Goal: Task Accomplishment & Management: Manage account settings

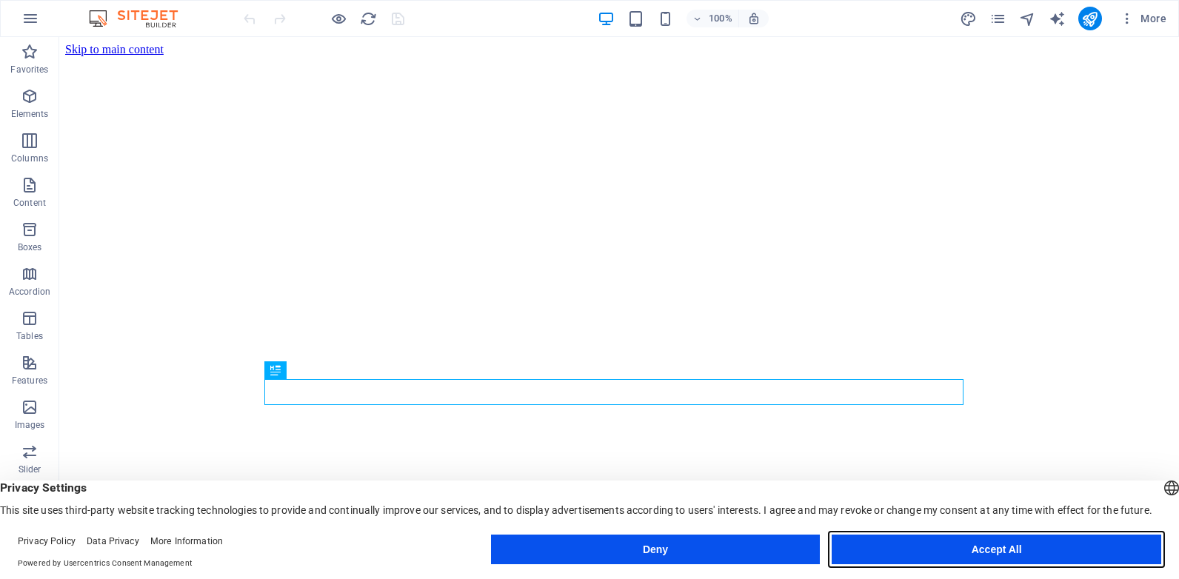
click at [961, 554] on button "Accept All" at bounding box center [996, 550] width 329 height 30
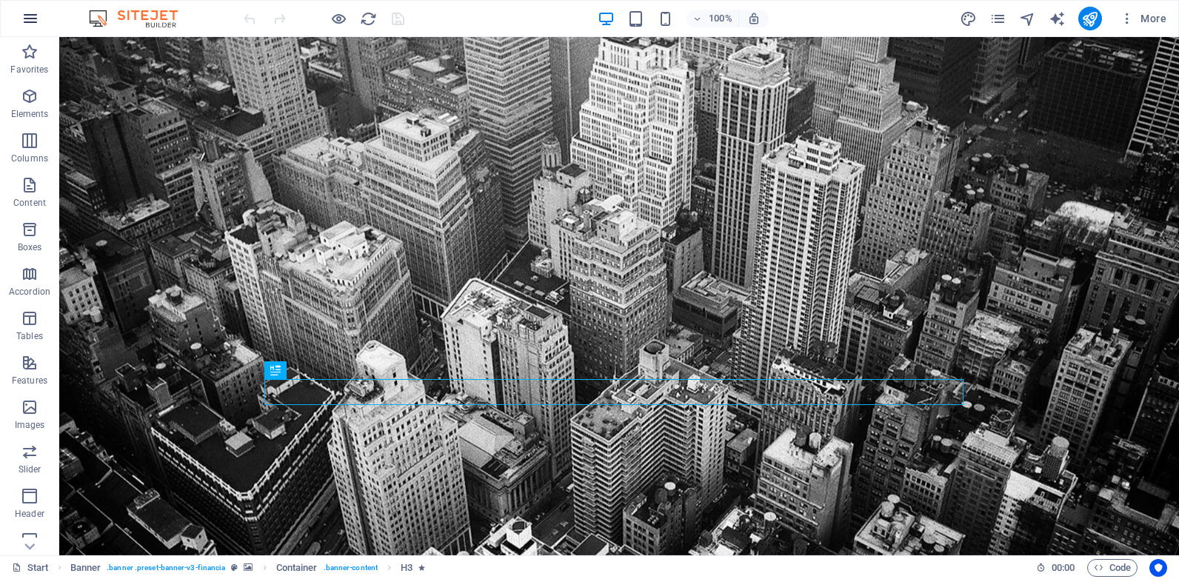
click at [35, 16] on icon "button" at bounding box center [30, 19] width 18 height 18
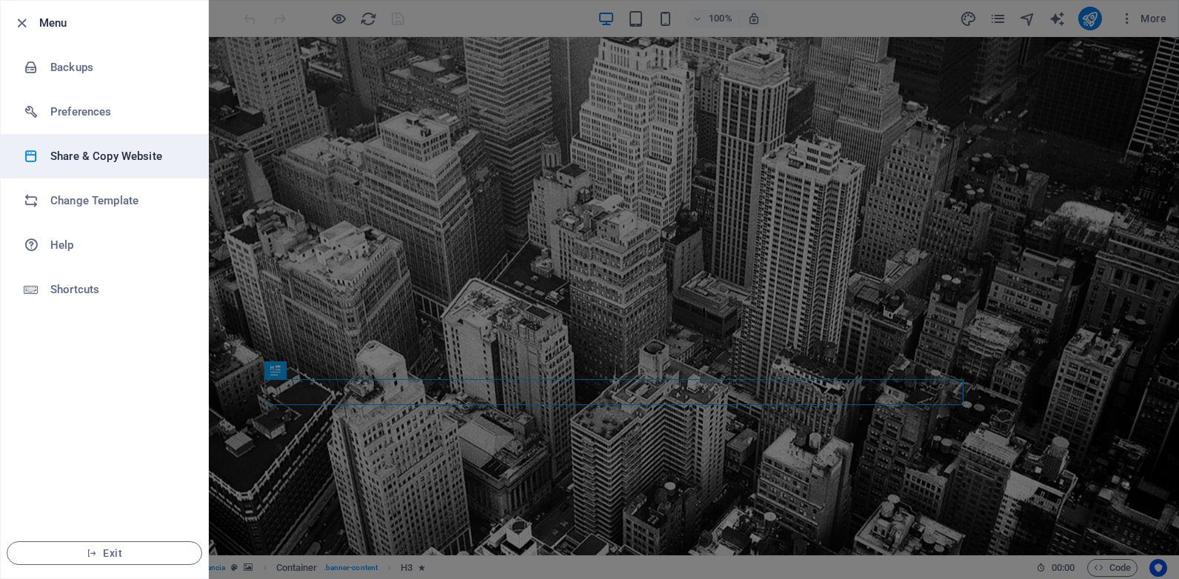
click at [101, 156] on h6 "Share & Copy Website" at bounding box center [118, 156] width 137 height 18
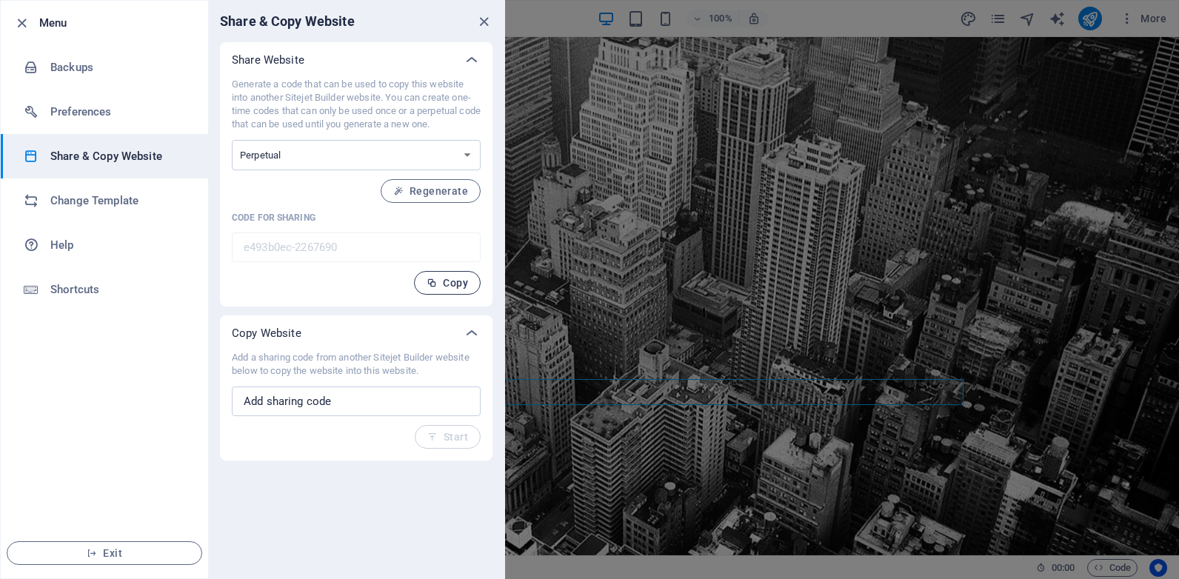
click at [448, 281] on span "Copy" at bounding box center [446, 283] width 41 height 12
click at [481, 18] on icon "close" at bounding box center [483, 21] width 17 height 17
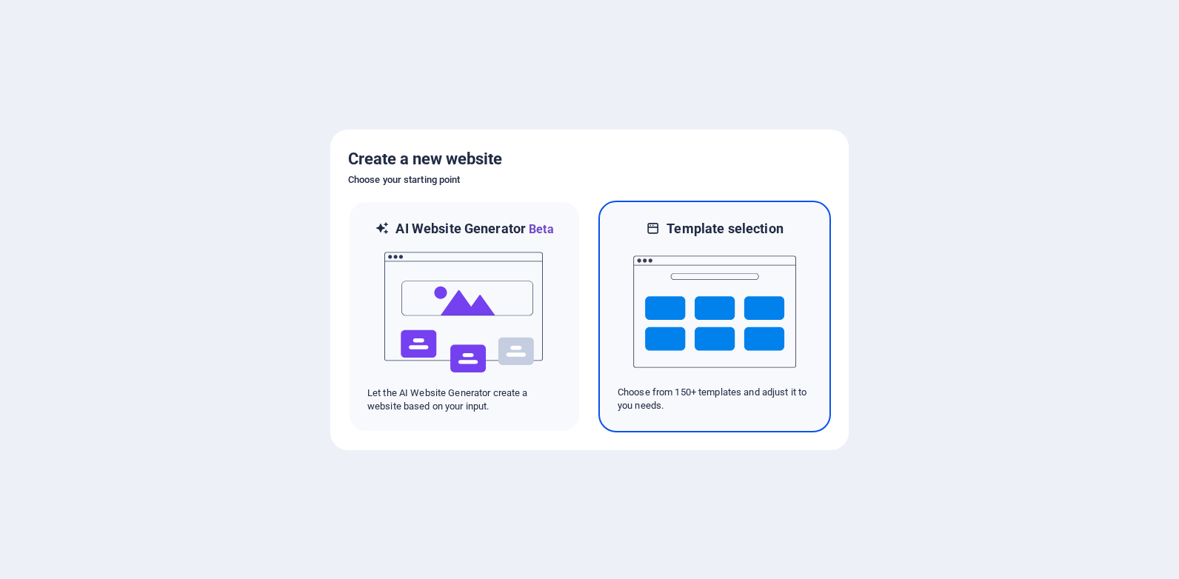
click at [720, 328] on img at bounding box center [714, 312] width 163 height 148
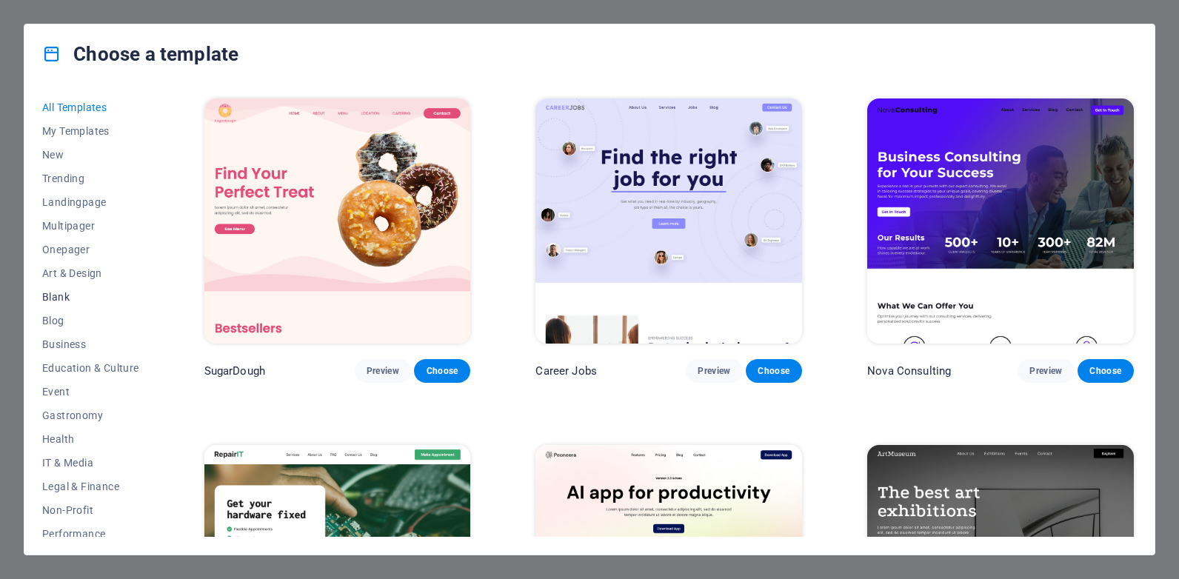
click at [64, 298] on span "Blank" at bounding box center [90, 297] width 97 height 12
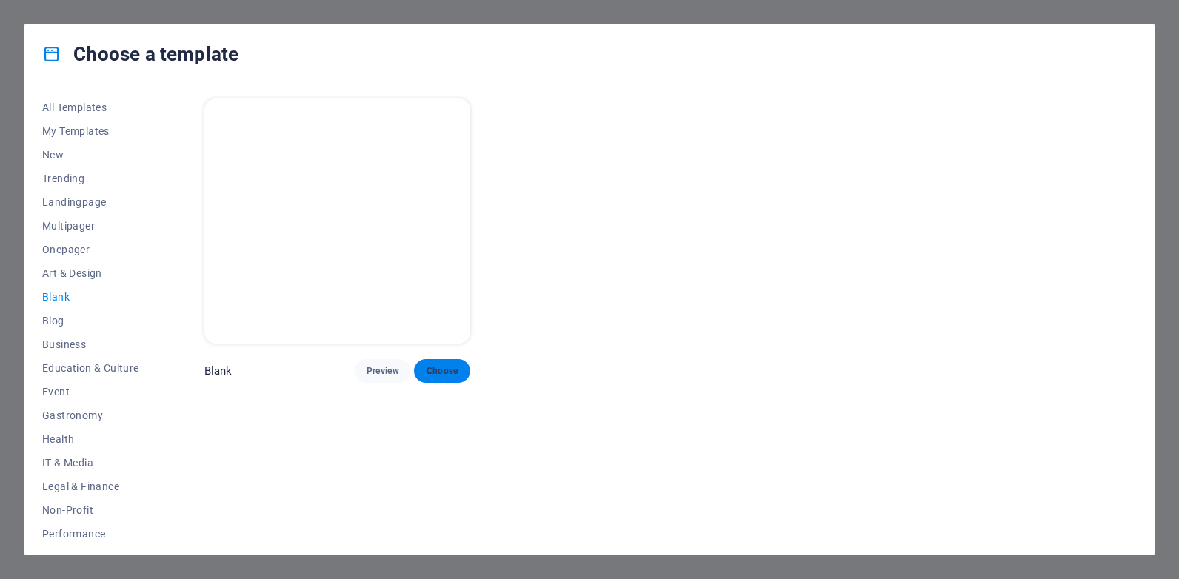
click at [456, 365] on span "Choose" at bounding box center [442, 371] width 33 height 12
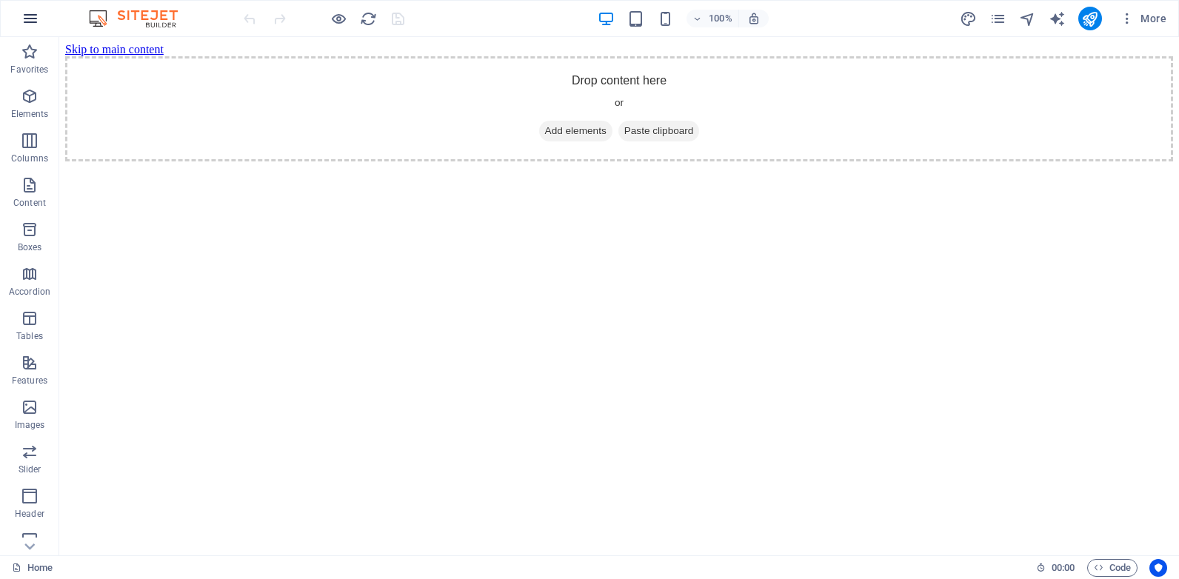
click at [16, 9] on button "button" at bounding box center [31, 19] width 36 height 36
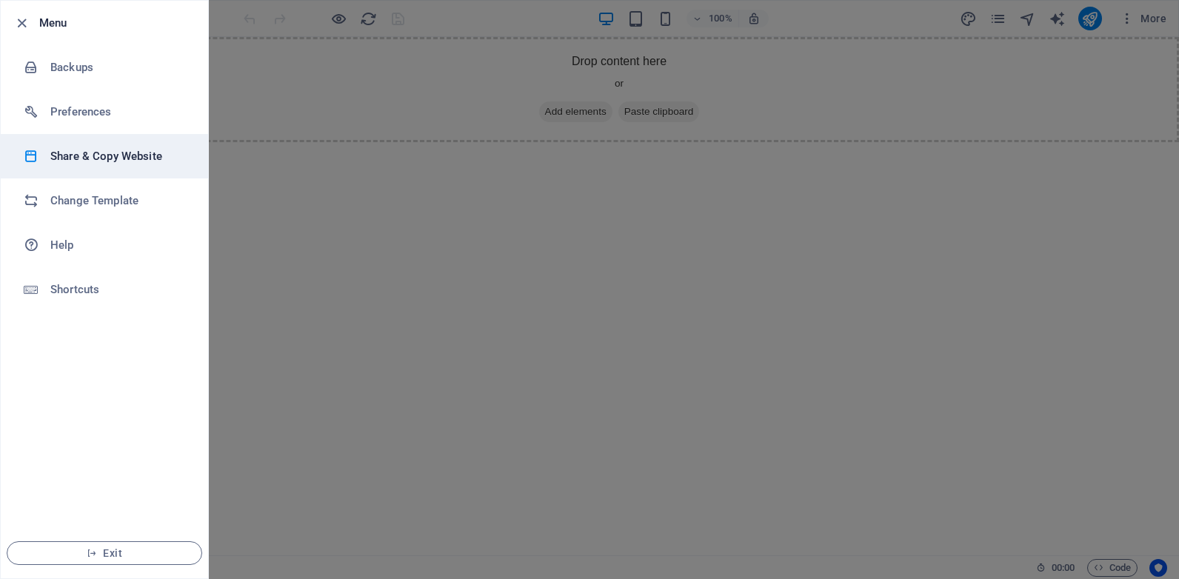
click at [102, 152] on h6 "Share & Copy Website" at bounding box center [118, 156] width 137 height 18
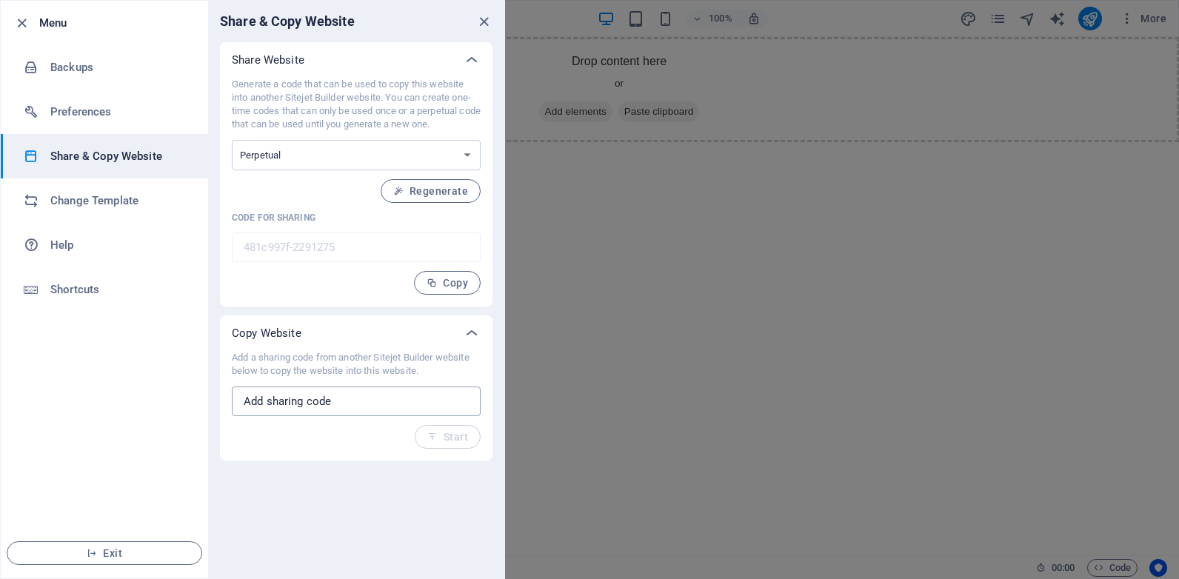
click at [356, 399] on input "text" at bounding box center [356, 402] width 249 height 30
paste input "e493b0ec-2267690"
type input "e493b0ec-2267690"
click at [458, 439] on span "Start" at bounding box center [447, 437] width 41 height 12
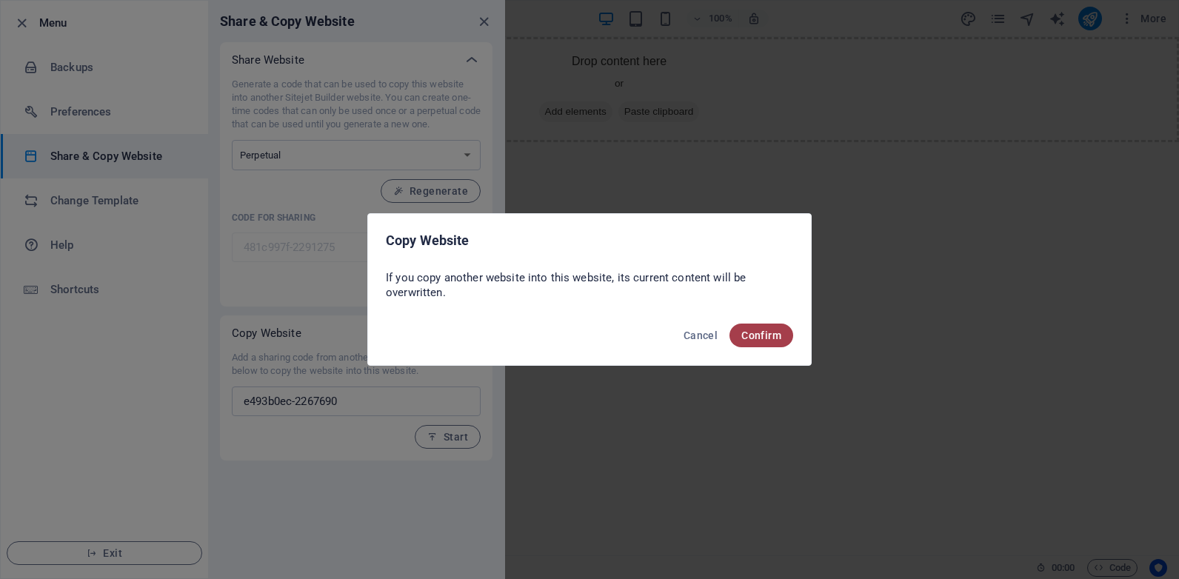
click at [765, 329] on span "Confirm" at bounding box center [761, 335] width 40 height 12
click at [767, 335] on span "Confirm" at bounding box center [761, 335] width 40 height 12
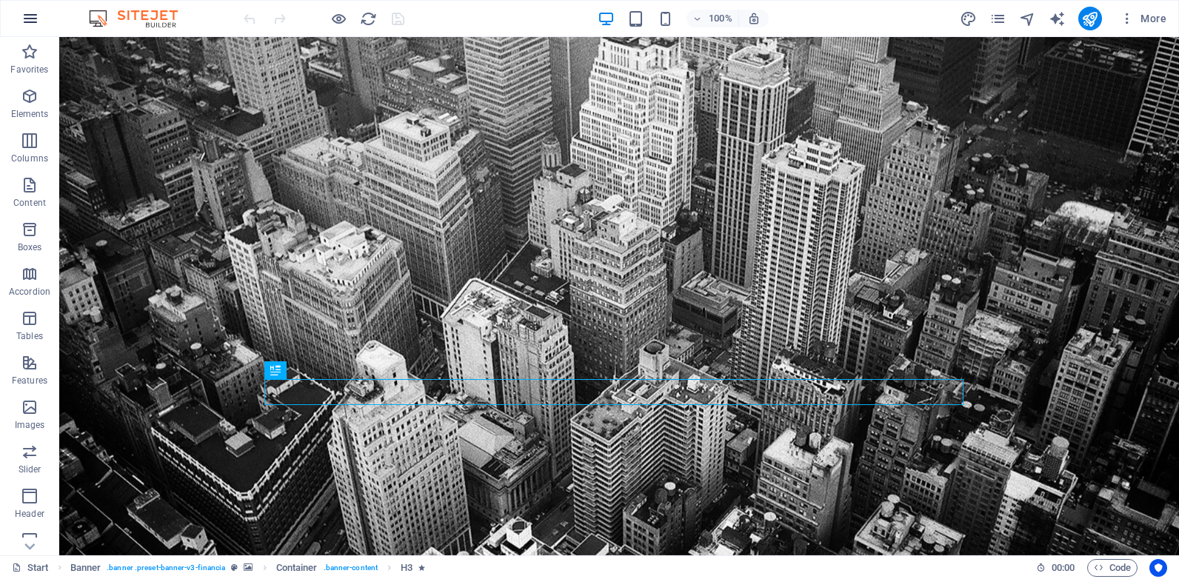
click at [25, 20] on icon "button" at bounding box center [30, 19] width 18 height 18
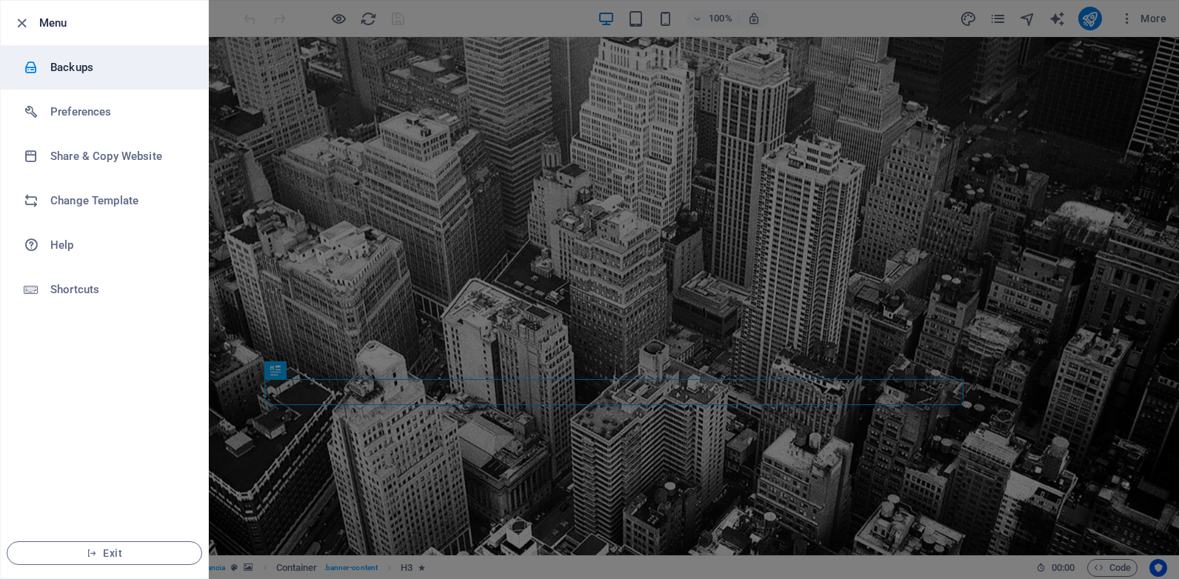
click at [62, 70] on h6 "Backups" at bounding box center [118, 67] width 137 height 18
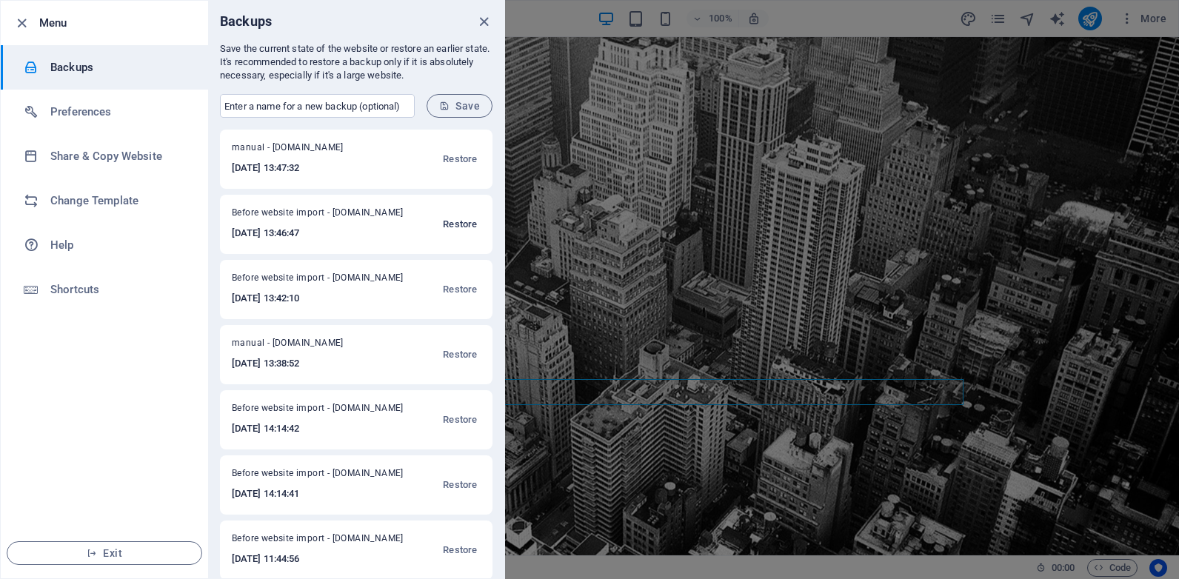
click at [452, 224] on span "Restore" at bounding box center [460, 224] width 34 height 18
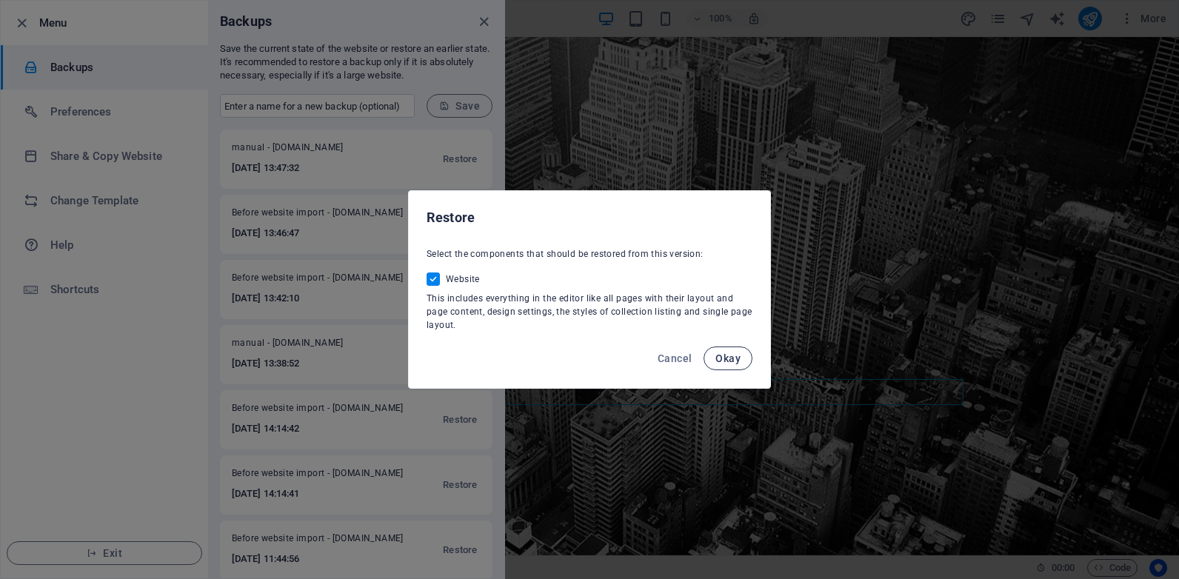
click at [732, 361] on span "Okay" at bounding box center [727, 358] width 25 height 12
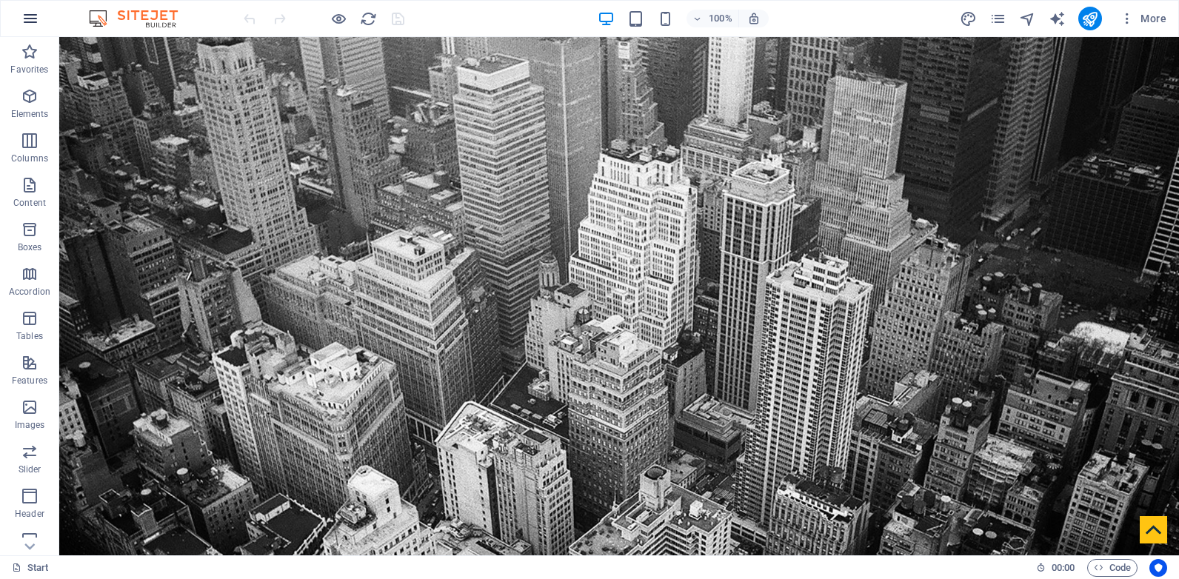
click at [27, 22] on icon "button" at bounding box center [30, 19] width 18 height 18
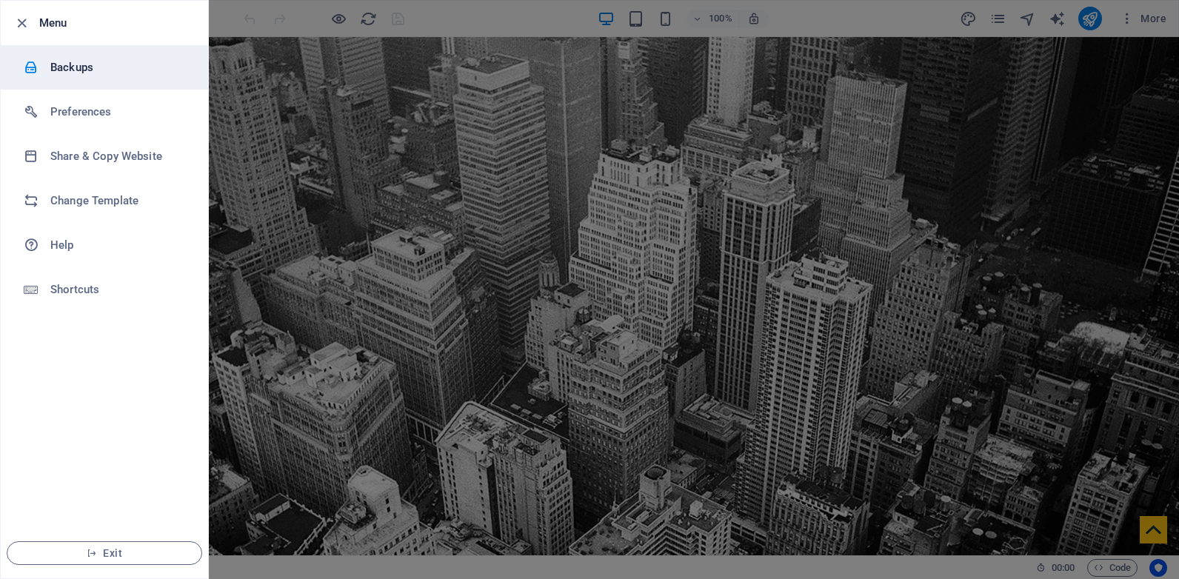
click at [64, 54] on li "Backups" at bounding box center [104, 67] width 207 height 44
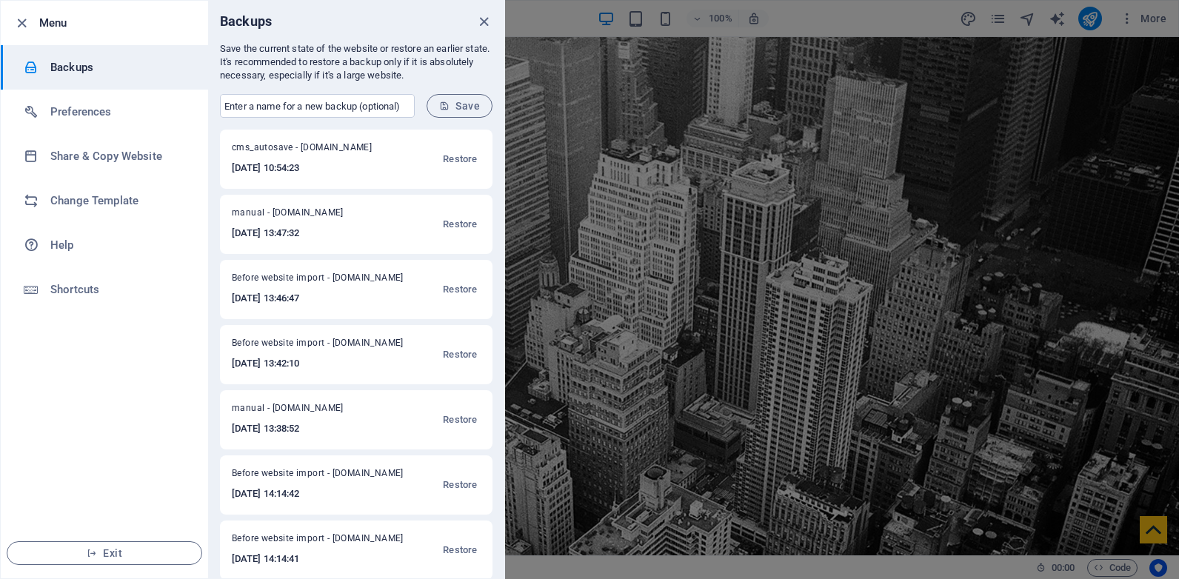
scroll to position [78, 0]
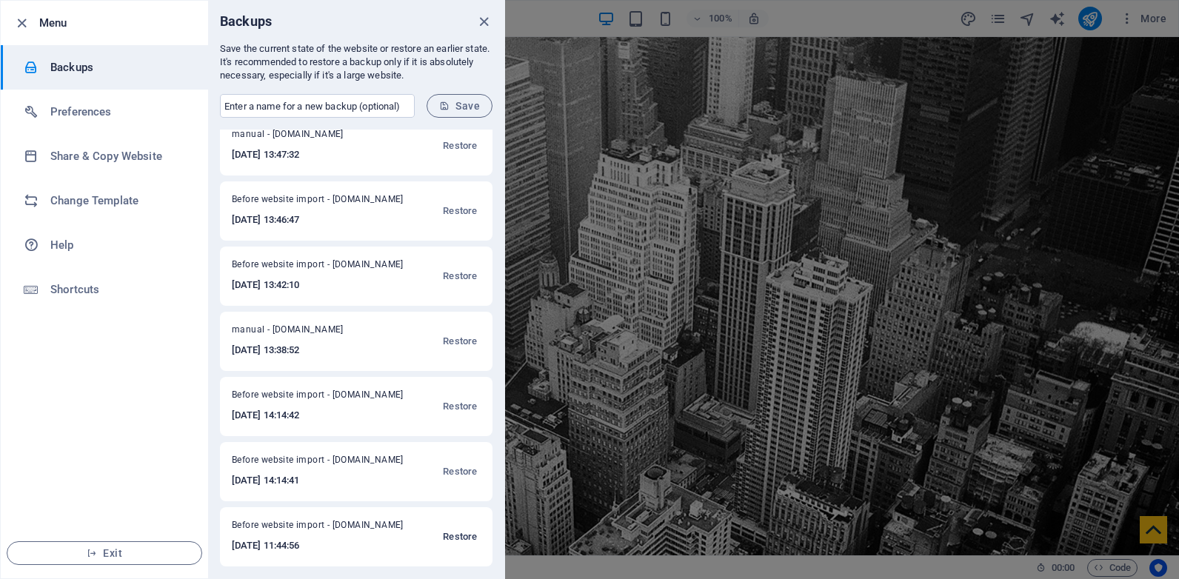
click at [455, 530] on span "Restore" at bounding box center [460, 537] width 34 height 18
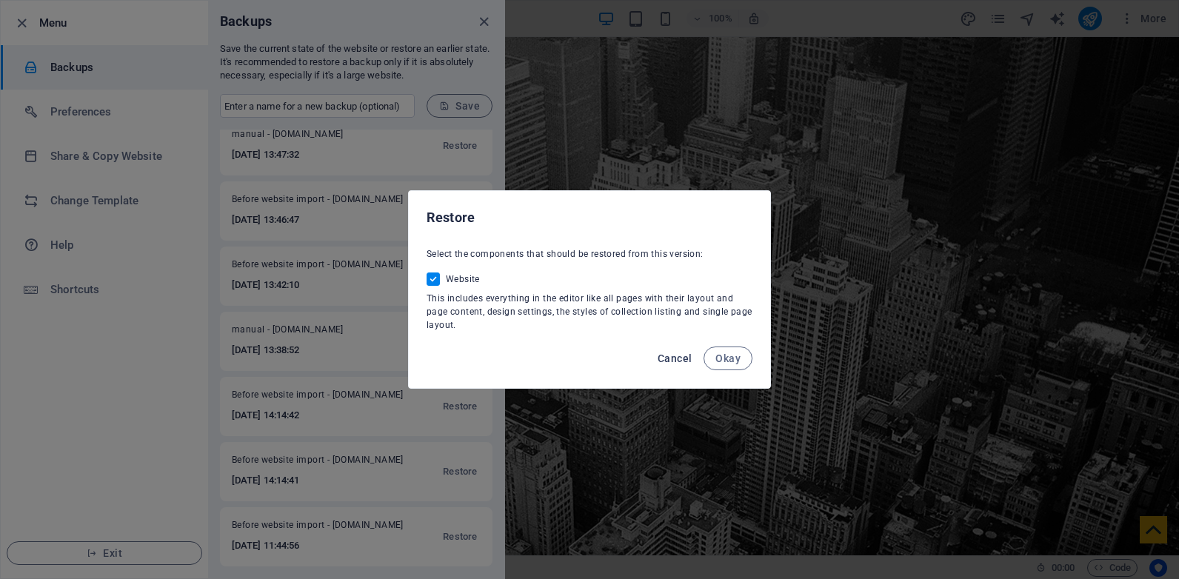
click at [676, 352] on span "Cancel" at bounding box center [675, 358] width 34 height 12
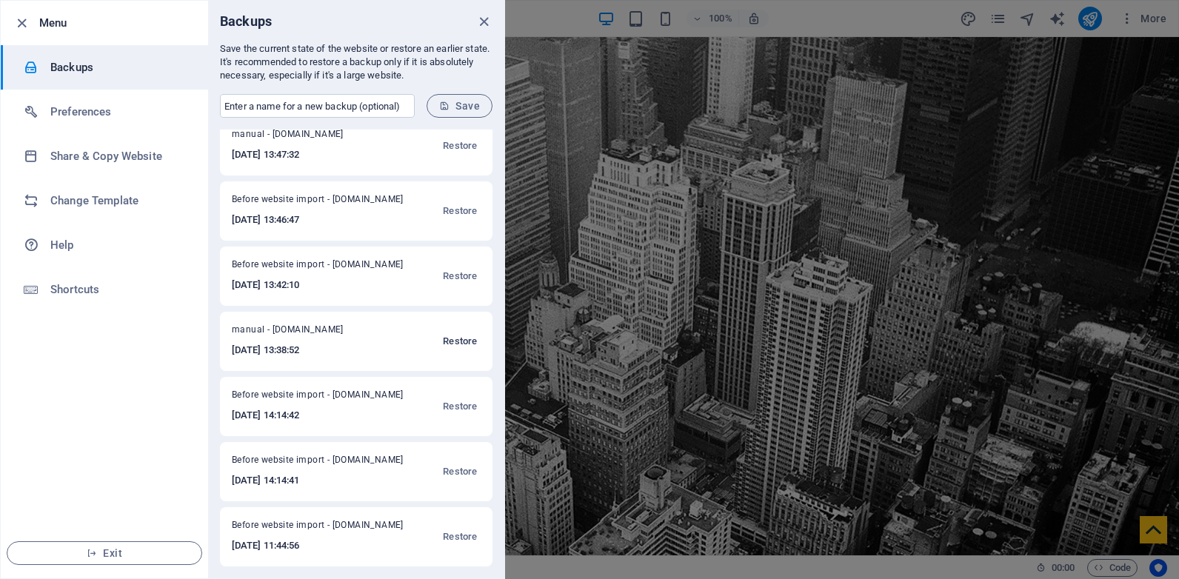
click at [460, 338] on span "Restore" at bounding box center [460, 341] width 34 height 18
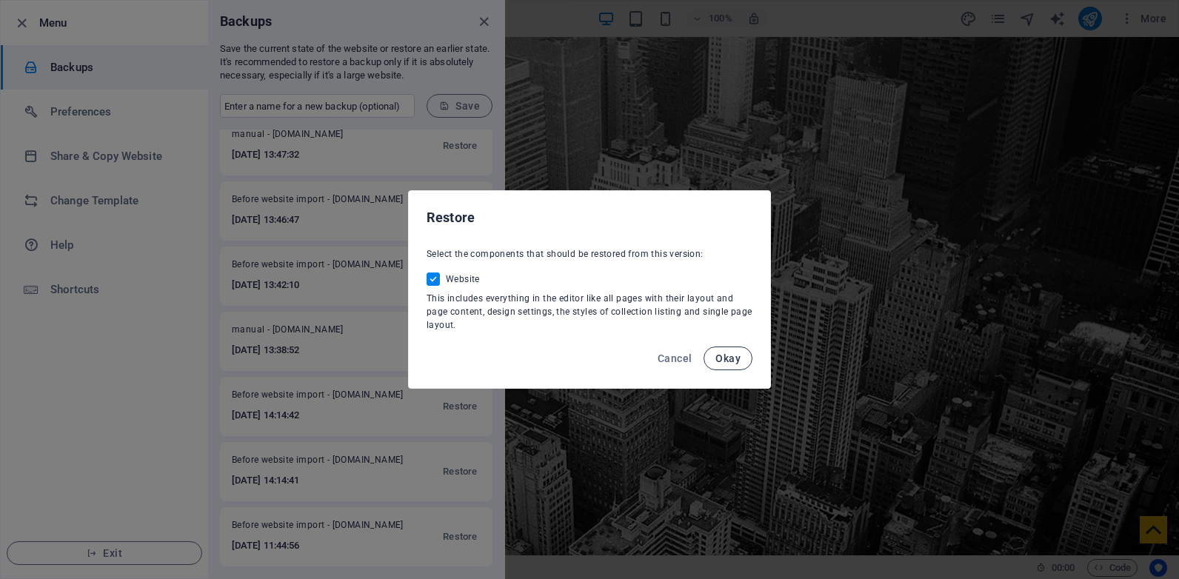
click at [719, 359] on span "Okay" at bounding box center [727, 358] width 25 height 12
checkbox input "false"
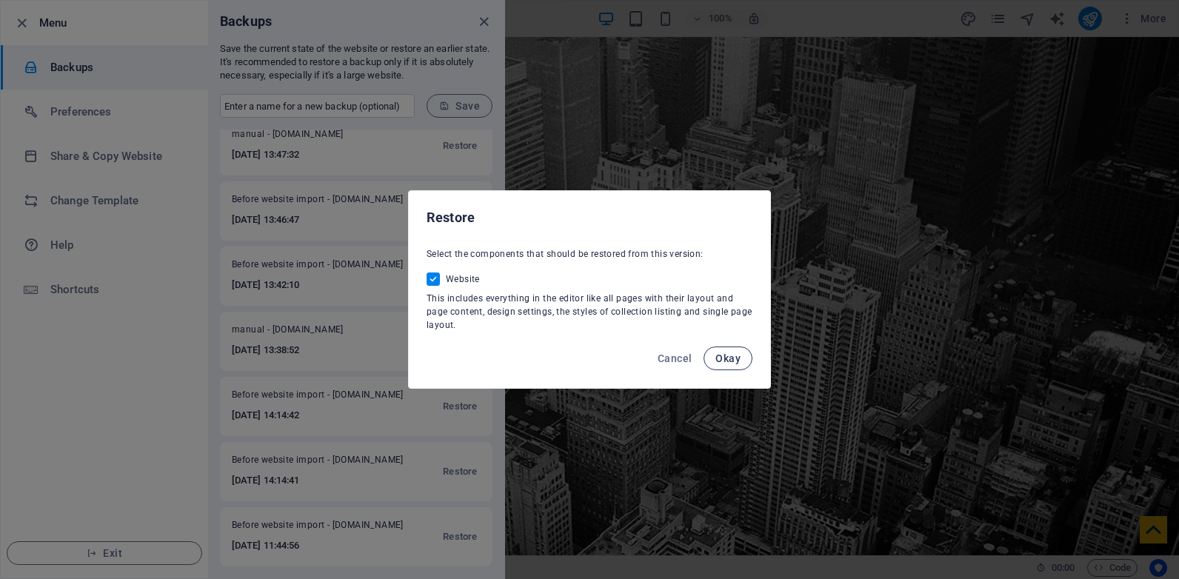
scroll to position [0, 0]
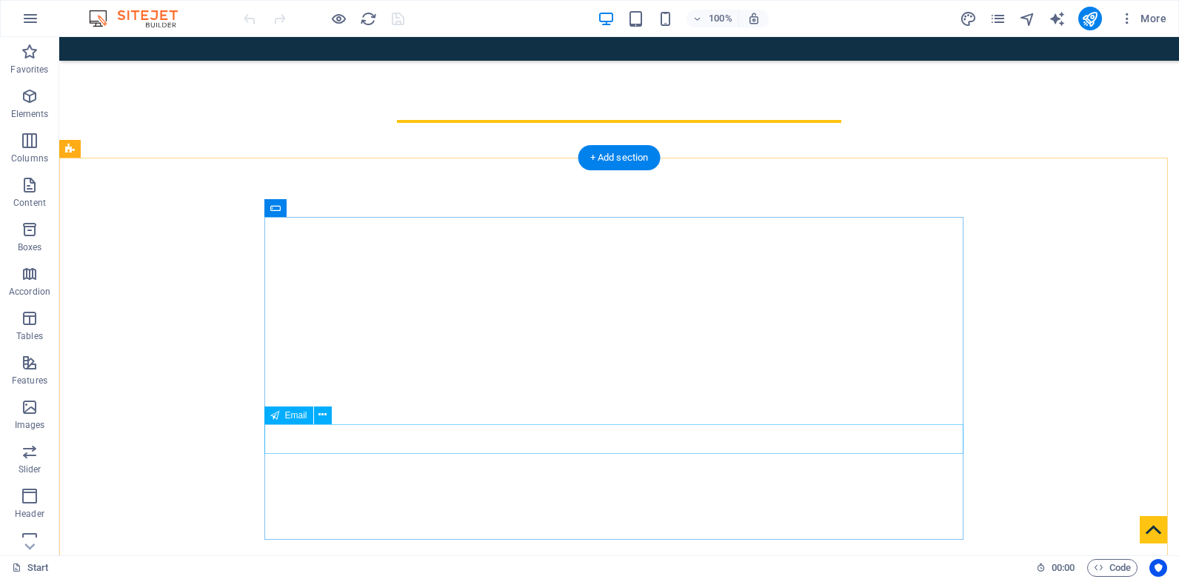
scroll to position [1132, 0]
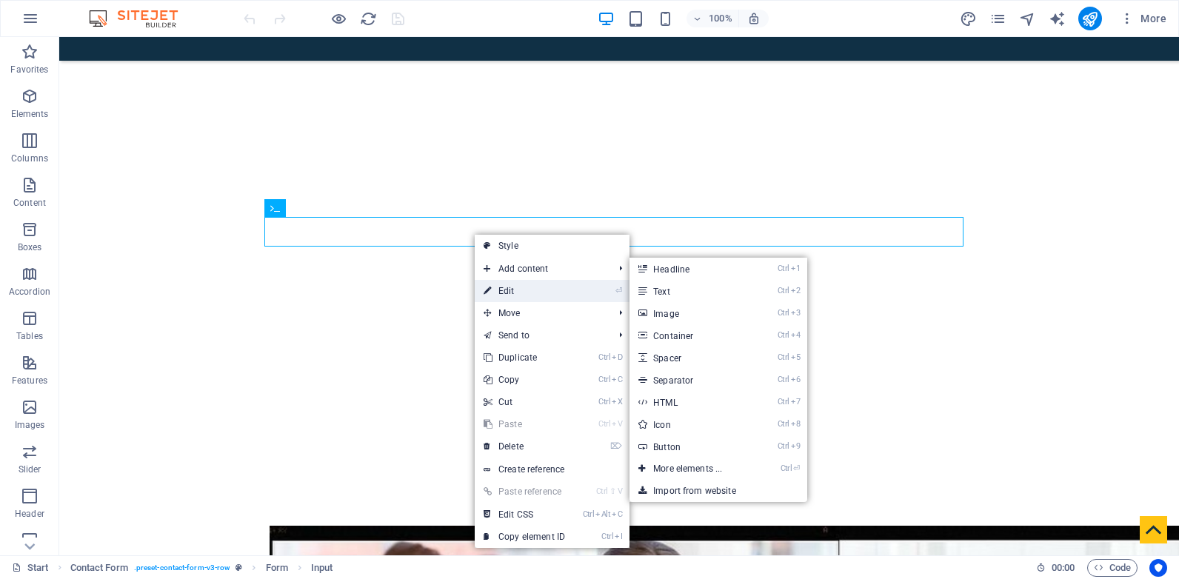
click at [520, 290] on link "⏎ Edit" at bounding box center [524, 291] width 99 height 22
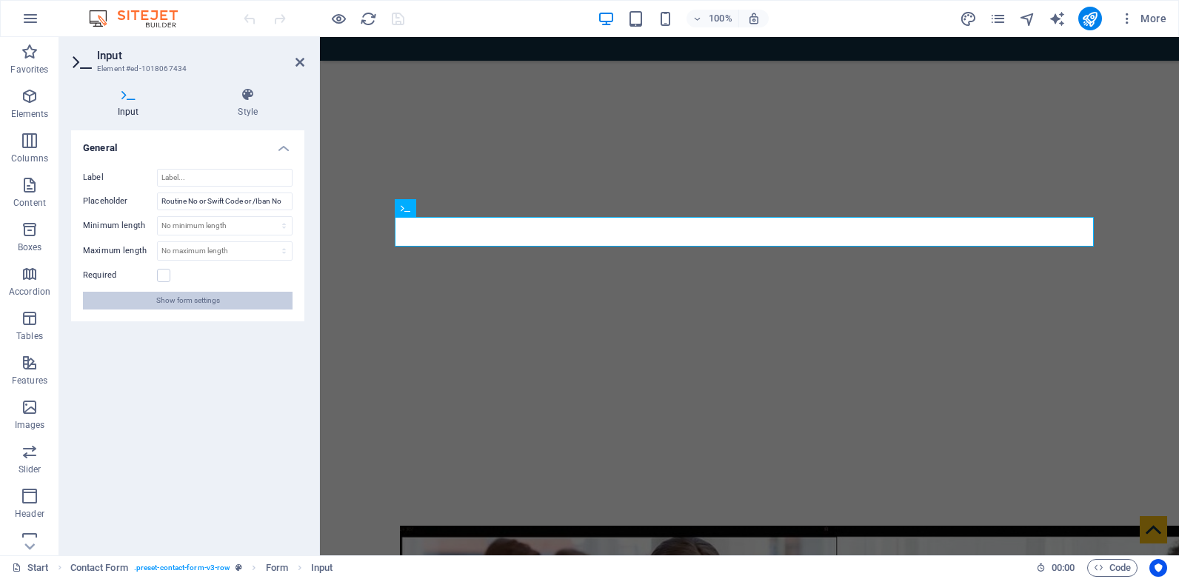
click at [202, 298] on span "Show form settings" at bounding box center [188, 301] width 64 height 18
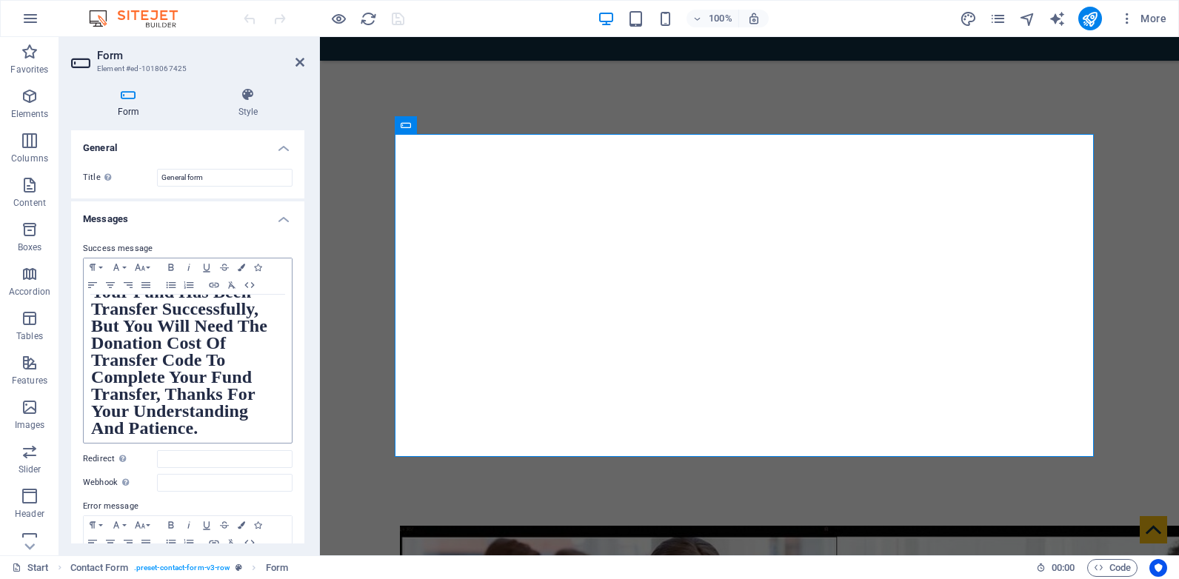
scroll to position [20, 0]
click at [298, 61] on icon at bounding box center [299, 62] width 9 height 12
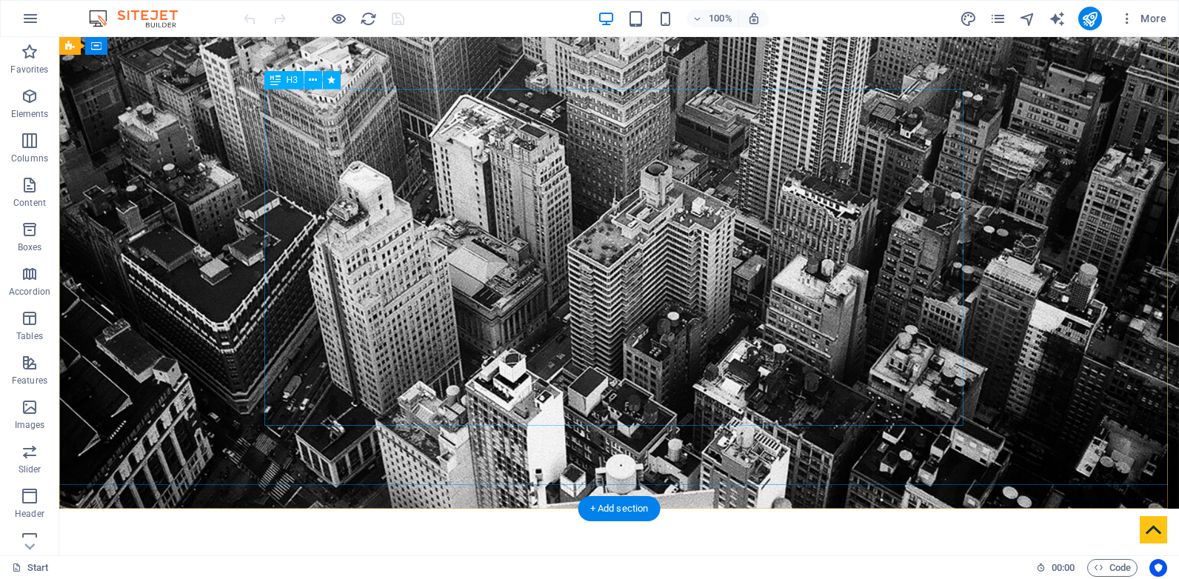
scroll to position [0, 0]
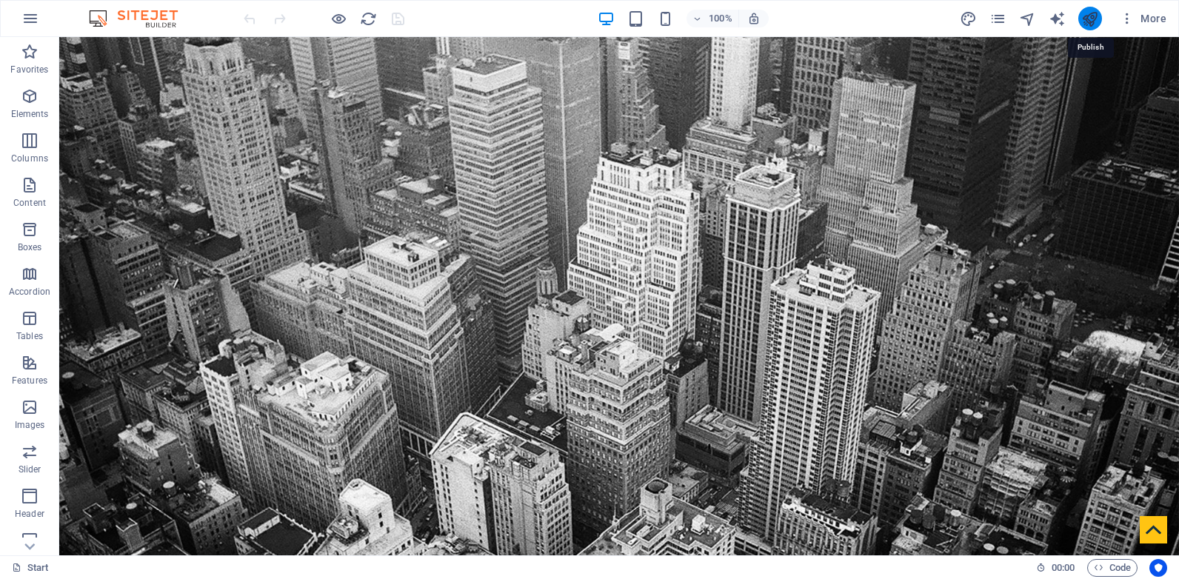
click at [1097, 16] on icon "publish" at bounding box center [1089, 18] width 17 height 17
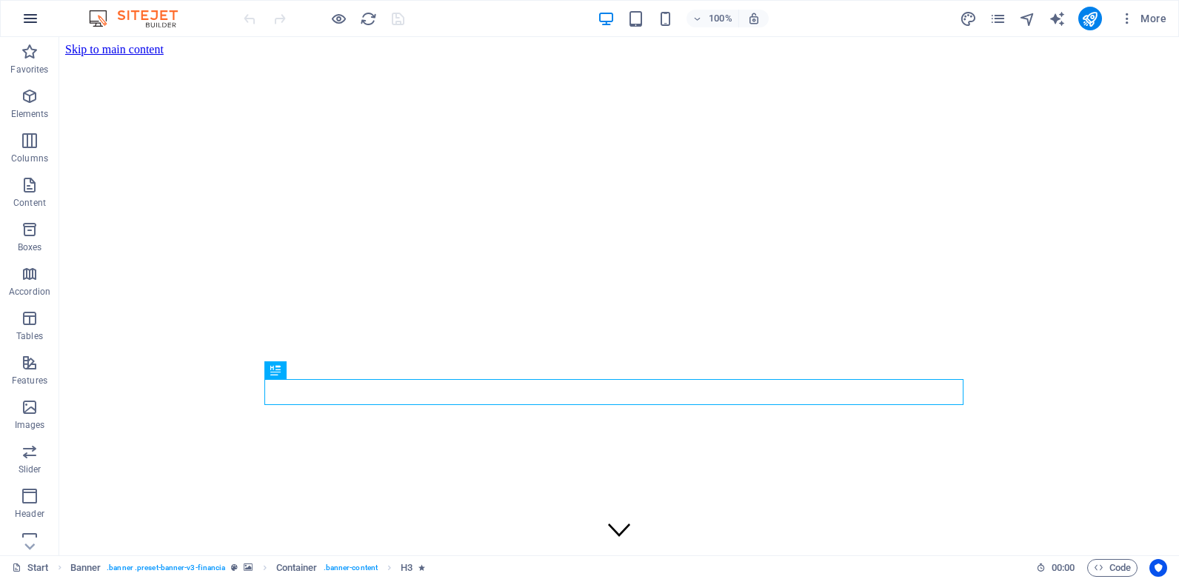
click at [21, 12] on button "button" at bounding box center [31, 19] width 36 height 36
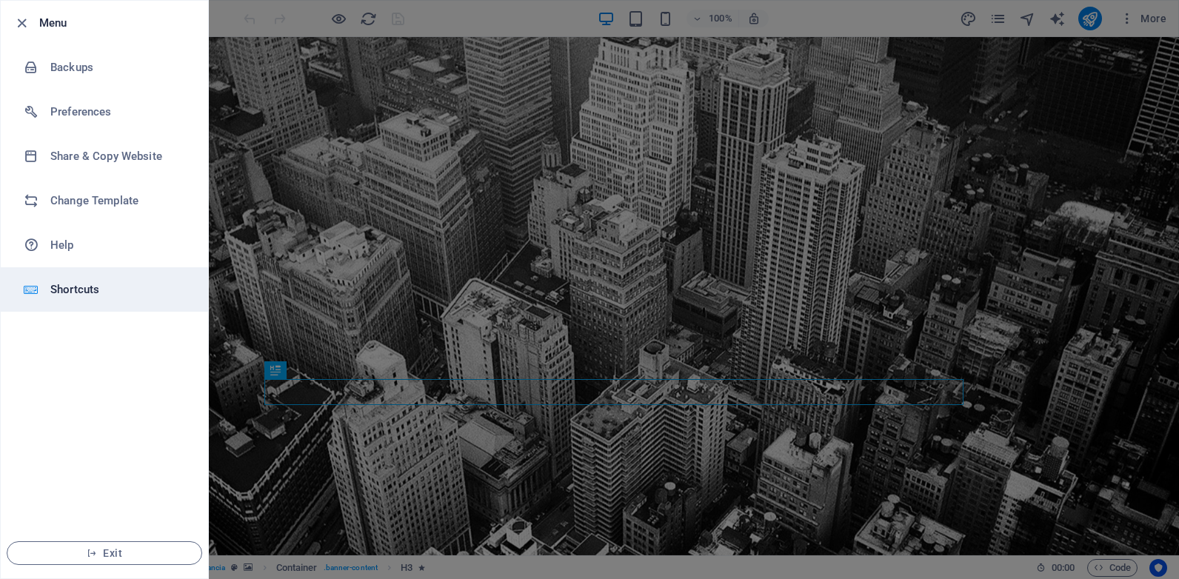
click at [79, 287] on h6 "Shortcuts" at bounding box center [118, 290] width 137 height 18
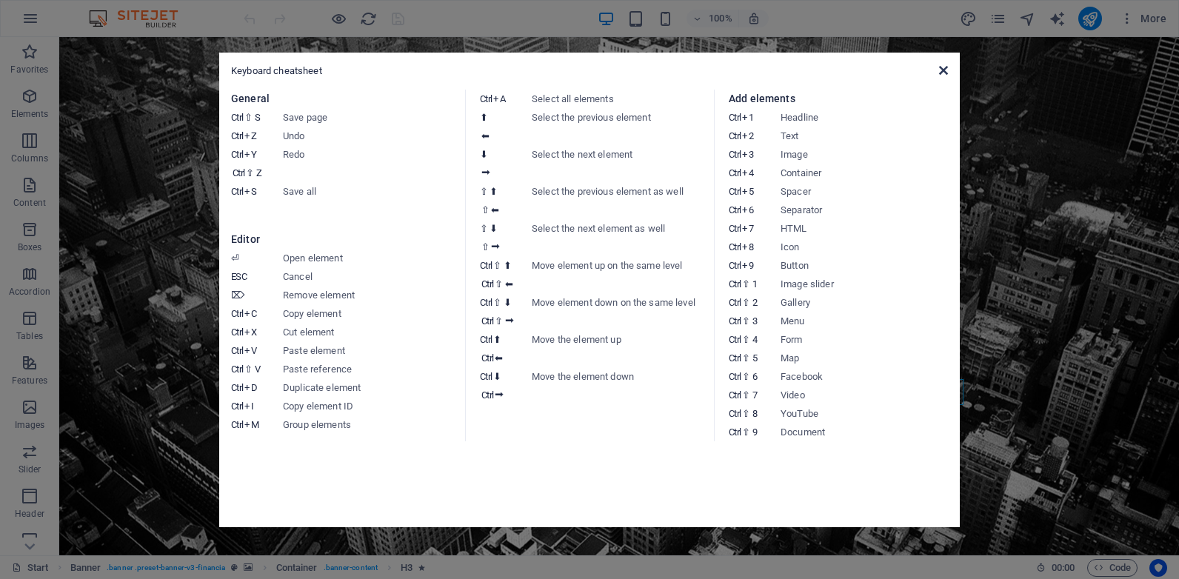
click at [939, 70] on icon at bounding box center [943, 70] width 9 height 12
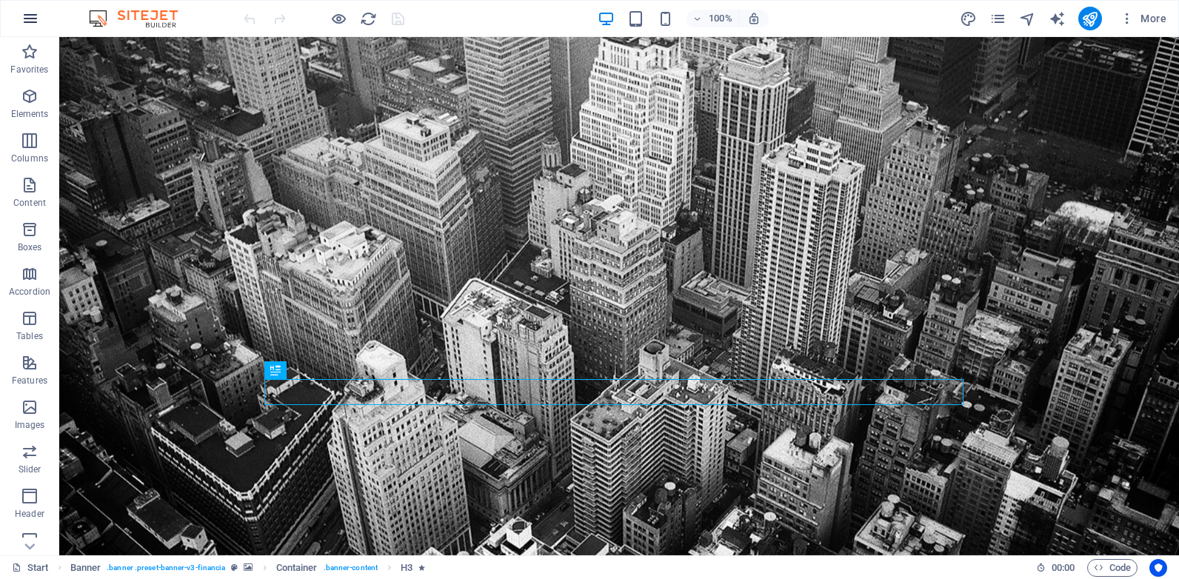
click at [18, 21] on button "button" at bounding box center [31, 19] width 36 height 36
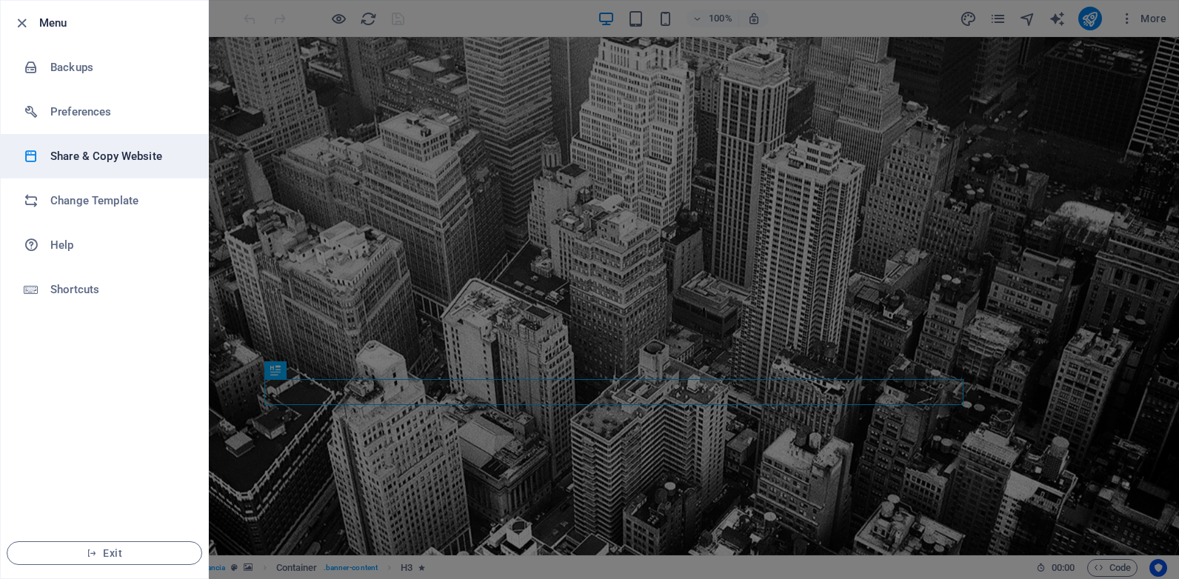
click at [104, 152] on h6 "Share & Copy Website" at bounding box center [118, 156] width 137 height 18
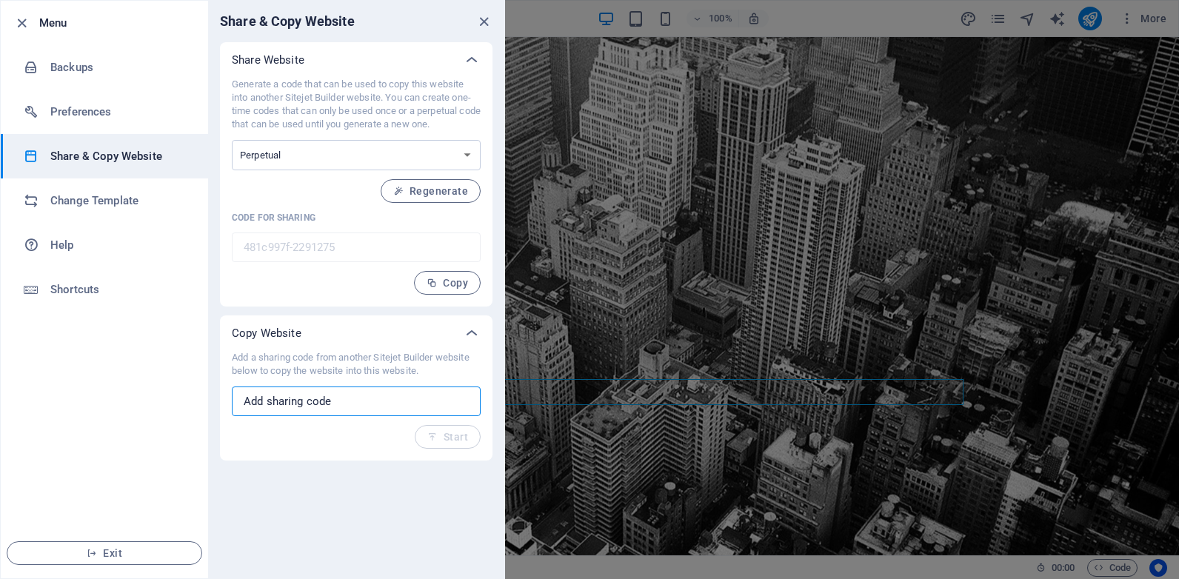
click at [307, 396] on input "text" at bounding box center [356, 402] width 249 height 30
paste input "e493b0ec-2267690"
type input "e493b0ec-2267690"
click at [450, 446] on button "Start" at bounding box center [448, 437] width 66 height 24
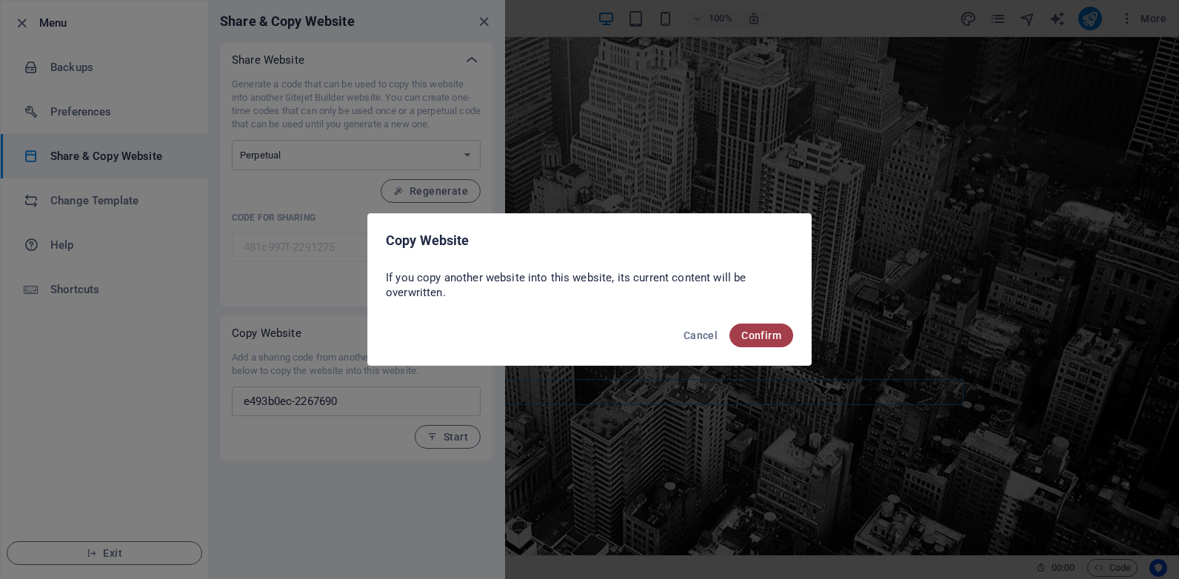
click at [754, 334] on span "Confirm" at bounding box center [761, 335] width 40 height 12
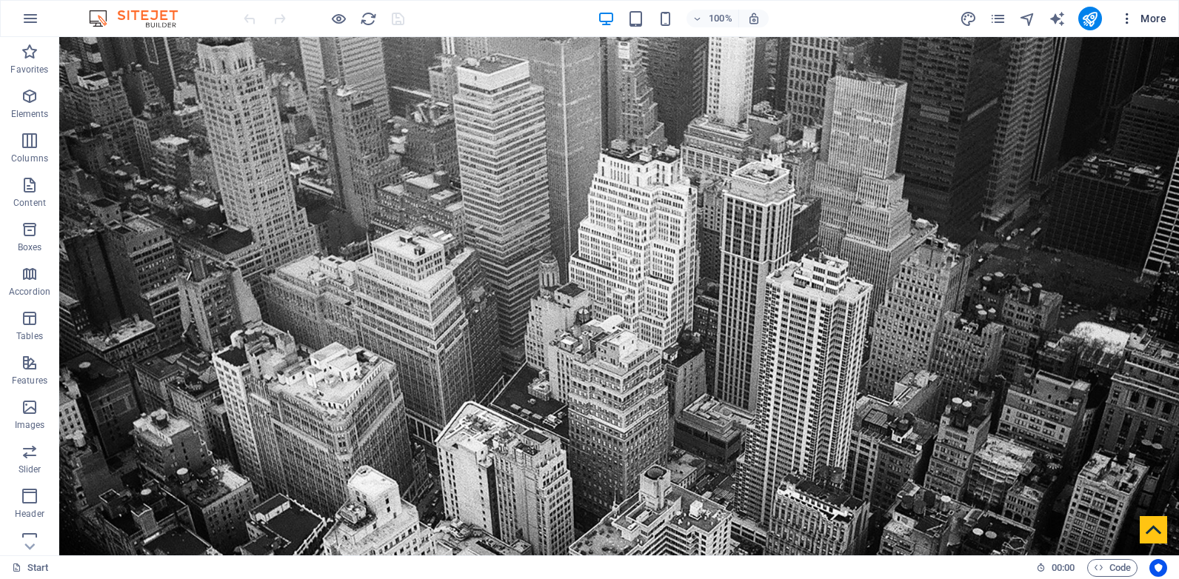
click at [1160, 18] on span "More" at bounding box center [1143, 18] width 47 height 15
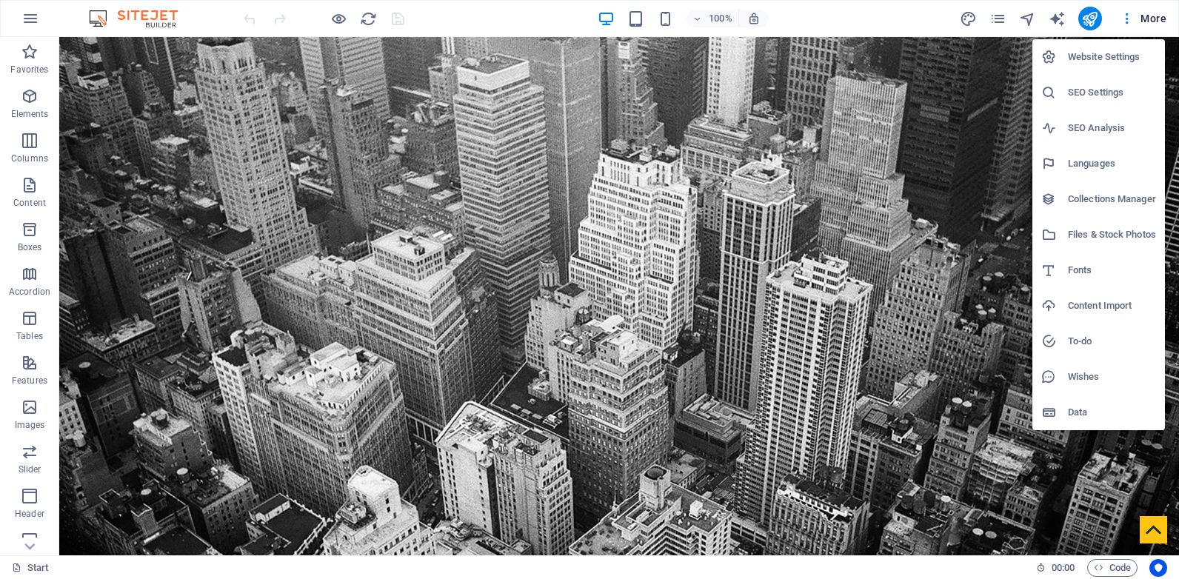
click at [1110, 56] on h6 "Website Settings" at bounding box center [1112, 57] width 88 height 18
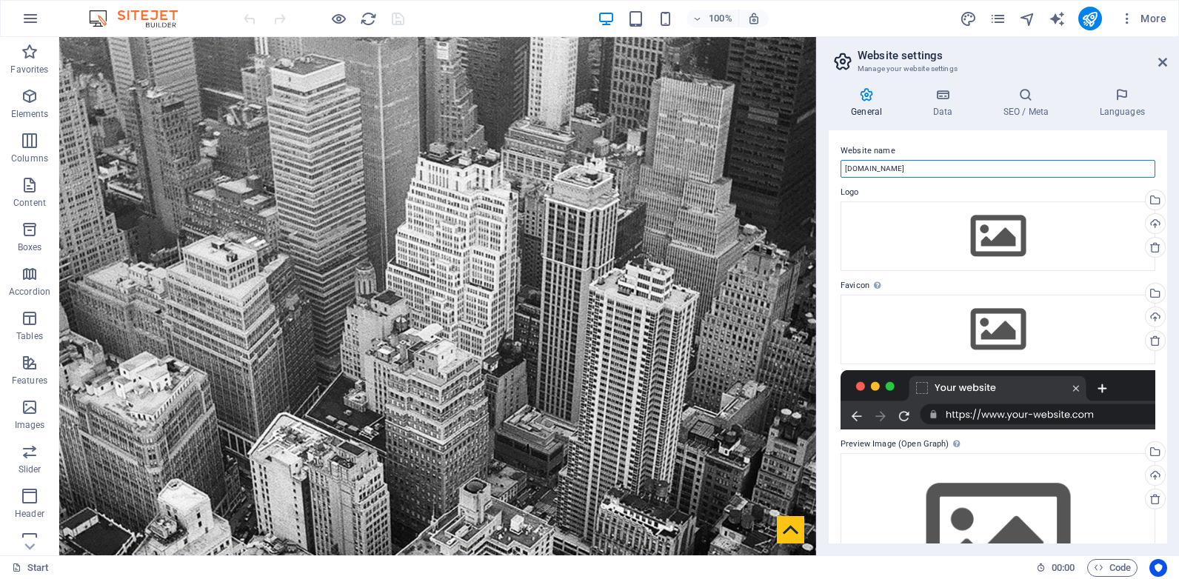
click at [1023, 169] on input "magedshabana.affcu.goodwebservice.info" at bounding box center [997, 169] width 315 height 18
click at [1153, 19] on span "More" at bounding box center [1143, 18] width 47 height 15
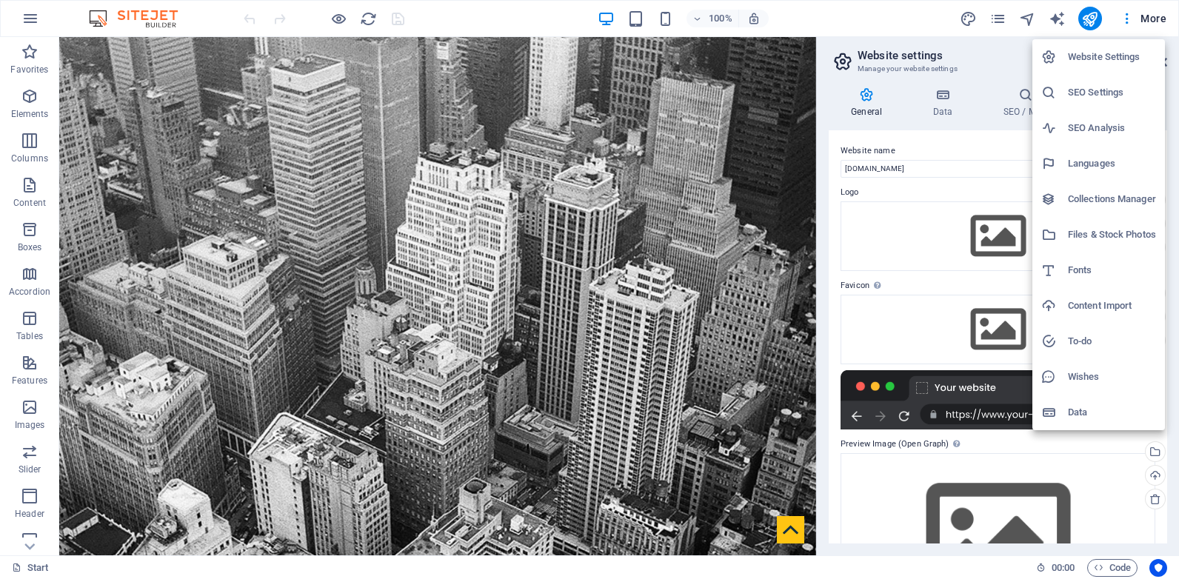
click at [1089, 90] on h6 "SEO Settings" at bounding box center [1112, 93] width 88 height 18
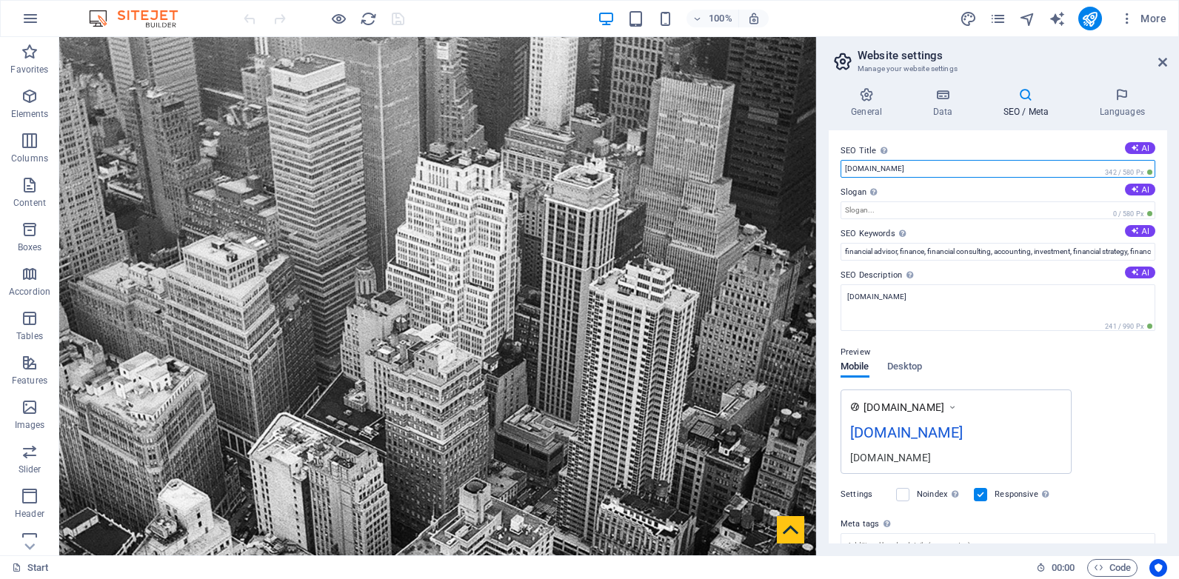
click at [1000, 168] on input "[DOMAIN_NAME]" at bounding box center [997, 169] width 315 height 18
paste input "magedshabana"
type input "magedshabana.affcu.goodwebservice.info"
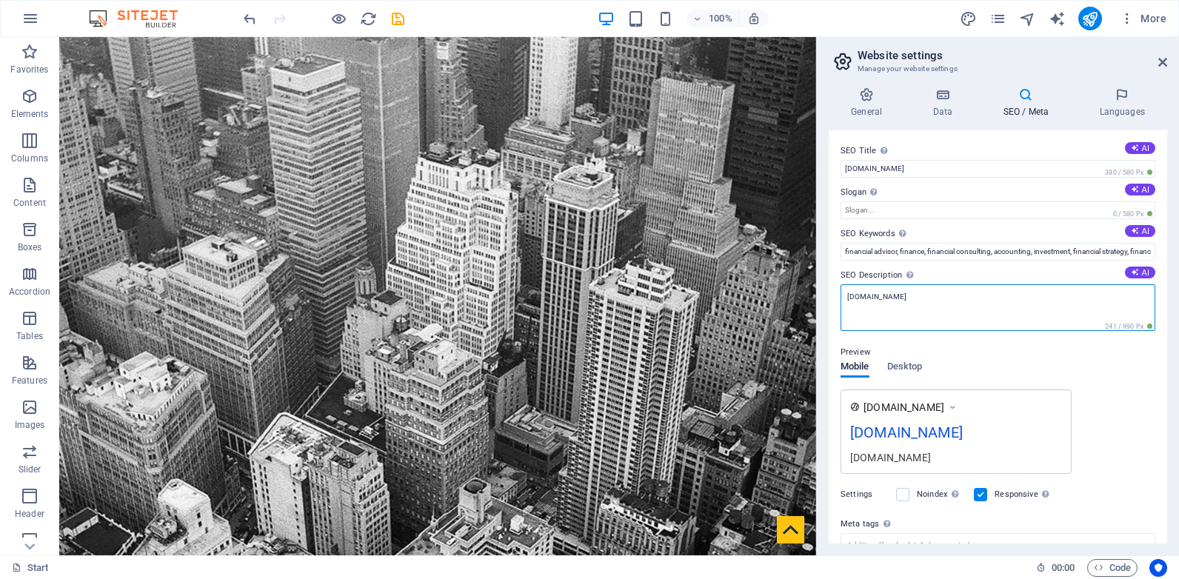
click at [939, 295] on textarea "[DOMAIN_NAME]" at bounding box center [997, 307] width 315 height 47
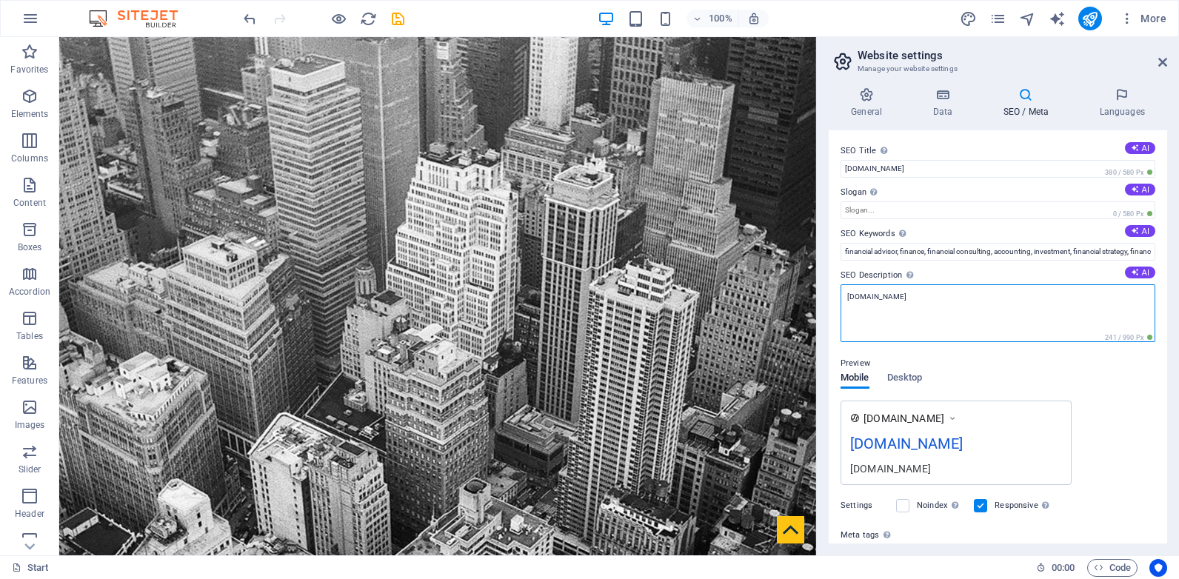
click at [939, 295] on textarea "[DOMAIN_NAME]" at bounding box center [997, 313] width 315 height 58
click at [939, 295] on textarea "denisbowie.affcu.goodwebservice.info" at bounding box center [997, 313] width 315 height 58
paste textarea "magedshabana"
type textarea "[DOMAIN_NAME]"
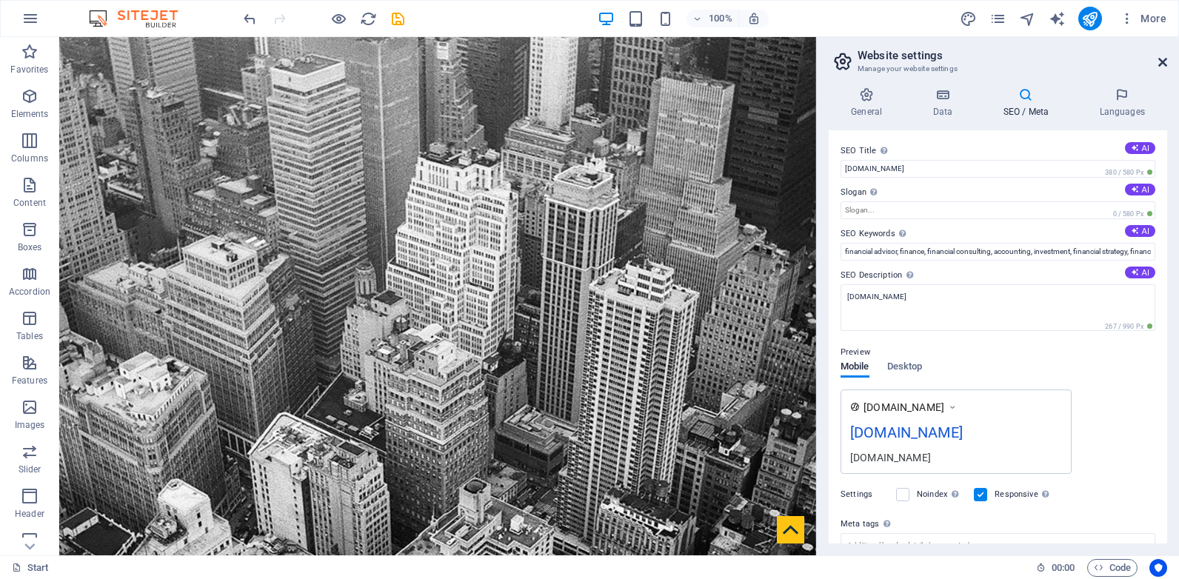
click at [1162, 62] on icon at bounding box center [1162, 62] width 9 height 12
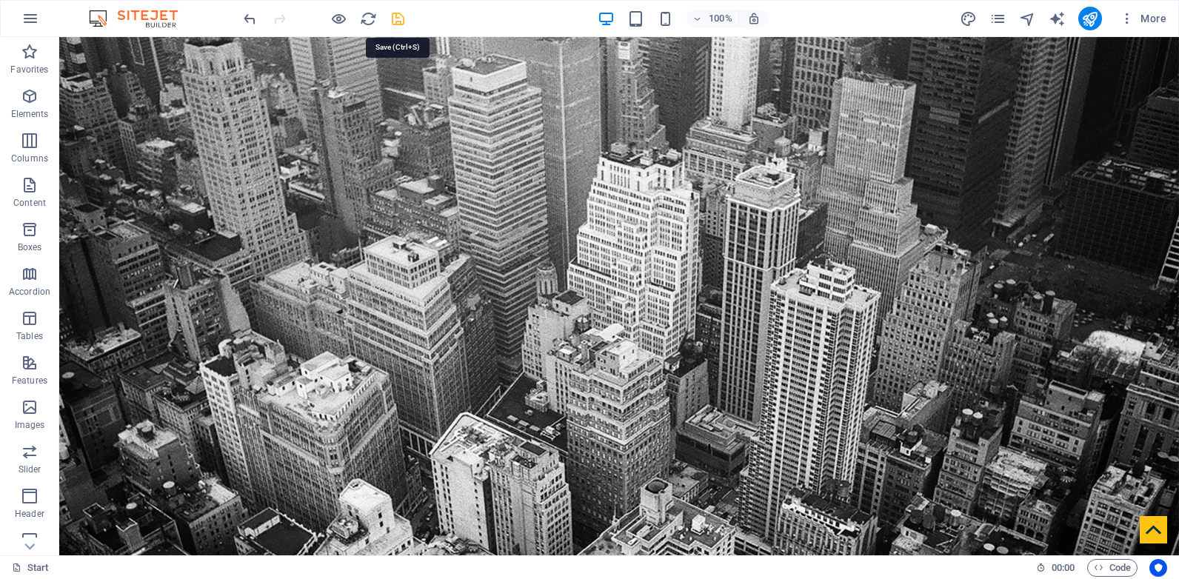
click at [392, 16] on icon "save" at bounding box center [397, 18] width 17 height 17
drag, startPoint x: 1091, startPoint y: 20, endPoint x: 1093, endPoint y: 35, distance: 14.9
click at [1091, 19] on icon "publish" at bounding box center [1089, 18] width 17 height 17
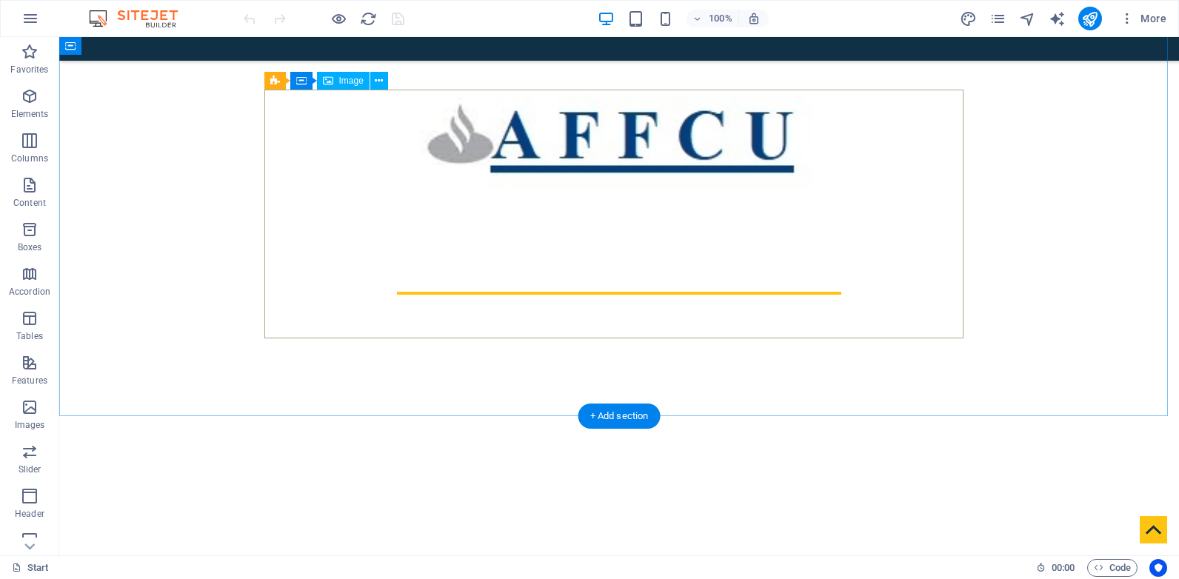
scroll to position [791, 0]
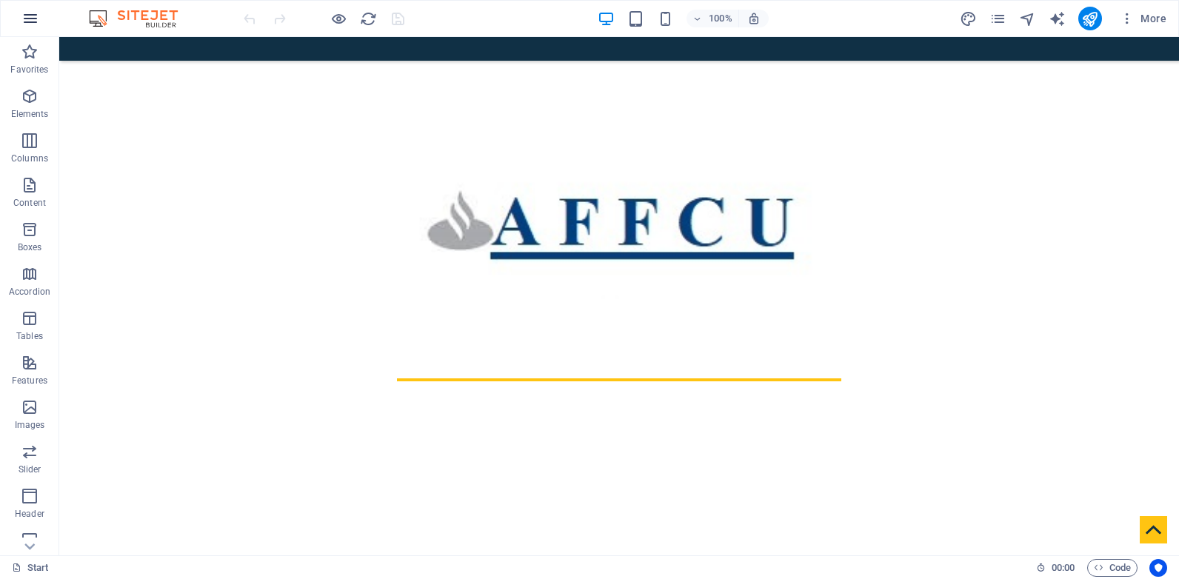
click at [41, 16] on button "button" at bounding box center [31, 19] width 36 height 36
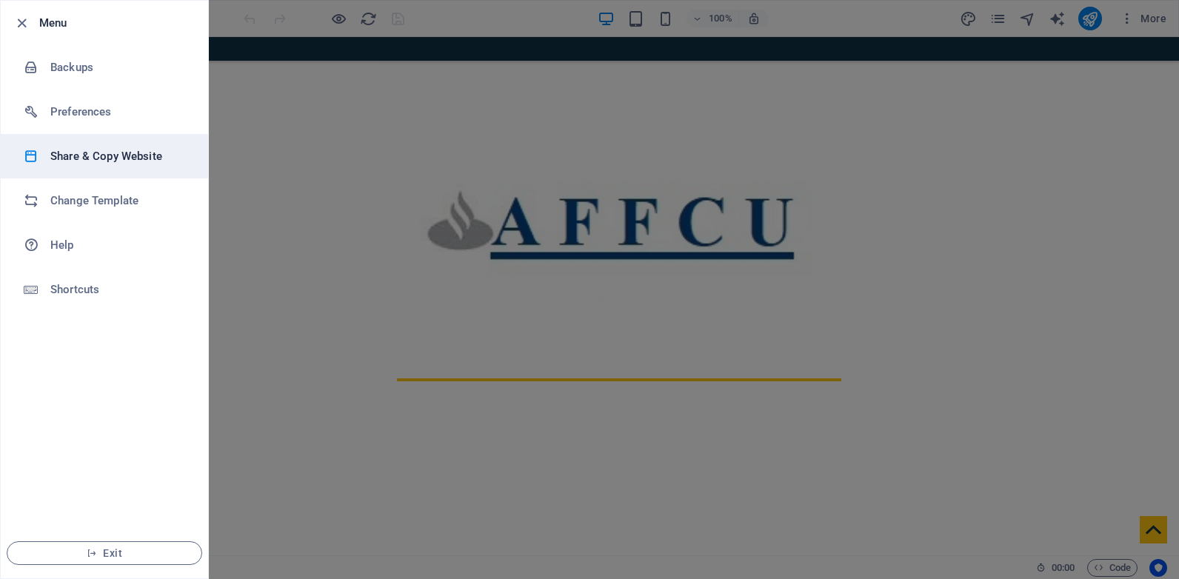
click at [133, 153] on h6 "Share & Copy Website" at bounding box center [118, 156] width 137 height 18
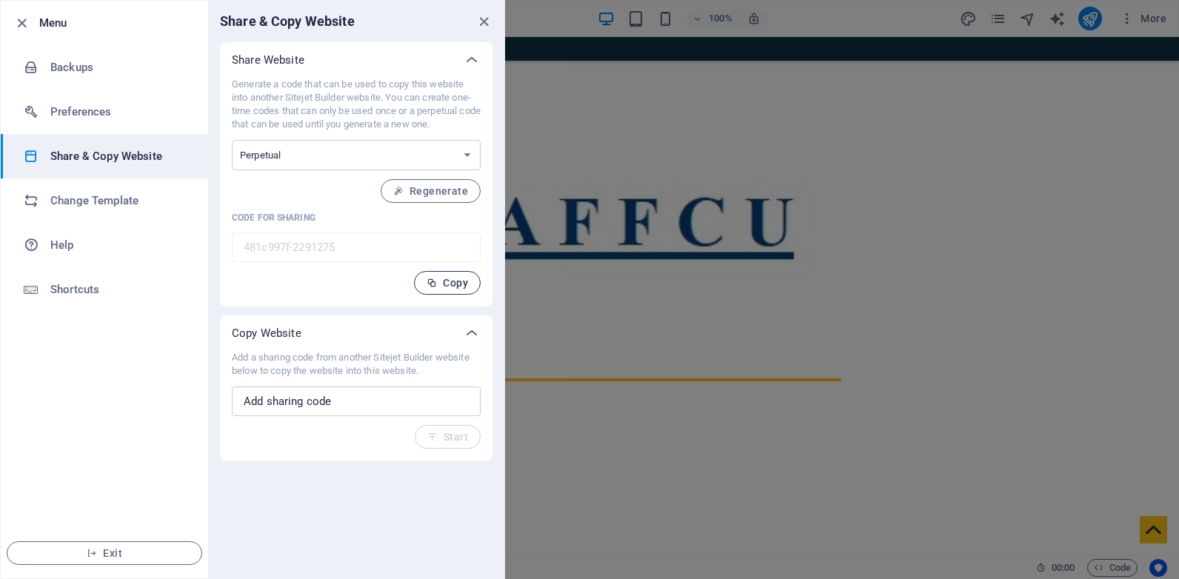
click at [454, 283] on span "Copy" at bounding box center [446, 283] width 41 height 12
click at [484, 22] on icon "close" at bounding box center [483, 21] width 17 height 17
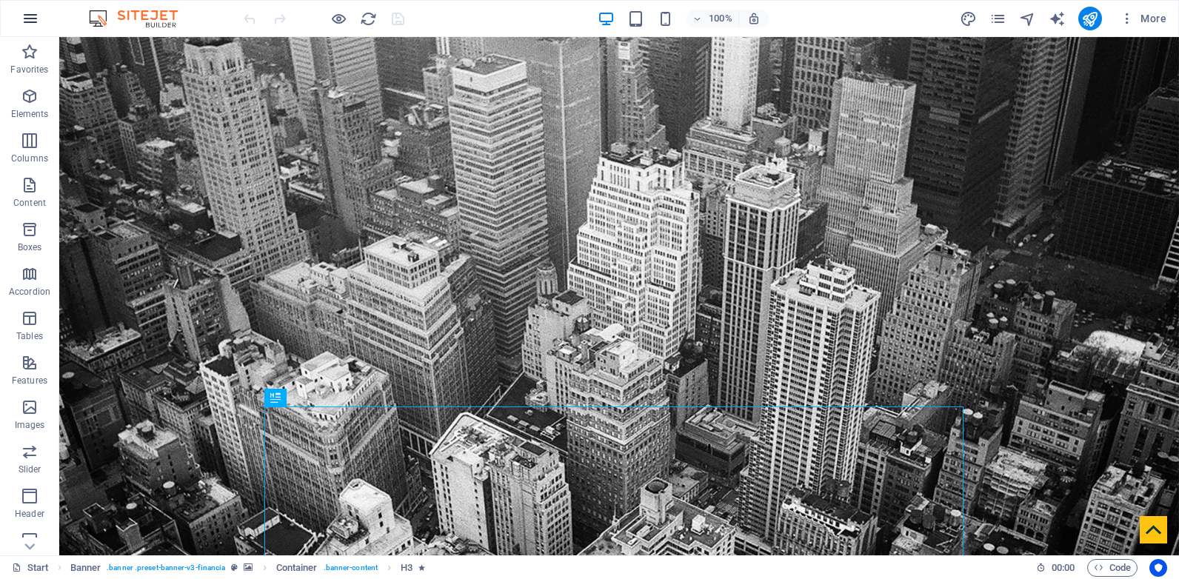
click at [21, 21] on icon "button" at bounding box center [30, 19] width 18 height 18
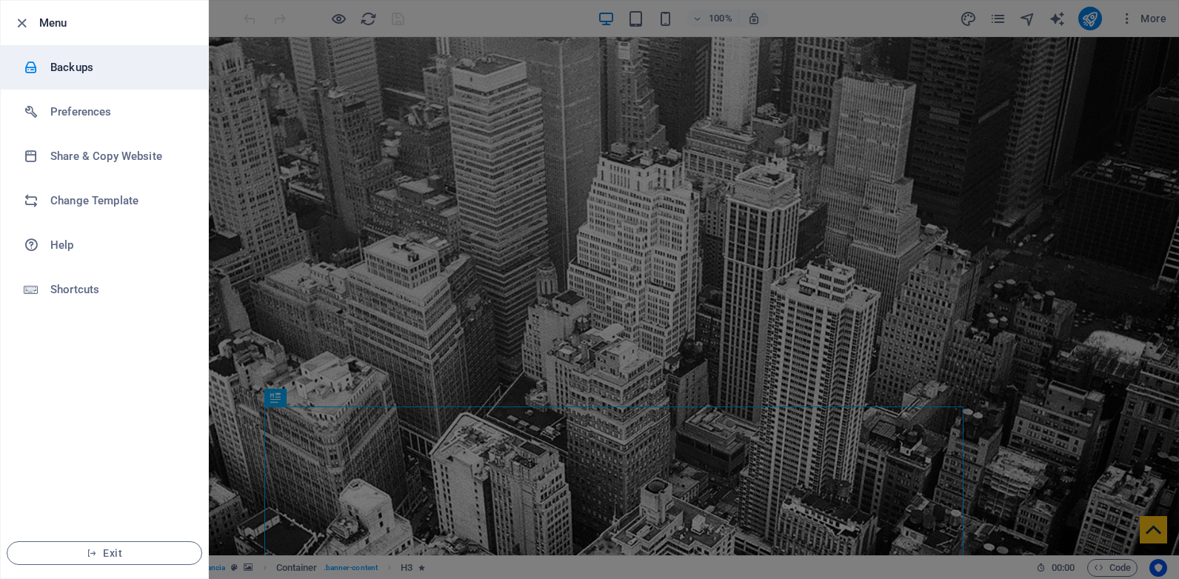
click at [79, 66] on h6 "Backups" at bounding box center [118, 67] width 137 height 18
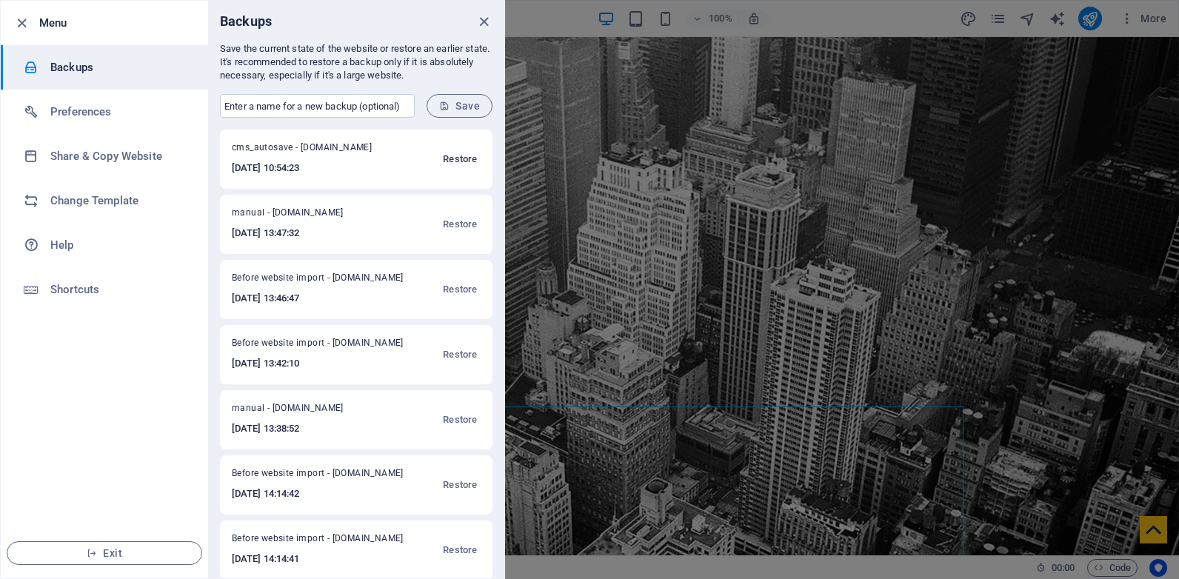
click at [452, 158] on span "Restore" at bounding box center [460, 159] width 34 height 18
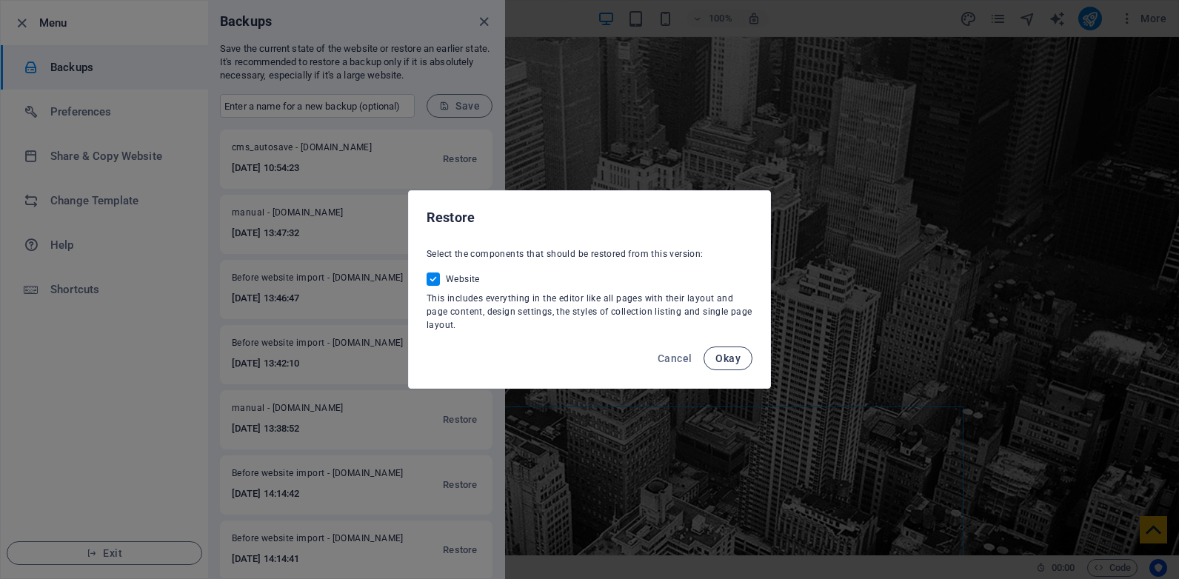
click at [736, 355] on span "Okay" at bounding box center [727, 358] width 25 height 12
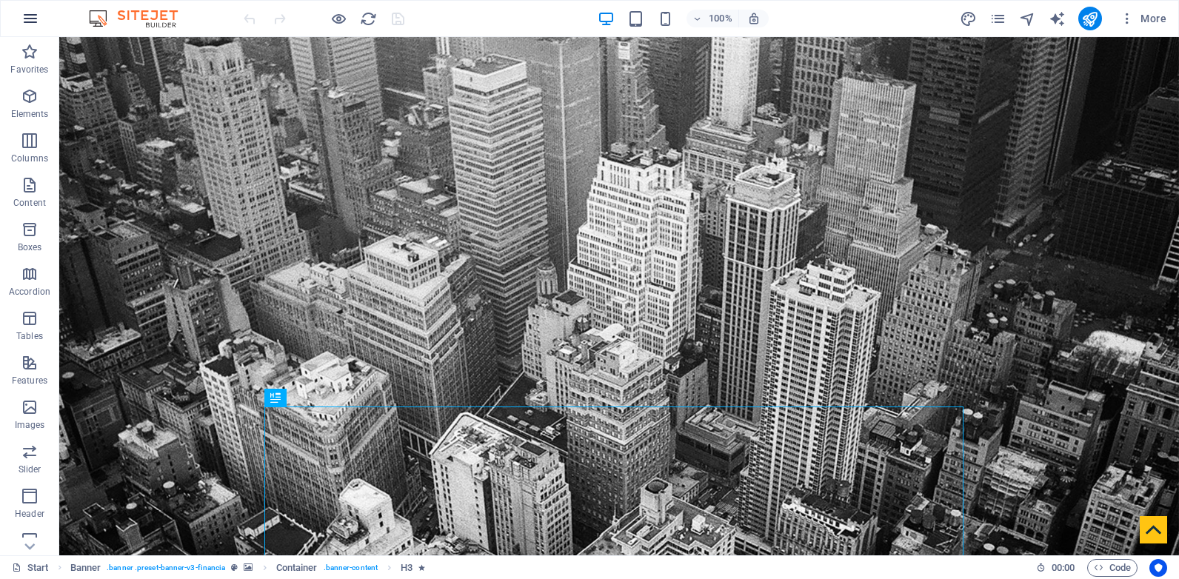
click at [39, 23] on icon "button" at bounding box center [30, 19] width 18 height 18
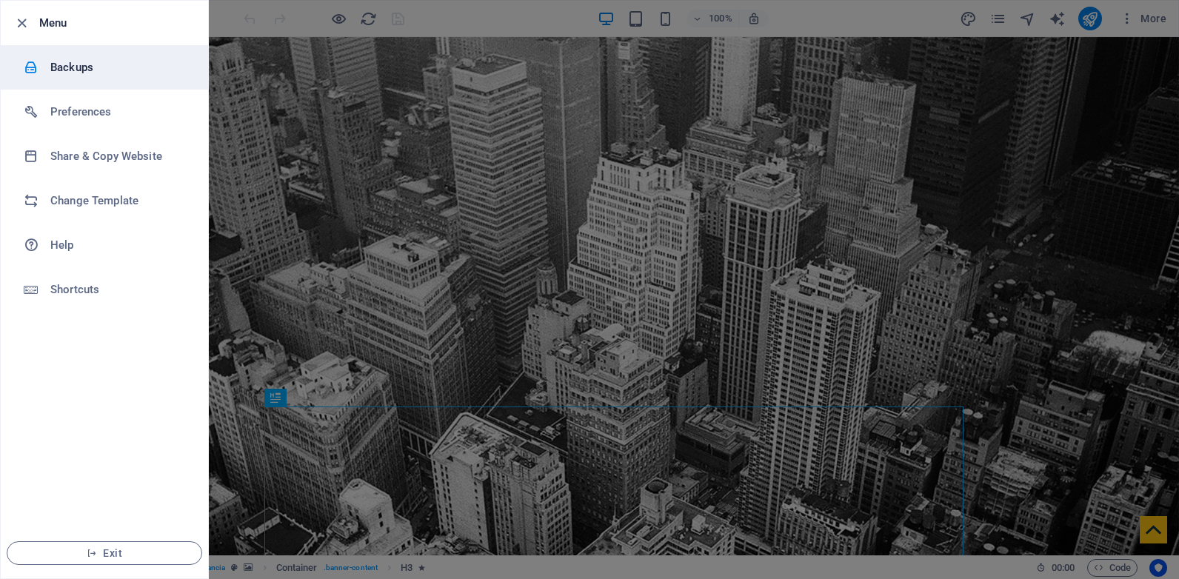
click at [103, 62] on h6 "Backups" at bounding box center [118, 67] width 137 height 18
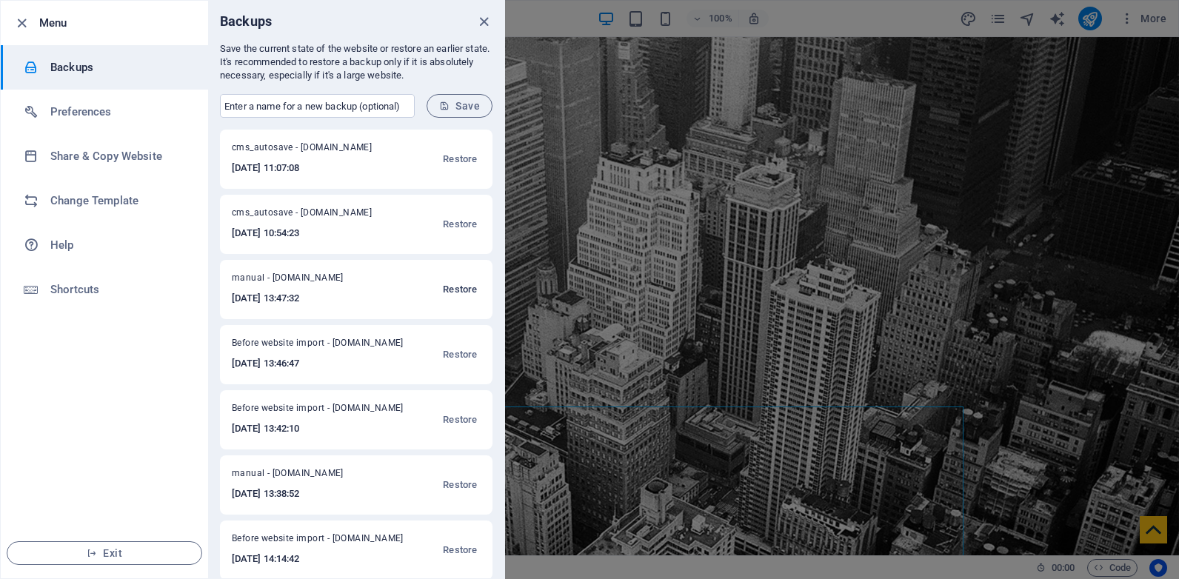
click at [458, 287] on span "Restore" at bounding box center [460, 290] width 34 height 18
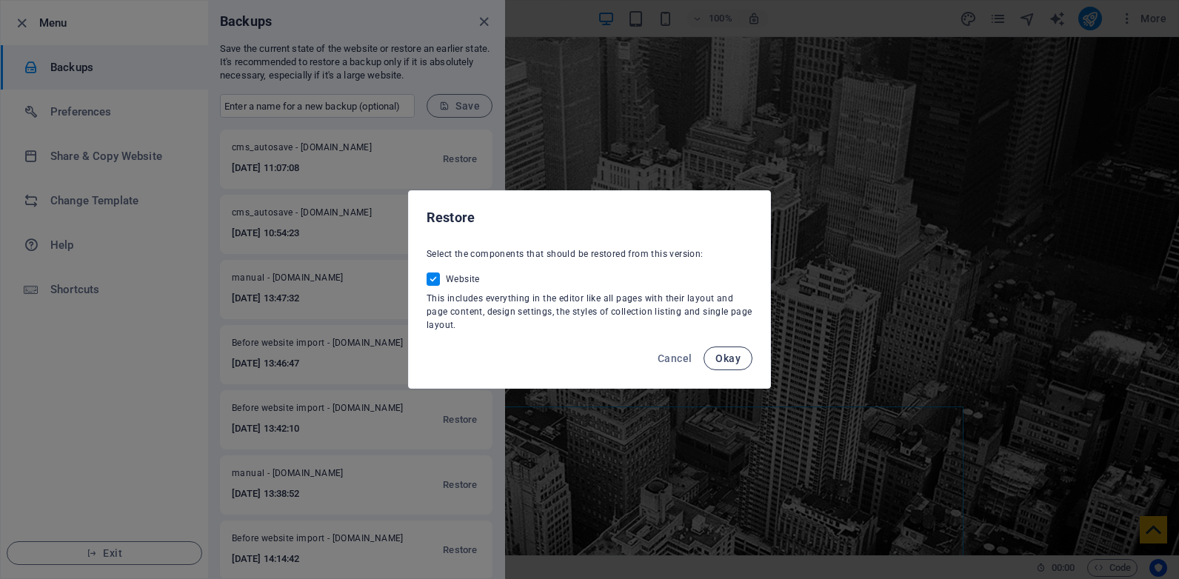
click at [729, 357] on span "Okay" at bounding box center [727, 358] width 25 height 12
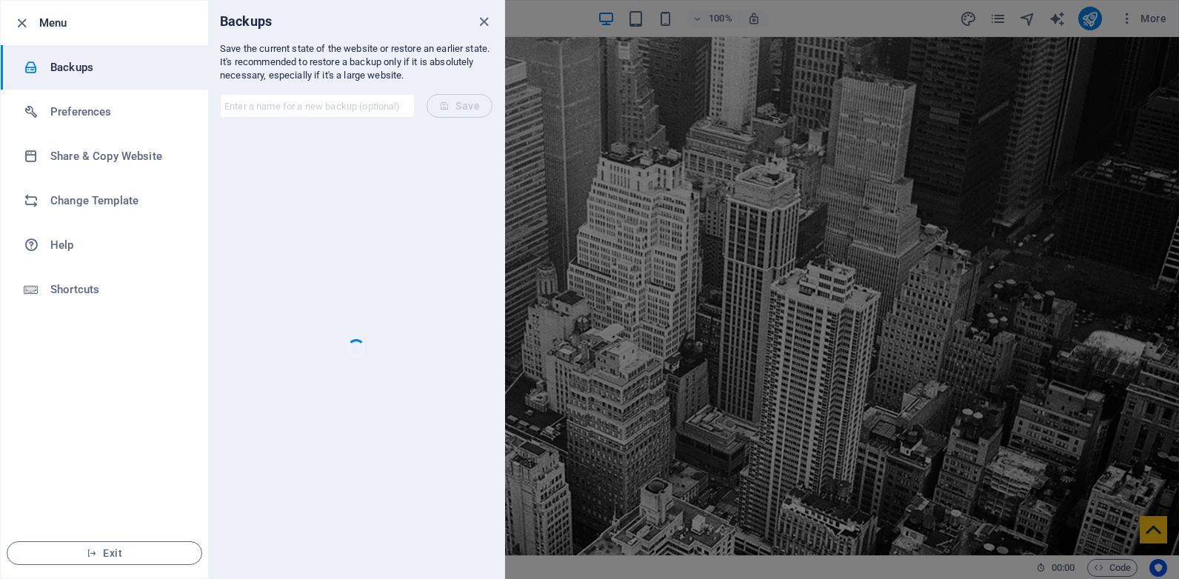
checkbox input "false"
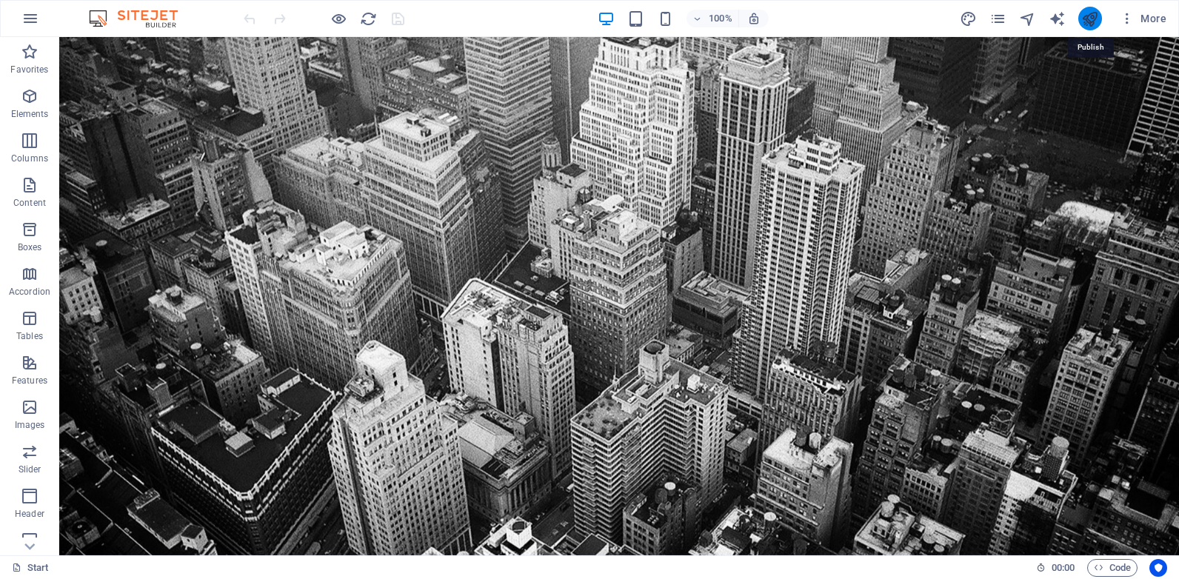
click at [1091, 19] on icon "publish" at bounding box center [1089, 18] width 17 height 17
click at [26, 19] on icon "button" at bounding box center [30, 19] width 18 height 18
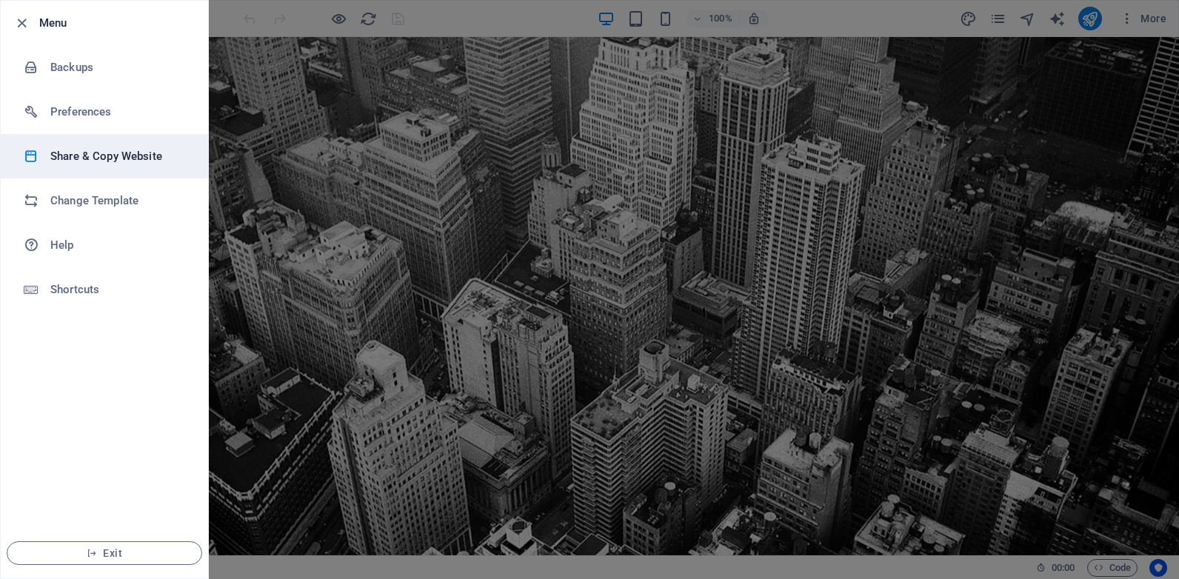
click at [110, 159] on h6 "Share & Copy Website" at bounding box center [118, 156] width 137 height 18
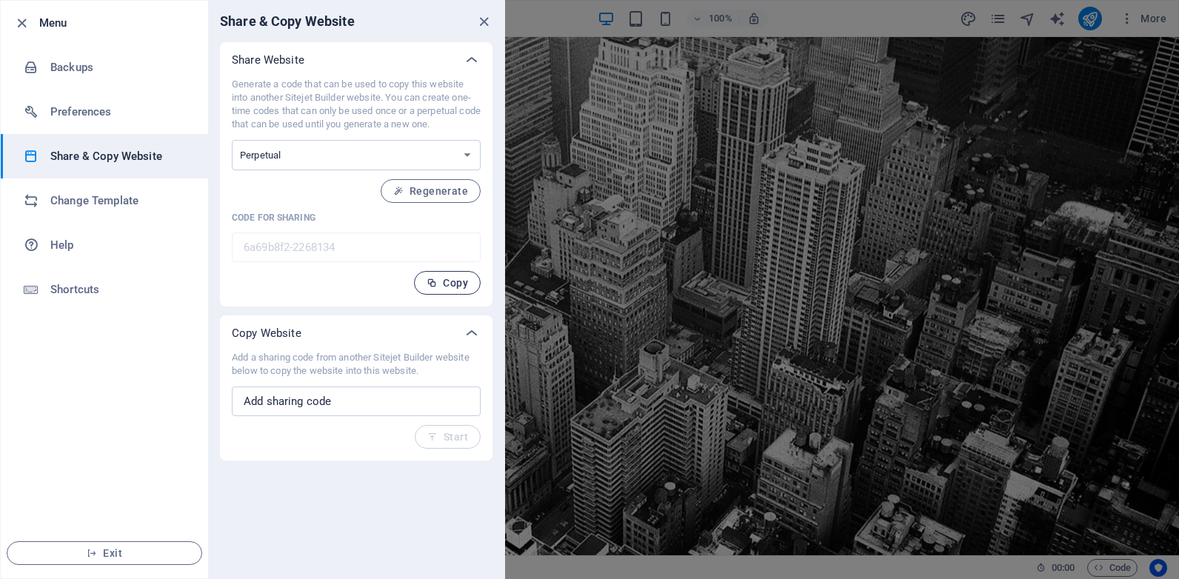
click at [446, 281] on span "Copy" at bounding box center [446, 283] width 41 height 12
click at [483, 23] on icon "close" at bounding box center [483, 21] width 17 height 17
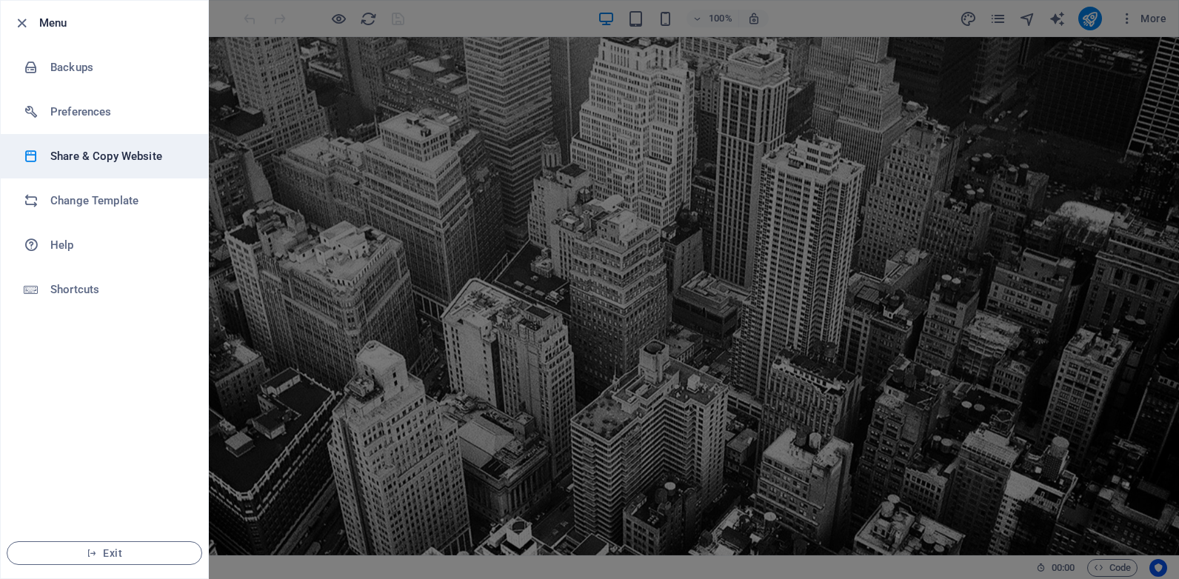
click at [97, 155] on h6 "Share & Copy Website" at bounding box center [118, 156] width 137 height 18
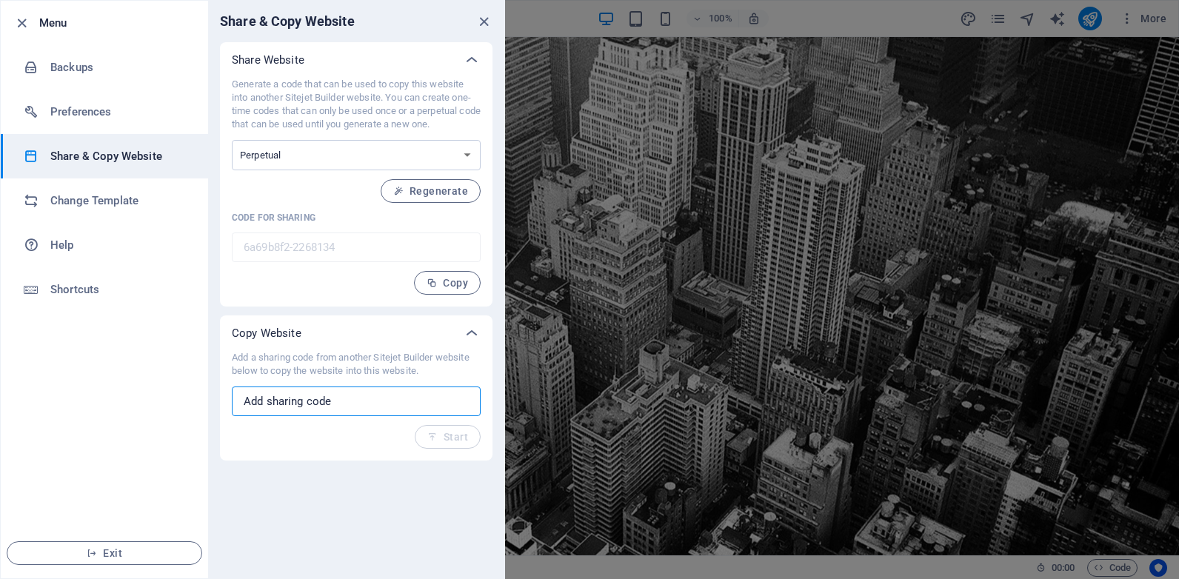
click at [347, 401] on input "text" at bounding box center [356, 402] width 249 height 30
paste input "481c997f-2291275"
type input "481c997f-2291275"
click at [446, 435] on span "Start" at bounding box center [447, 437] width 41 height 12
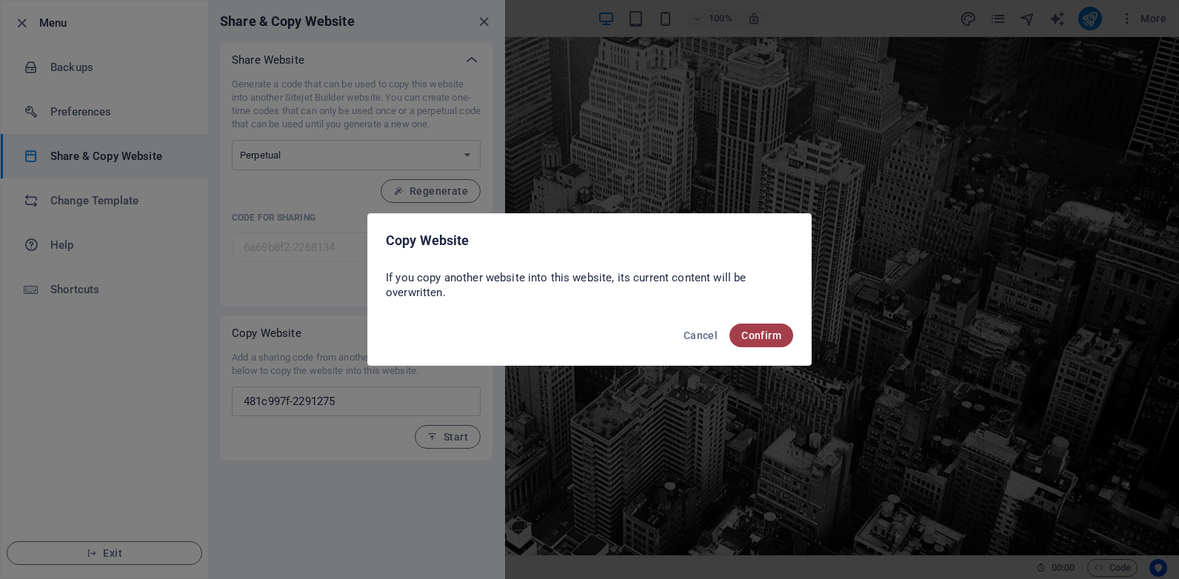
click at [769, 332] on span "Confirm" at bounding box center [761, 335] width 40 height 12
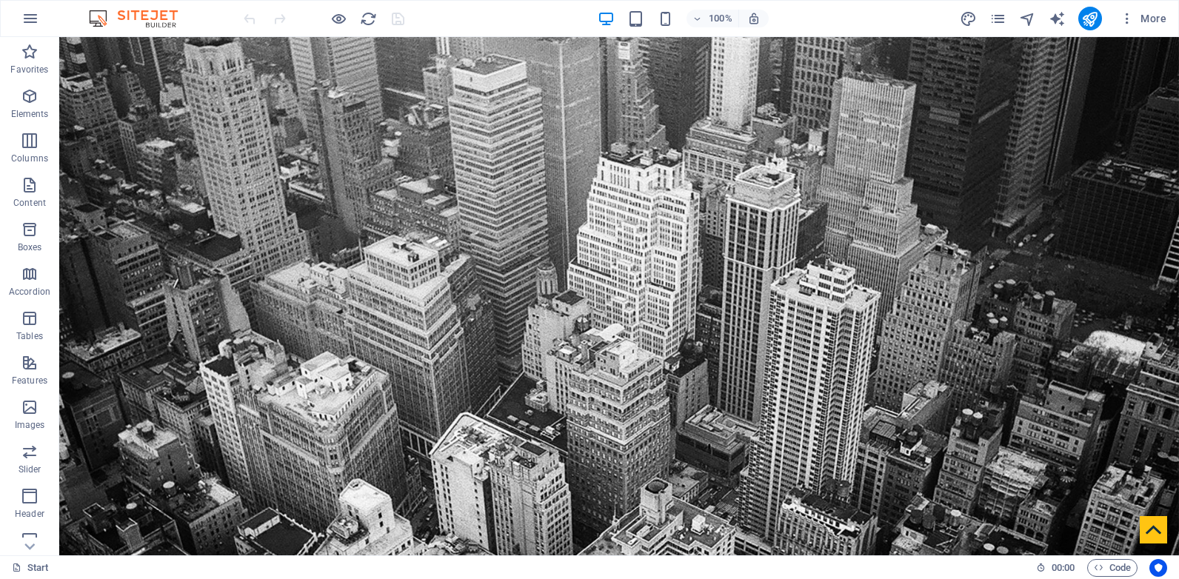
click at [396, 16] on div at bounding box center [324, 19] width 166 height 24
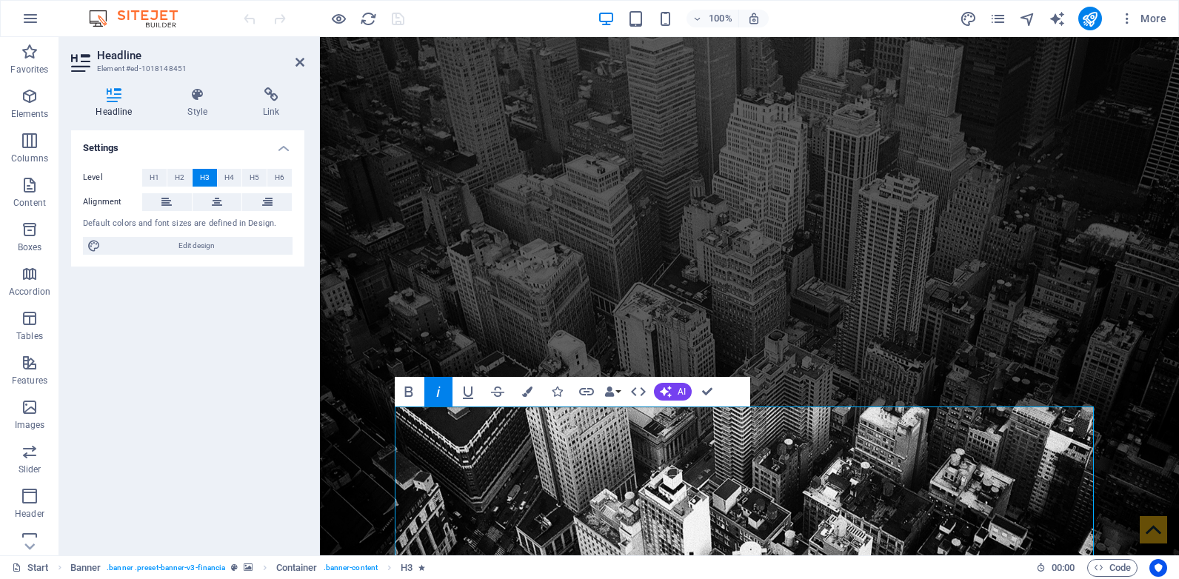
click at [290, 352] on div "Settings Level H1 H2 H3 H4 H5 H6 Alignment Default colors and font sizes are de…" at bounding box center [187, 336] width 233 height 413
click at [295, 63] on icon at bounding box center [299, 62] width 9 height 12
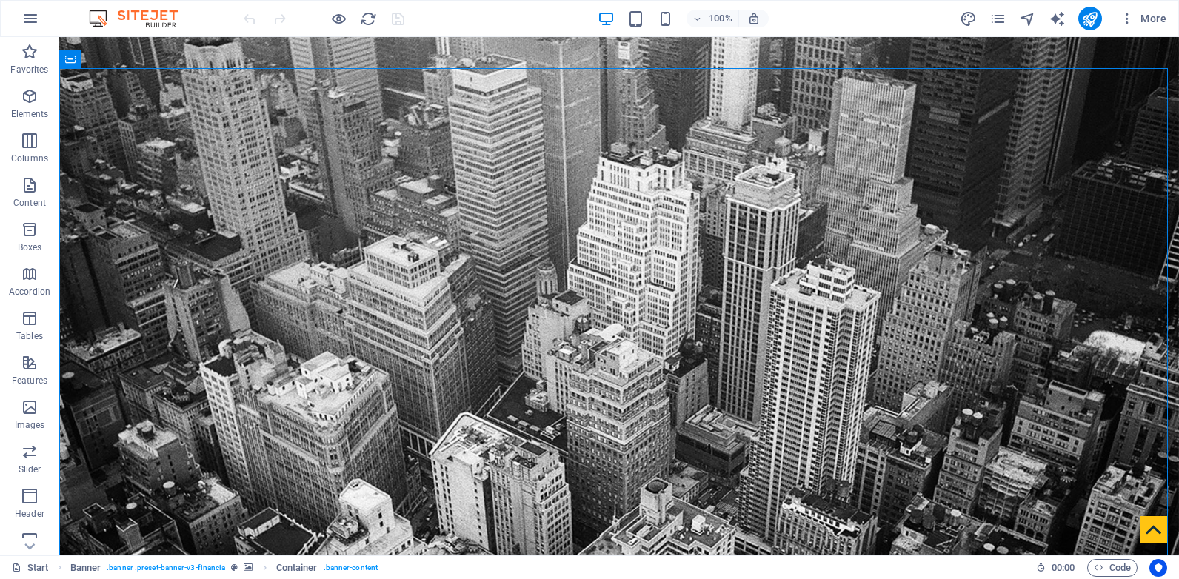
click at [396, 19] on div at bounding box center [324, 19] width 166 height 24
click at [1088, 22] on icon "publish" at bounding box center [1089, 18] width 17 height 17
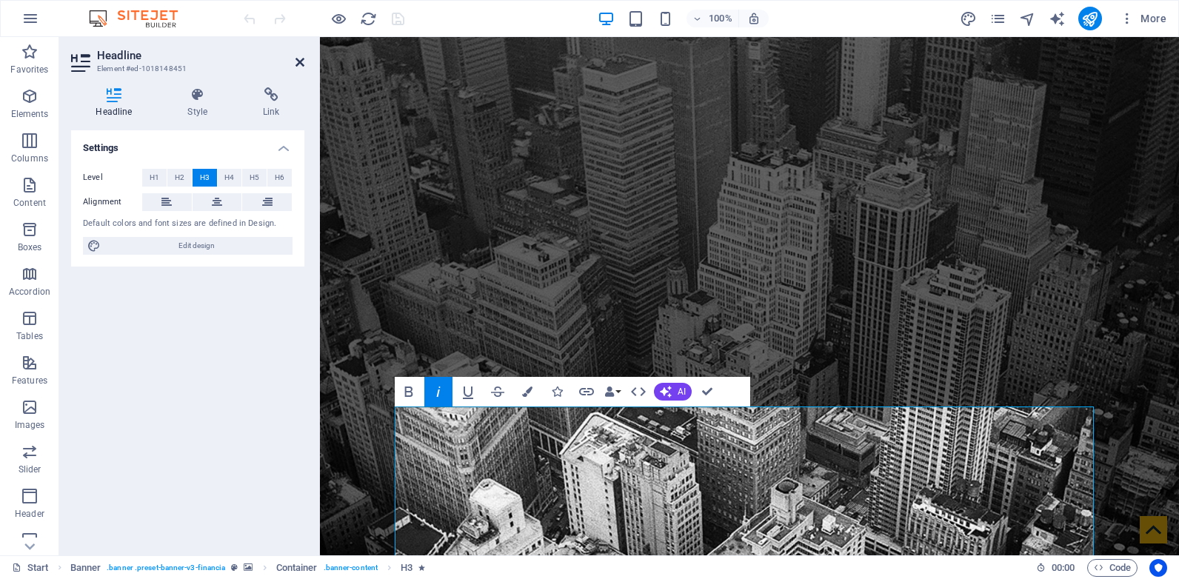
click at [297, 64] on icon at bounding box center [299, 62] width 9 height 12
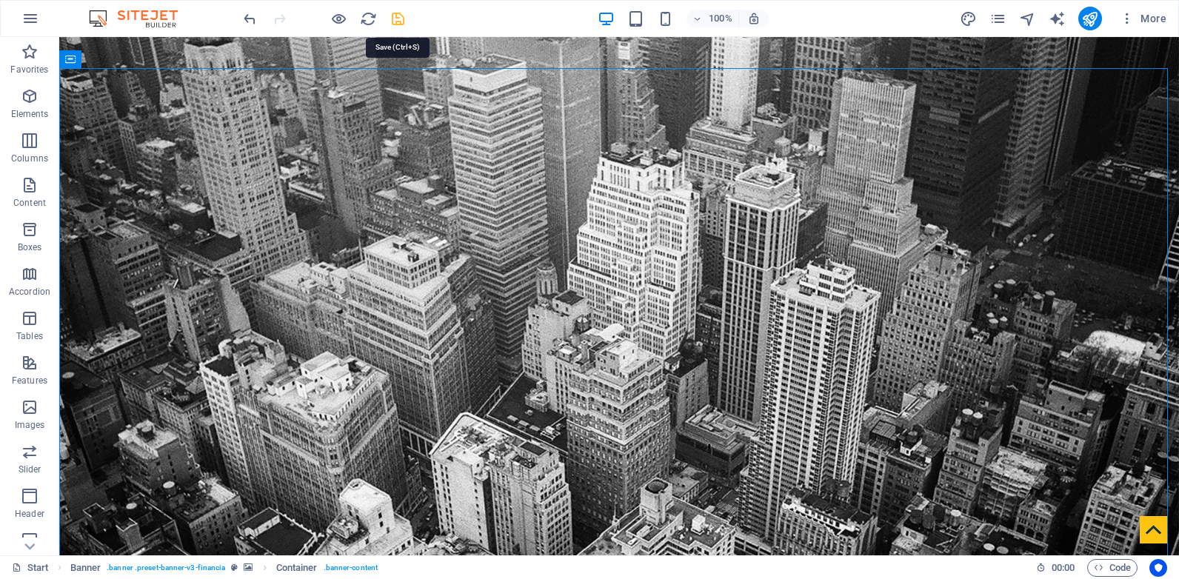
click at [401, 21] on icon "save" at bounding box center [397, 18] width 17 height 17
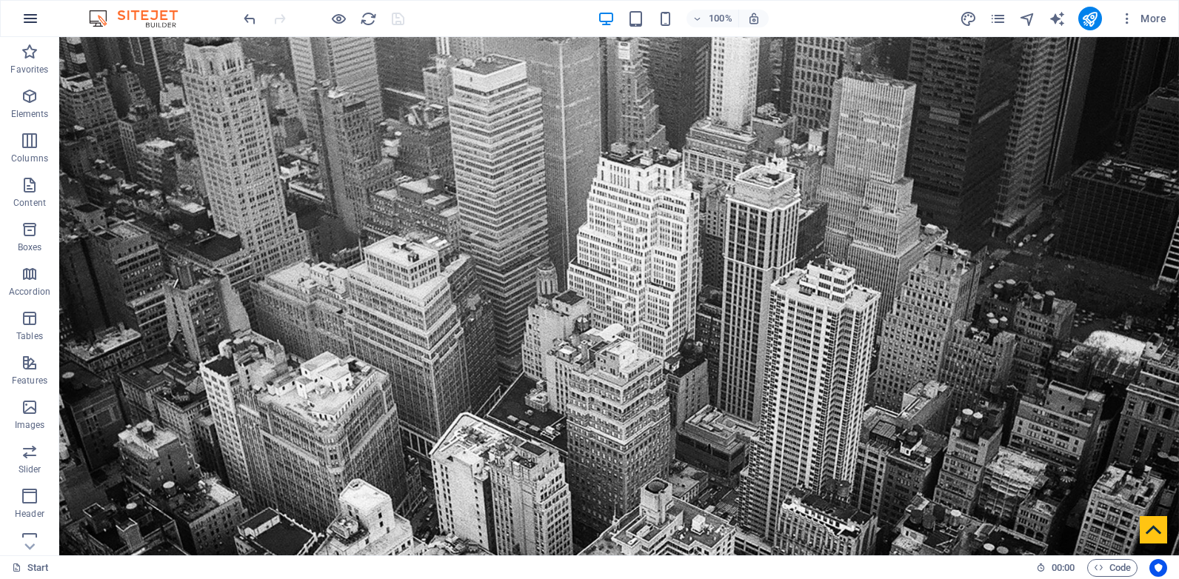
click at [18, 15] on button "button" at bounding box center [31, 19] width 36 height 36
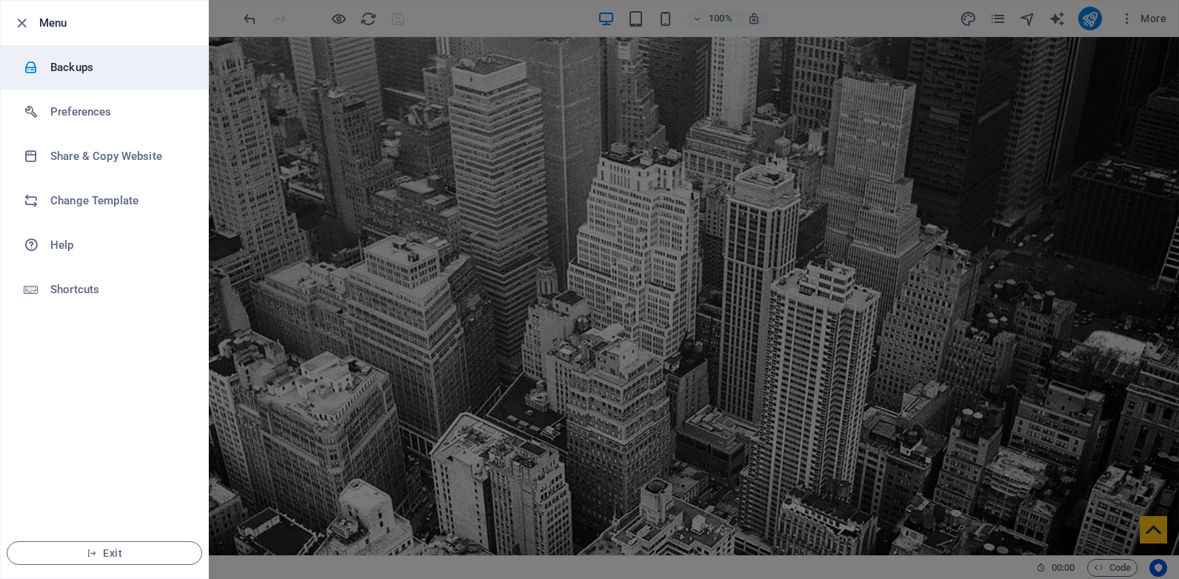
click at [58, 65] on h6 "Backups" at bounding box center [118, 67] width 137 height 18
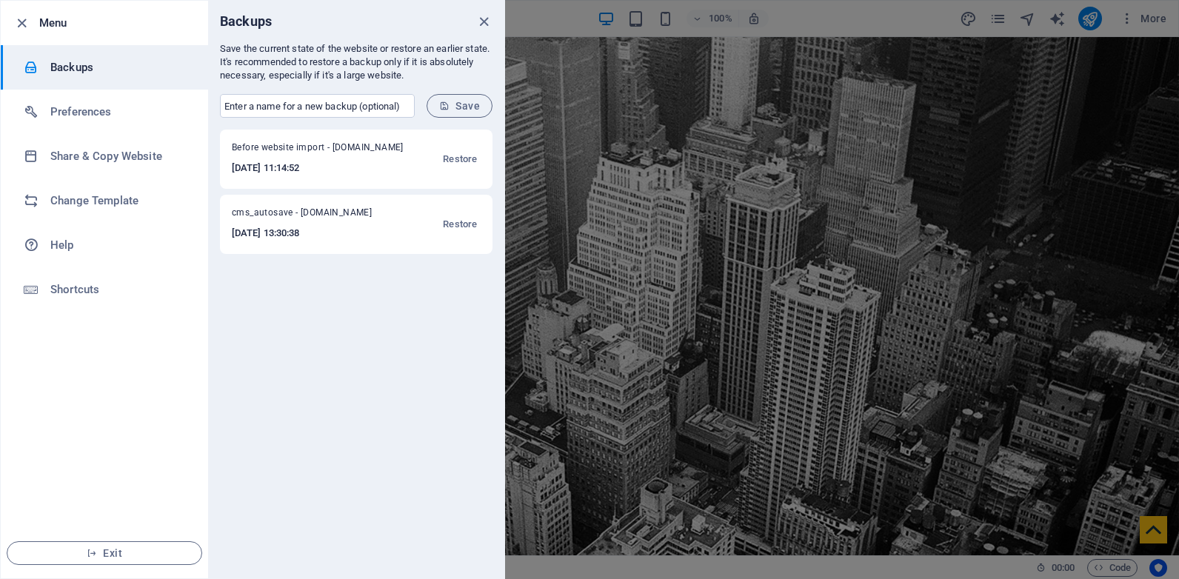
click at [673, 90] on div at bounding box center [589, 289] width 1179 height 579
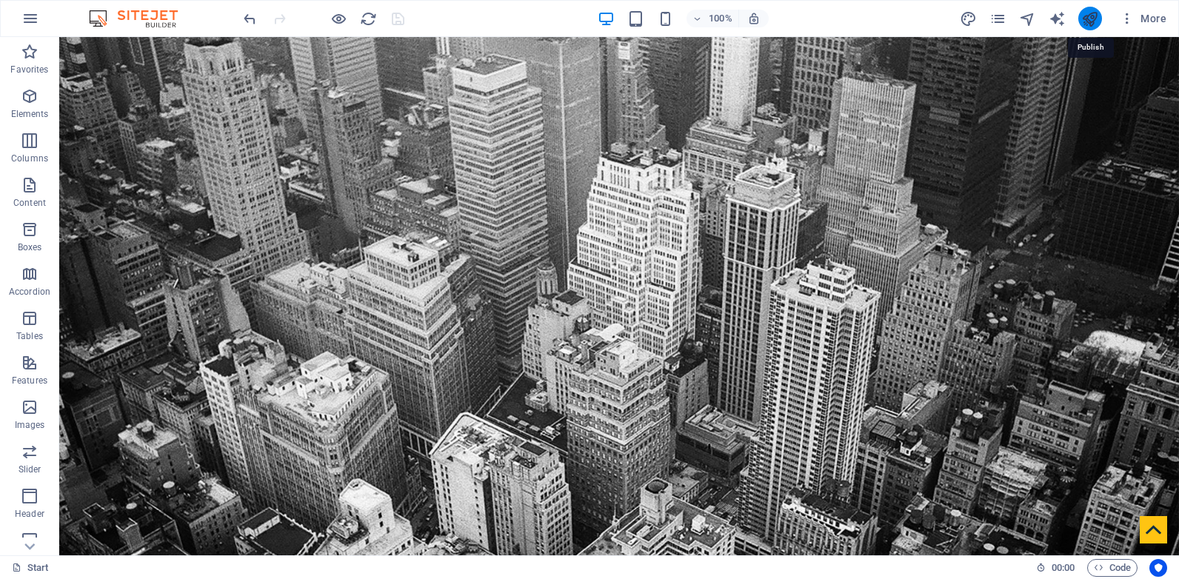
click at [1090, 13] on icon "publish" at bounding box center [1089, 18] width 17 height 17
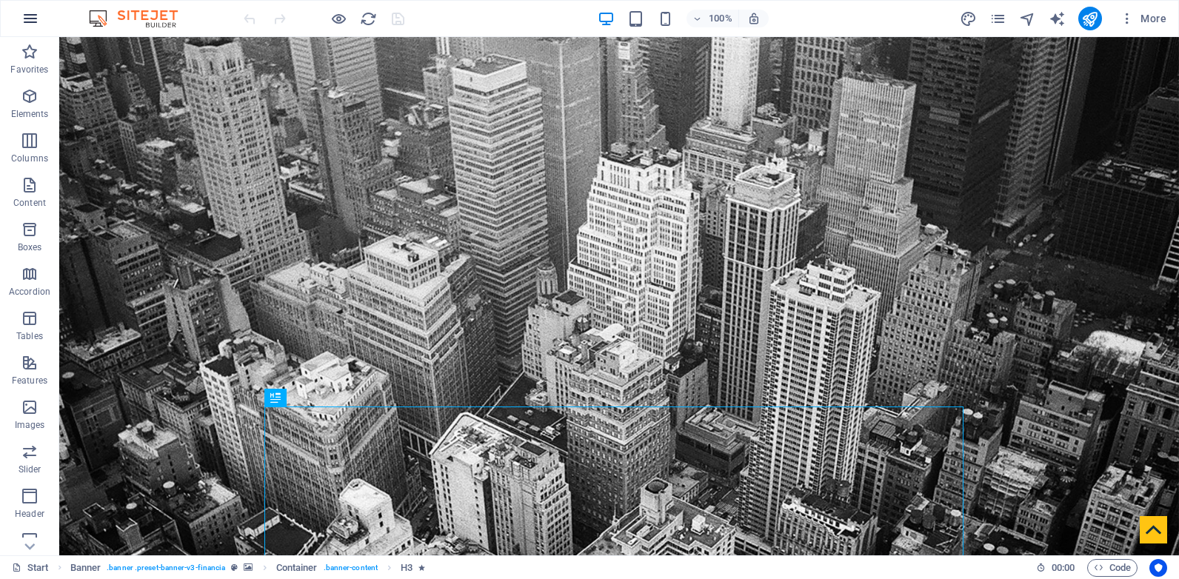
click at [32, 23] on icon "button" at bounding box center [30, 19] width 18 height 18
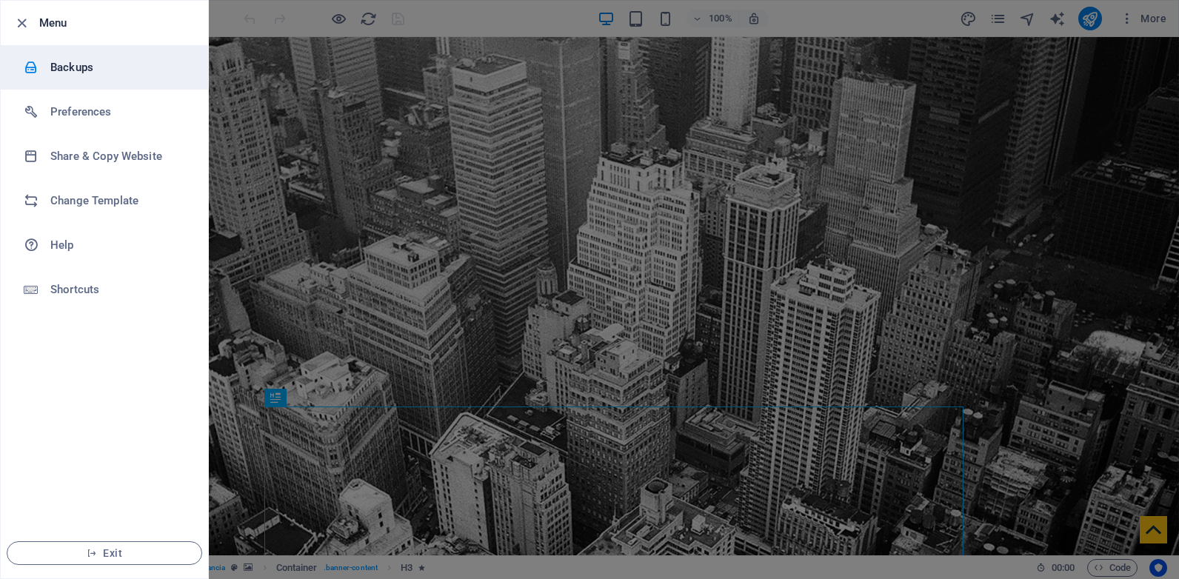
click at [103, 61] on h6 "Backups" at bounding box center [118, 67] width 137 height 18
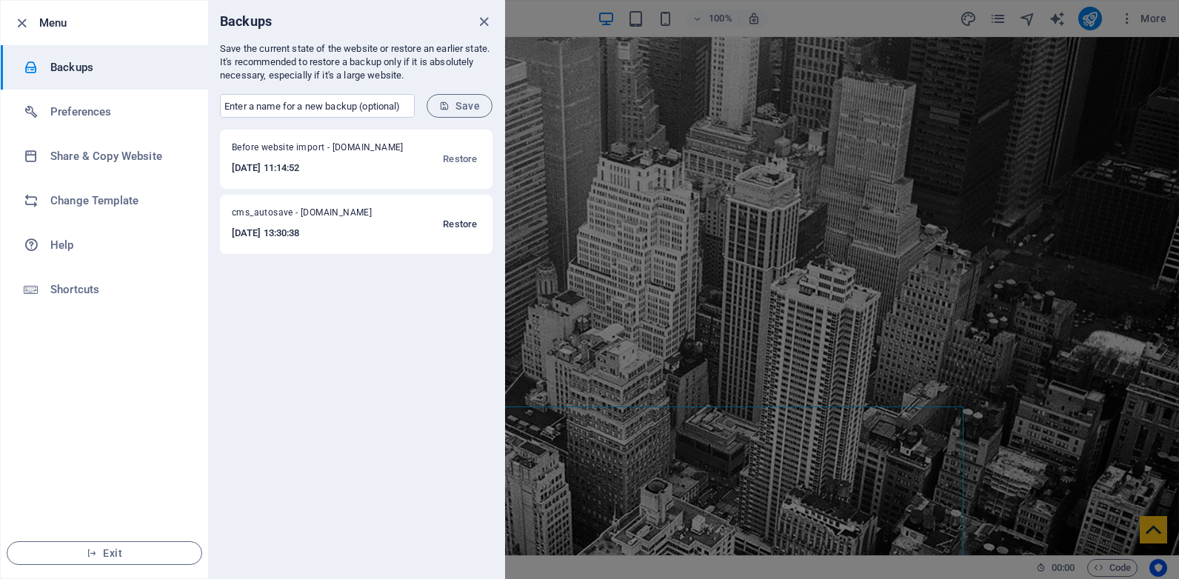
click at [457, 220] on span "Restore" at bounding box center [460, 224] width 34 height 18
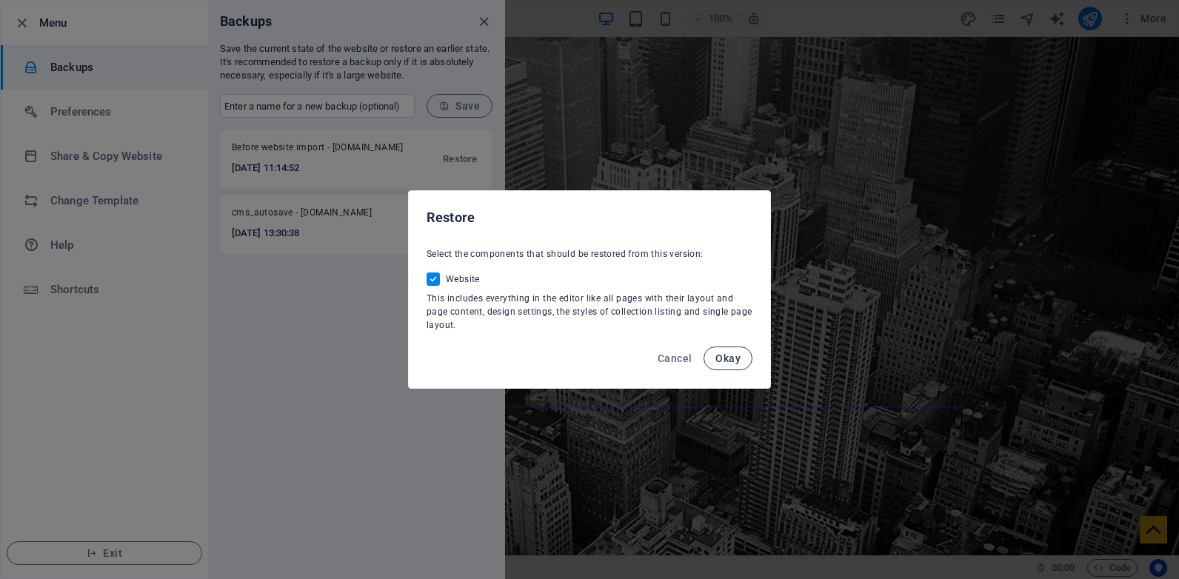
click at [729, 360] on span "Okay" at bounding box center [727, 358] width 25 height 12
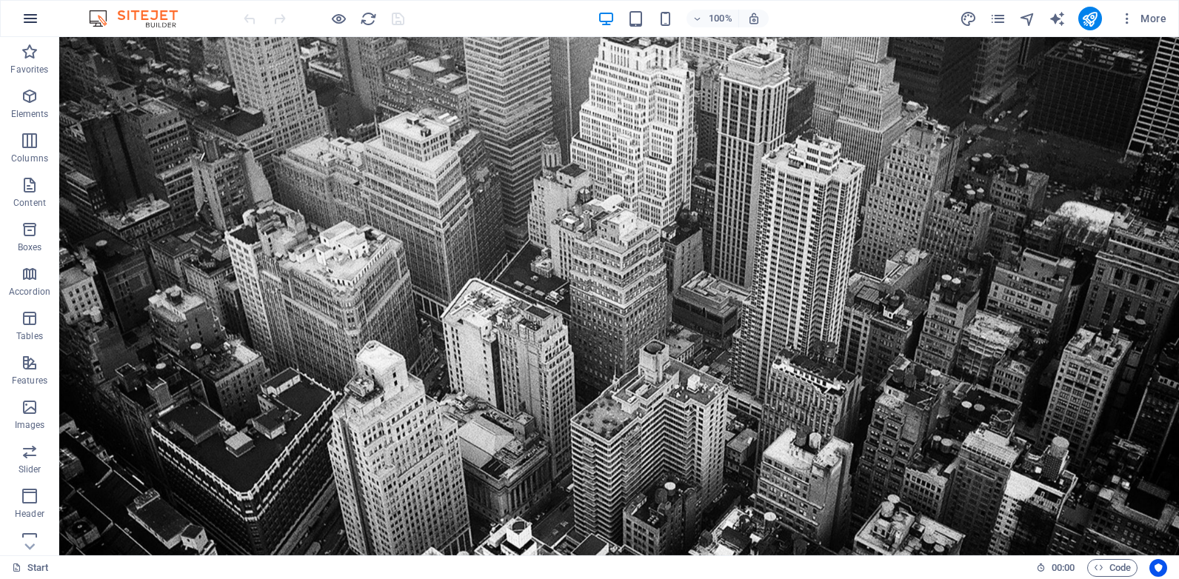
click at [33, 16] on icon "button" at bounding box center [30, 19] width 18 height 18
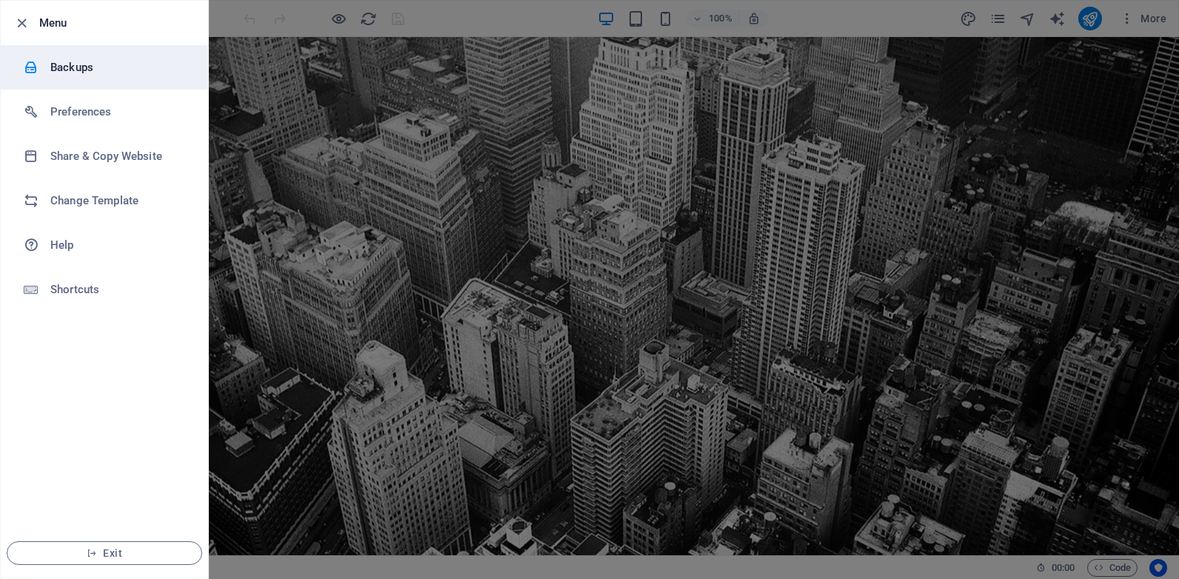
click at [96, 68] on h6 "Backups" at bounding box center [118, 67] width 137 height 18
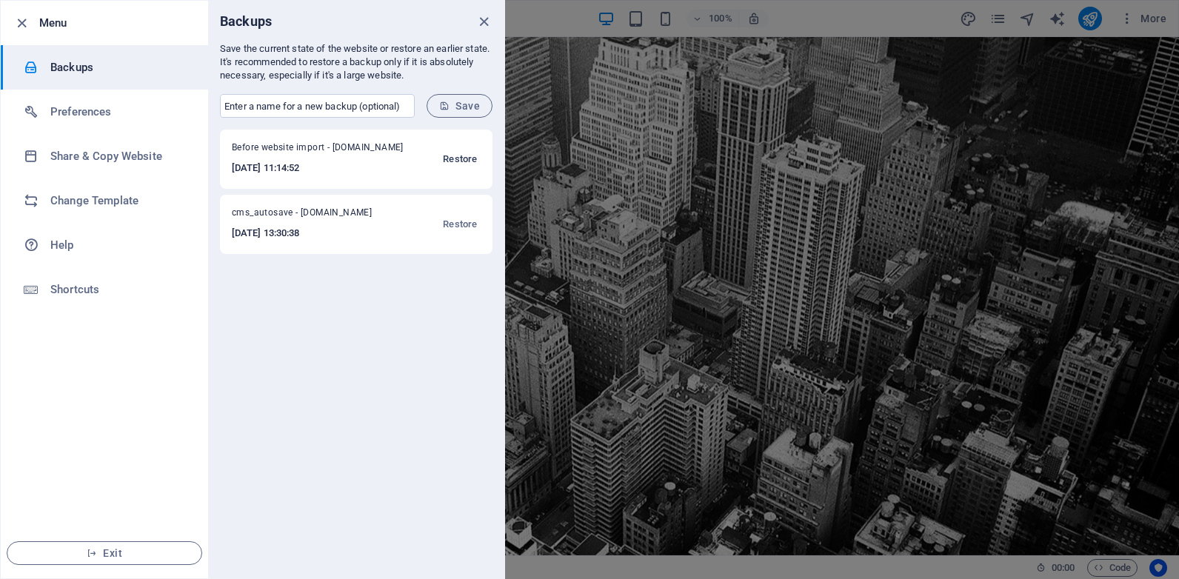
click at [458, 155] on span "Restore" at bounding box center [460, 159] width 34 height 18
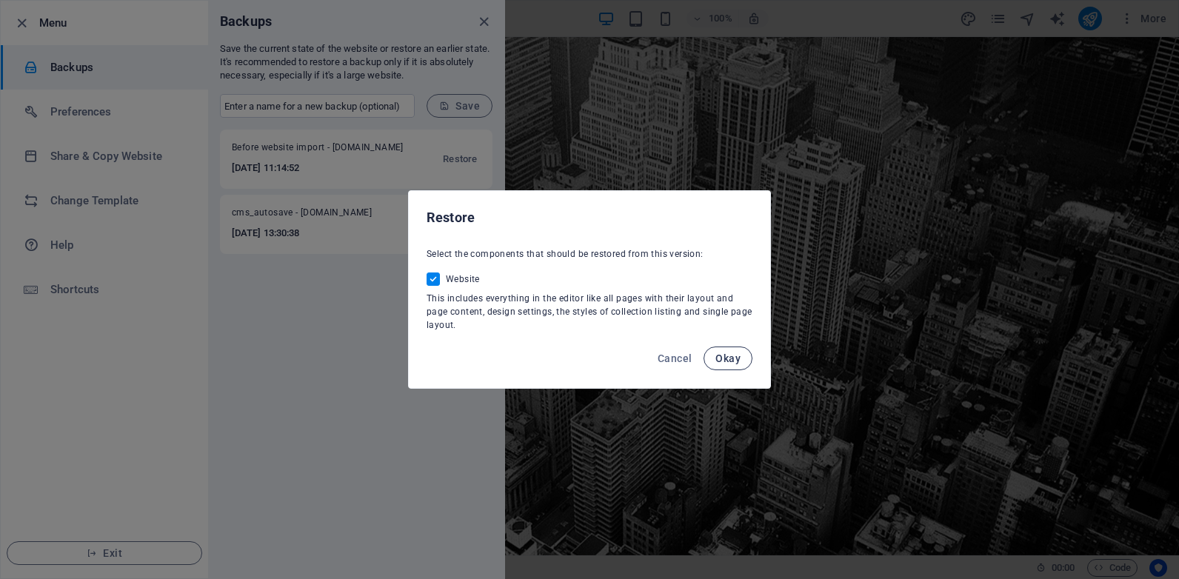
click at [723, 355] on span "Okay" at bounding box center [727, 358] width 25 height 12
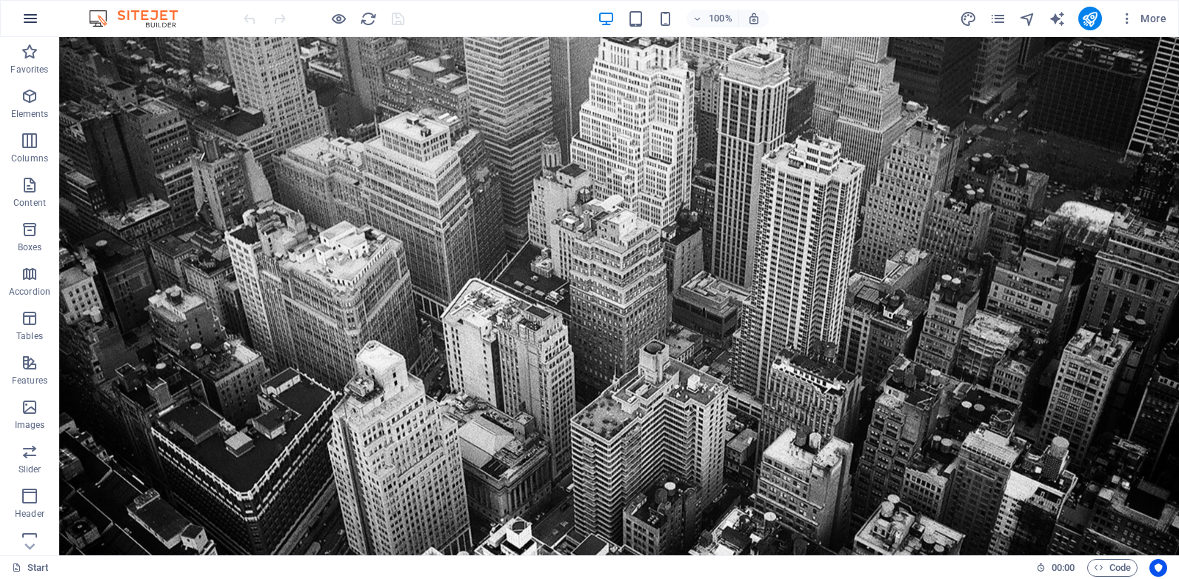
click at [24, 18] on icon "button" at bounding box center [30, 19] width 18 height 18
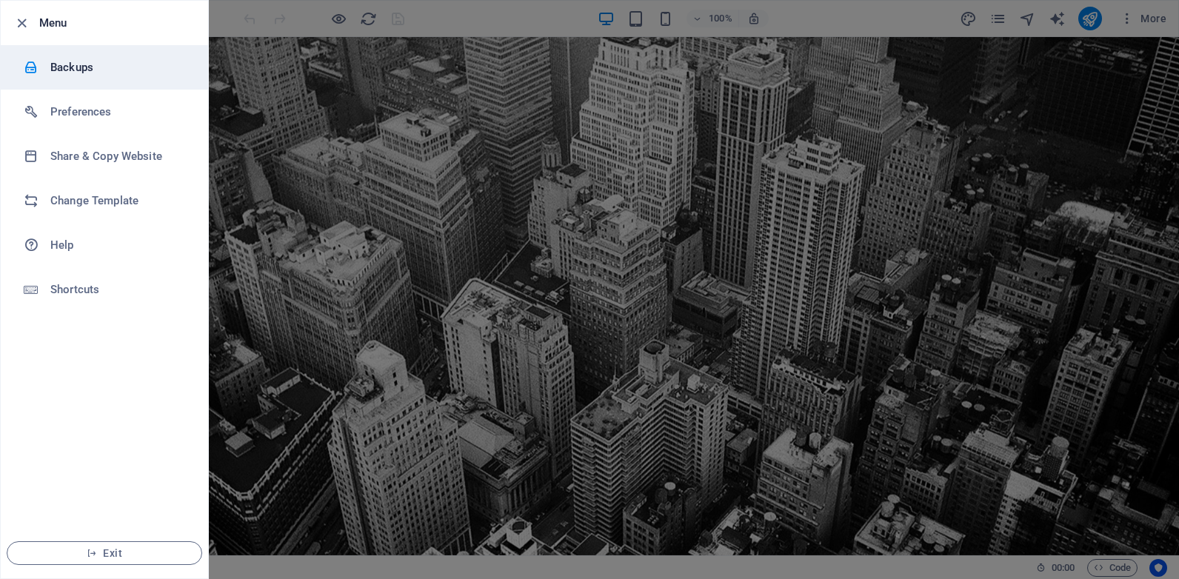
click at [85, 61] on h6 "Backups" at bounding box center [118, 67] width 137 height 18
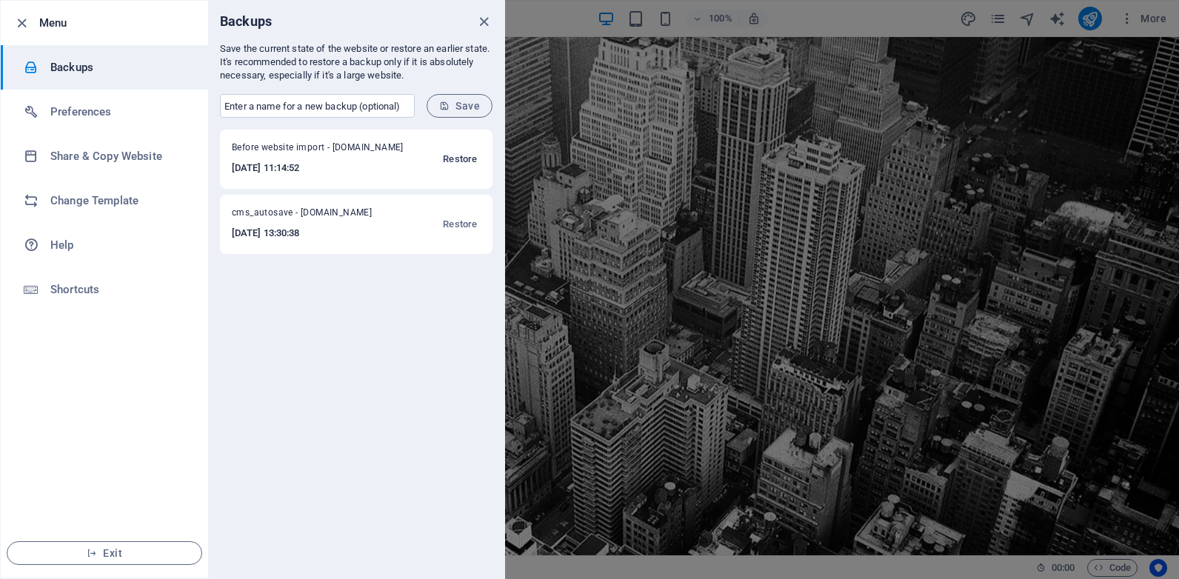
click at [457, 155] on span "Restore" at bounding box center [460, 159] width 34 height 18
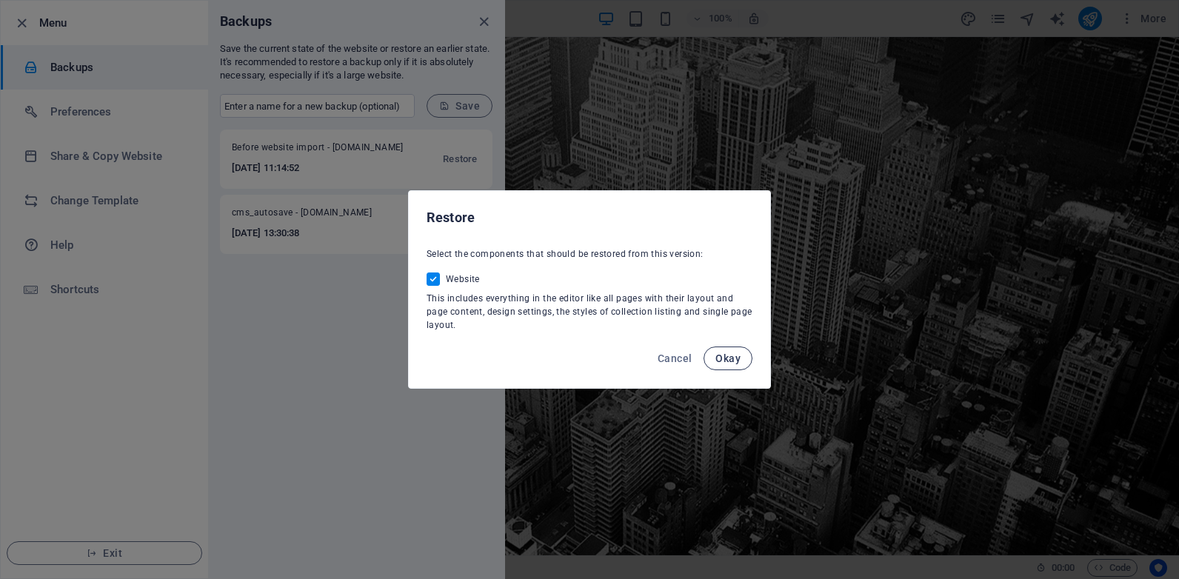
click at [737, 350] on button "Okay" at bounding box center [727, 359] width 49 height 24
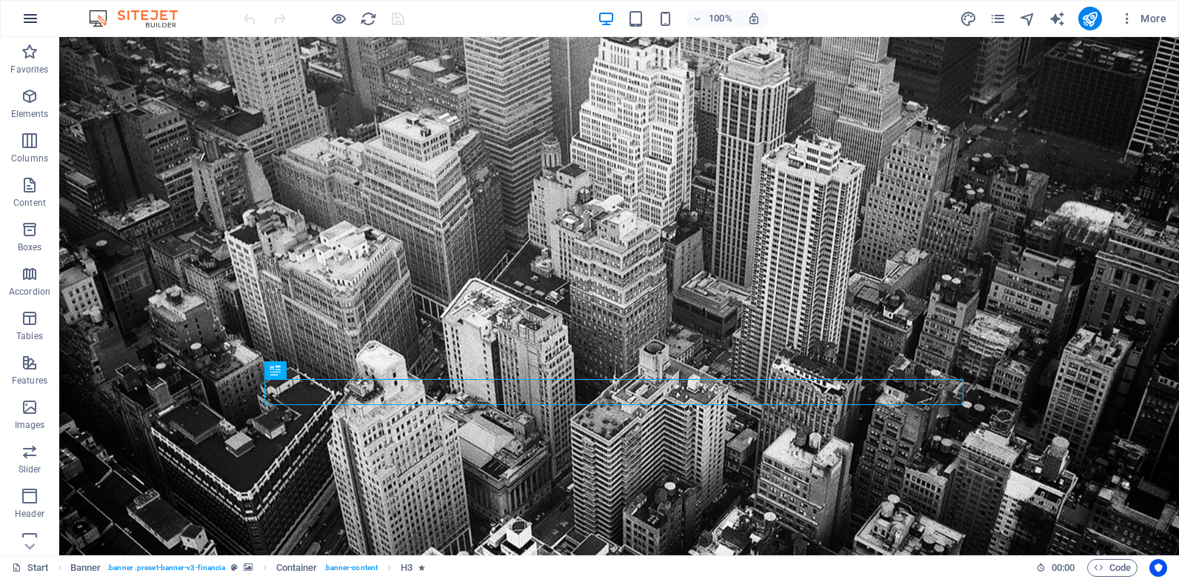
click at [30, 21] on icon "button" at bounding box center [30, 19] width 18 height 18
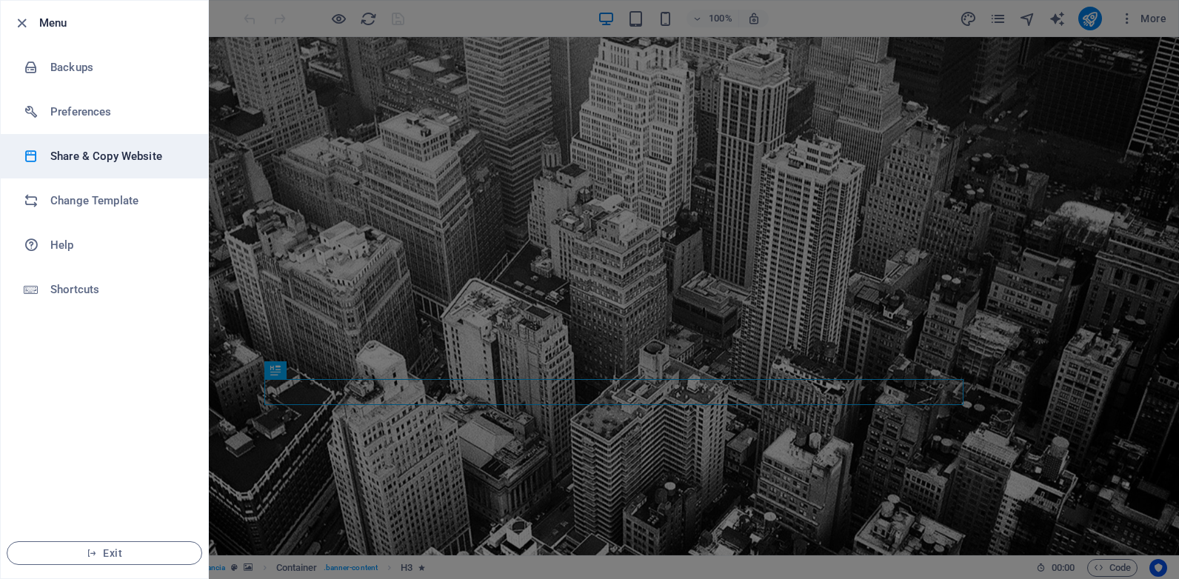
click at [118, 164] on li "Share & Copy Website" at bounding box center [104, 156] width 207 height 44
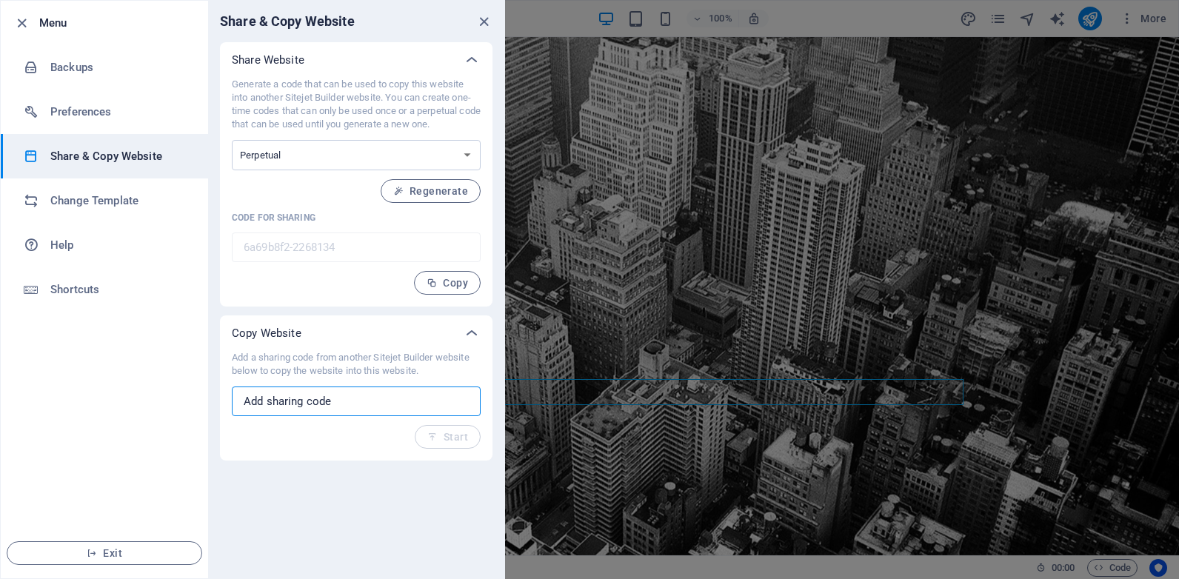
click at [349, 395] on input "text" at bounding box center [356, 402] width 249 height 30
paste input "481c997f-2291275"
type input "481c997f-2291275"
click at [452, 437] on span "Start" at bounding box center [447, 437] width 41 height 12
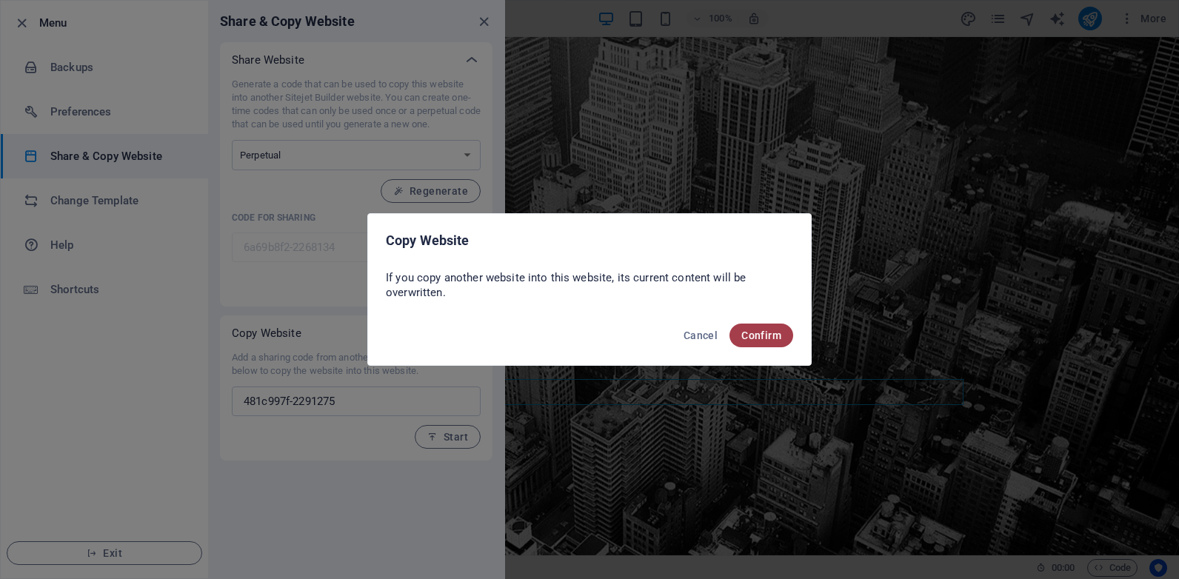
click at [774, 337] on span "Confirm" at bounding box center [761, 335] width 40 height 12
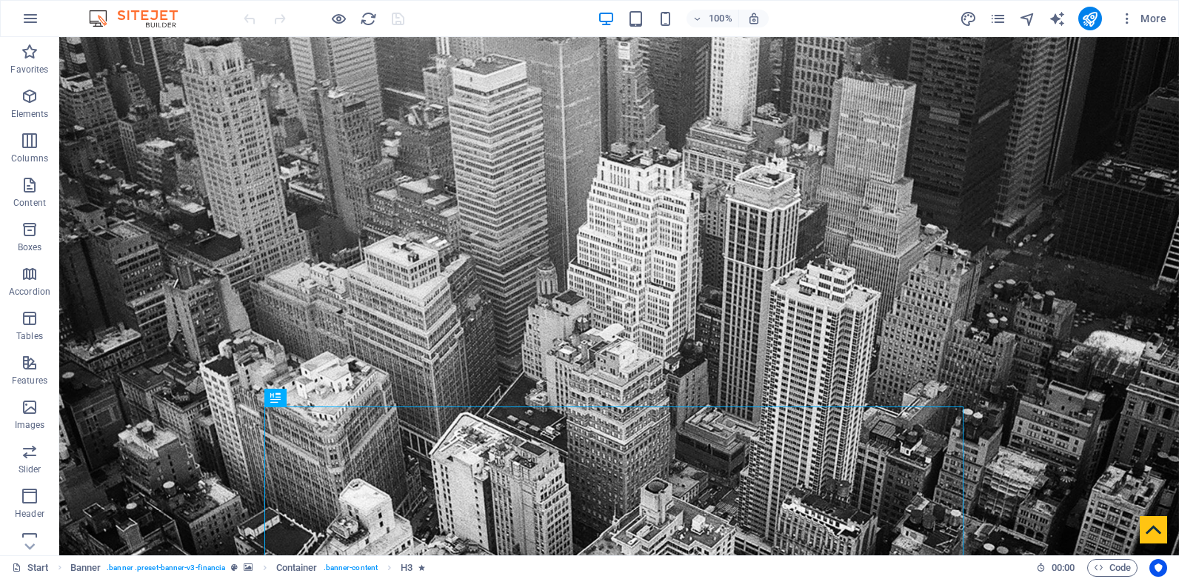
click at [398, 15] on div at bounding box center [324, 19] width 166 height 24
click at [39, 18] on button "button" at bounding box center [31, 19] width 36 height 36
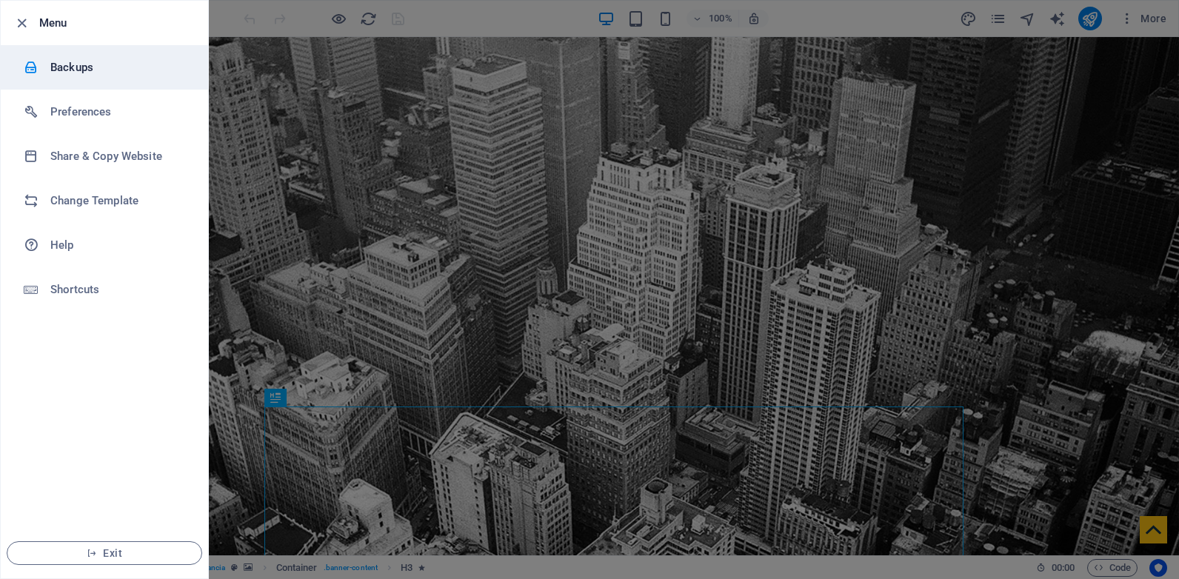
click at [98, 64] on h6 "Backups" at bounding box center [118, 67] width 137 height 18
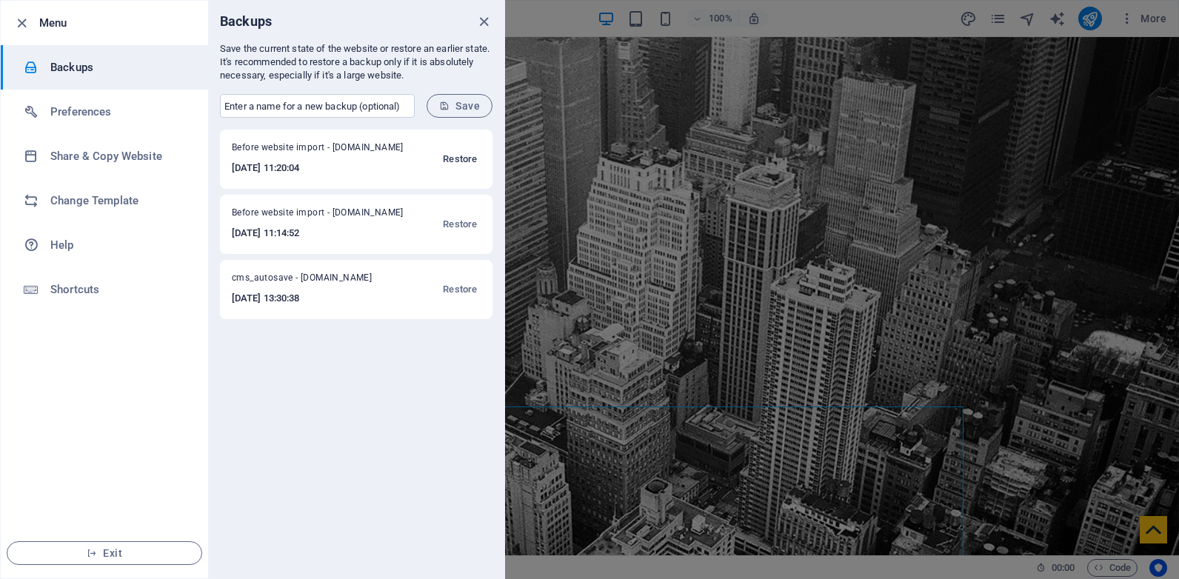
click at [456, 158] on span "Restore" at bounding box center [460, 159] width 34 height 18
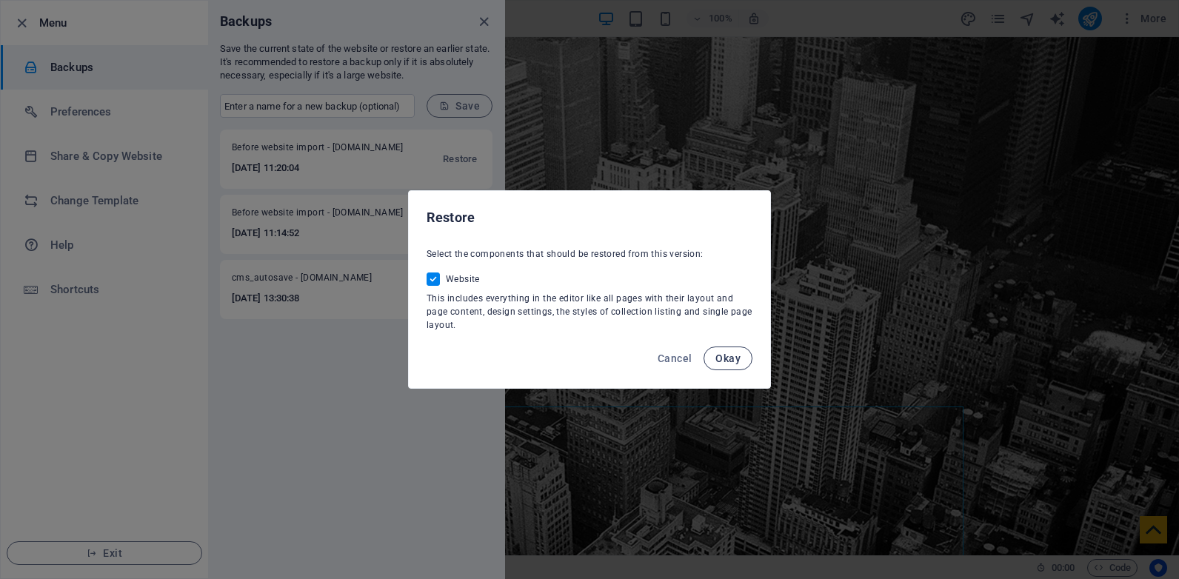
click at [726, 352] on span "Okay" at bounding box center [727, 358] width 25 height 12
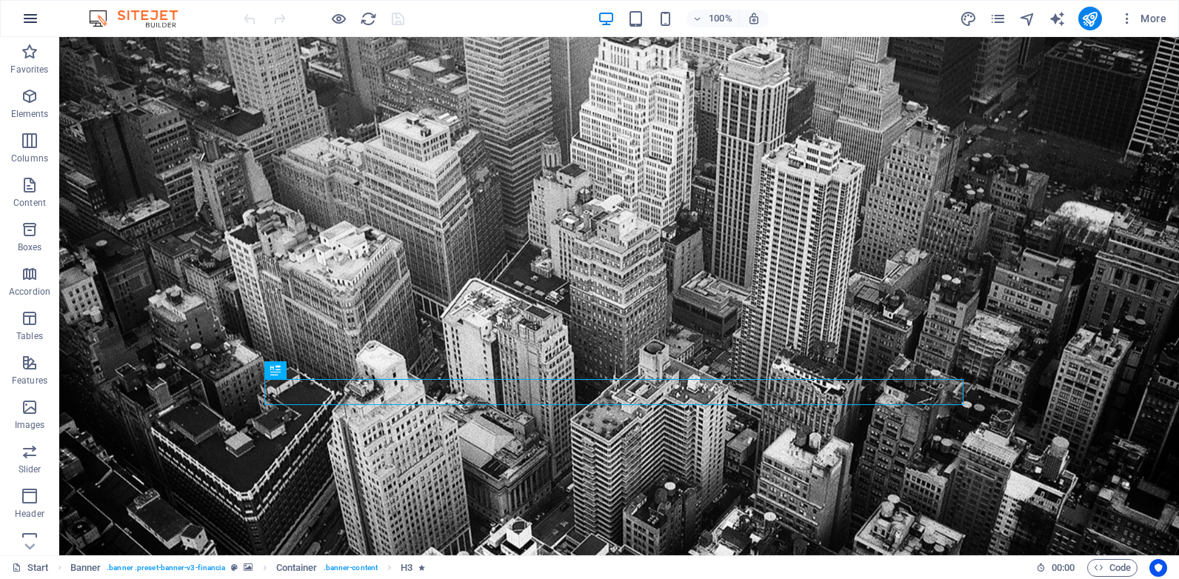
click at [25, 19] on icon "button" at bounding box center [30, 19] width 18 height 18
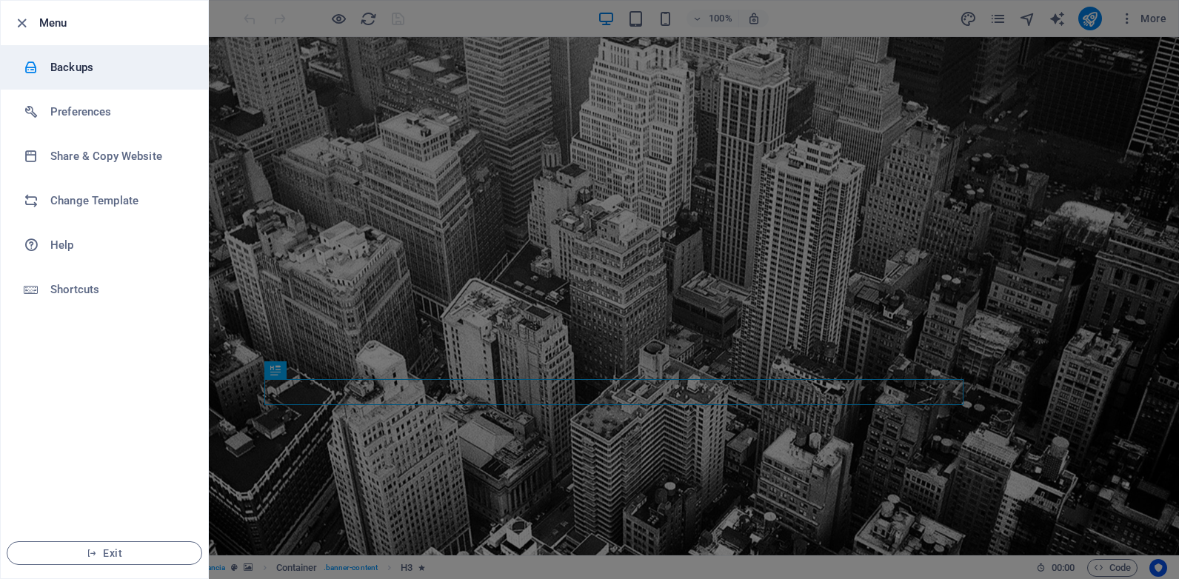
click at [122, 71] on h6 "Backups" at bounding box center [118, 67] width 137 height 18
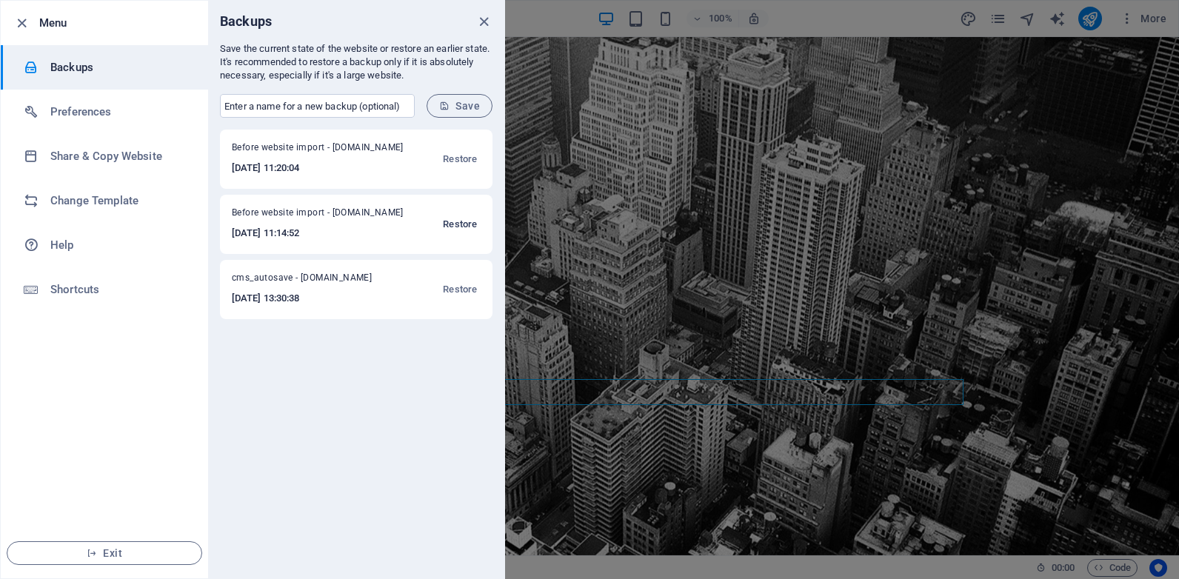
click at [465, 224] on span "Restore" at bounding box center [460, 224] width 34 height 18
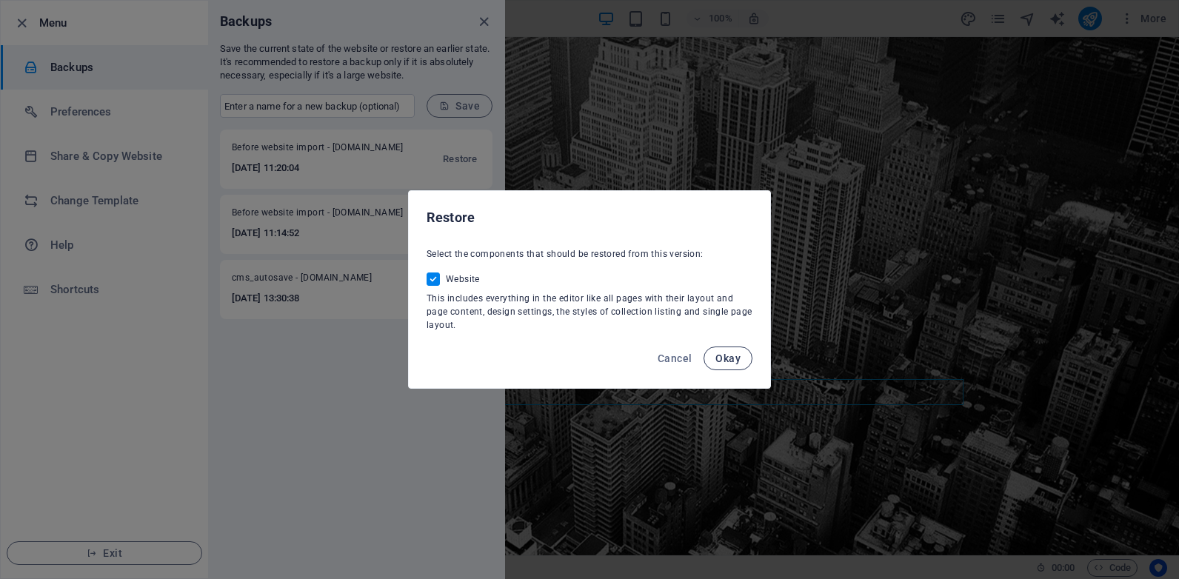
click at [732, 361] on span "Okay" at bounding box center [727, 358] width 25 height 12
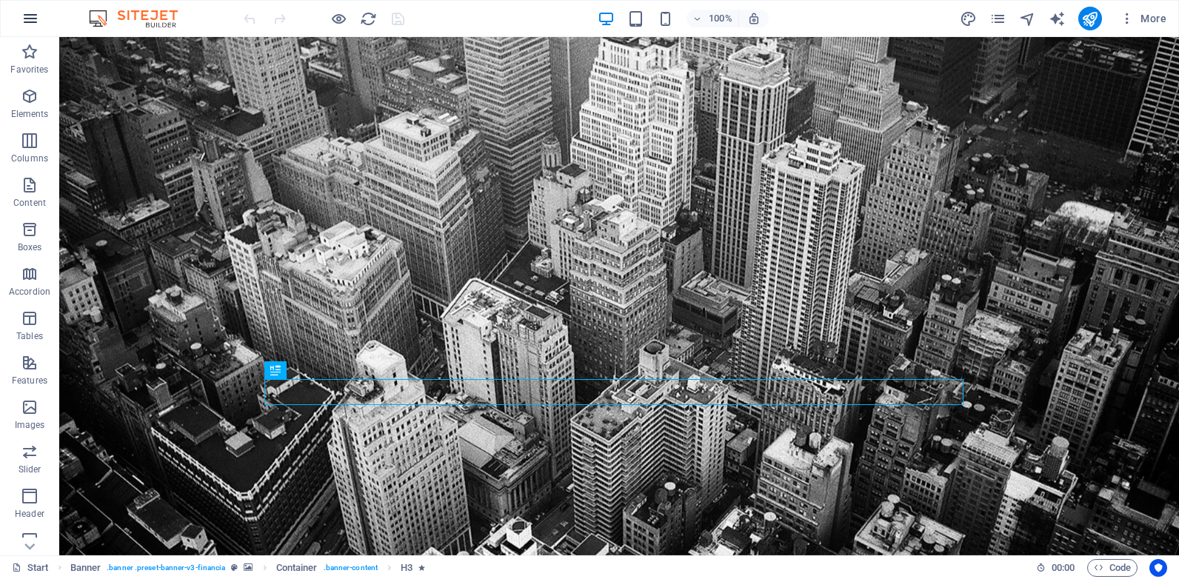
click at [35, 16] on icon "button" at bounding box center [30, 19] width 18 height 18
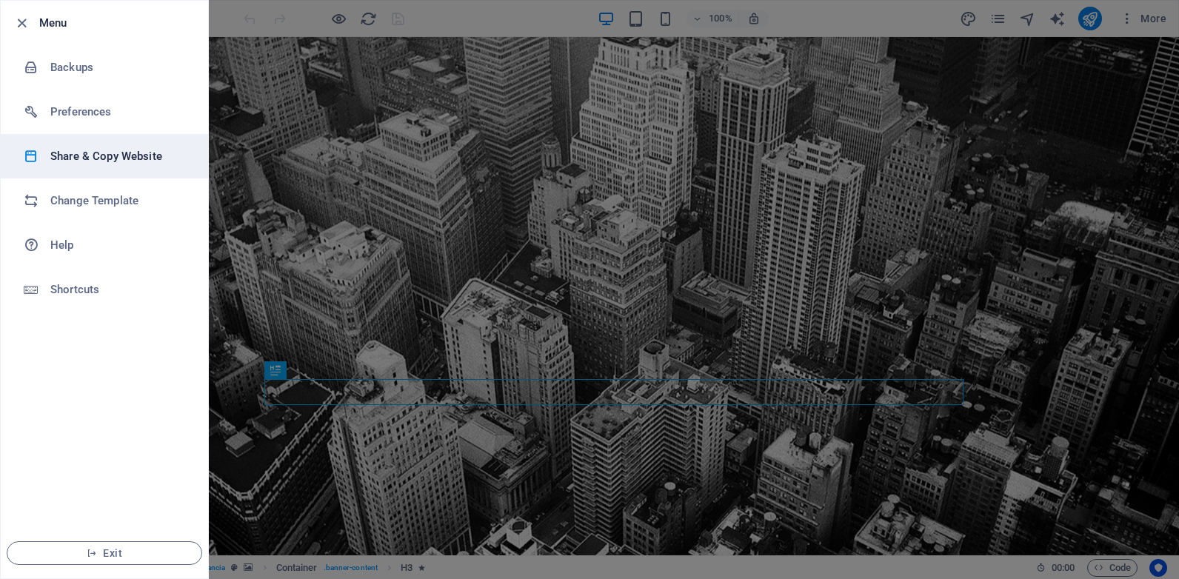
click at [125, 161] on h6 "Share & Copy Website" at bounding box center [118, 156] width 137 height 18
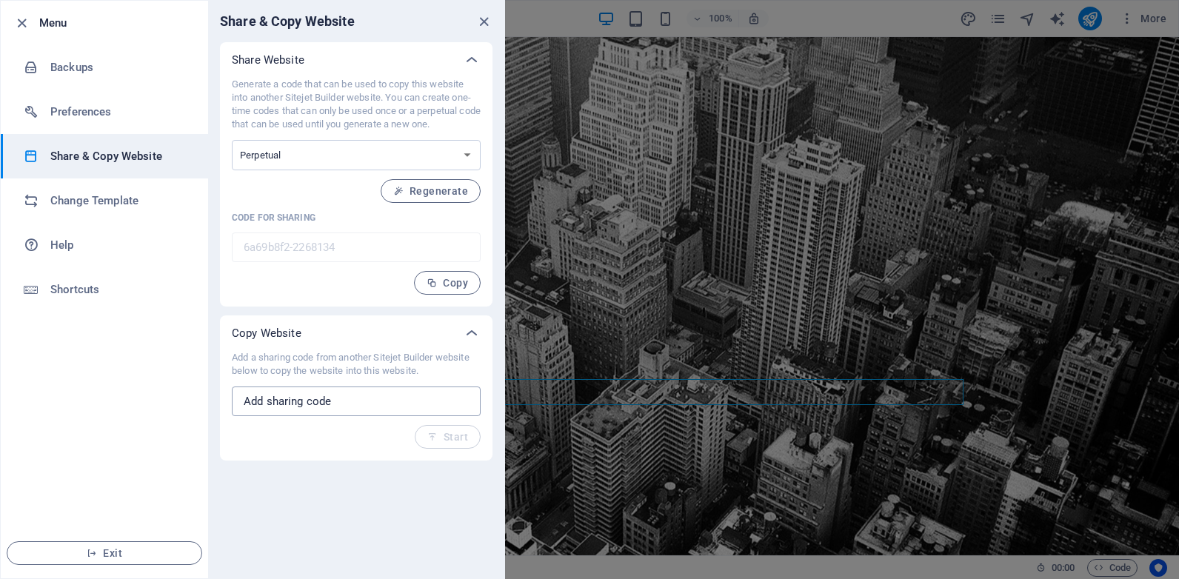
click at [349, 401] on input "text" at bounding box center [356, 402] width 249 height 30
paste input "481c997f-2291275"
type input "481c997f-2291275"
click at [441, 432] on span "Start" at bounding box center [447, 437] width 41 height 12
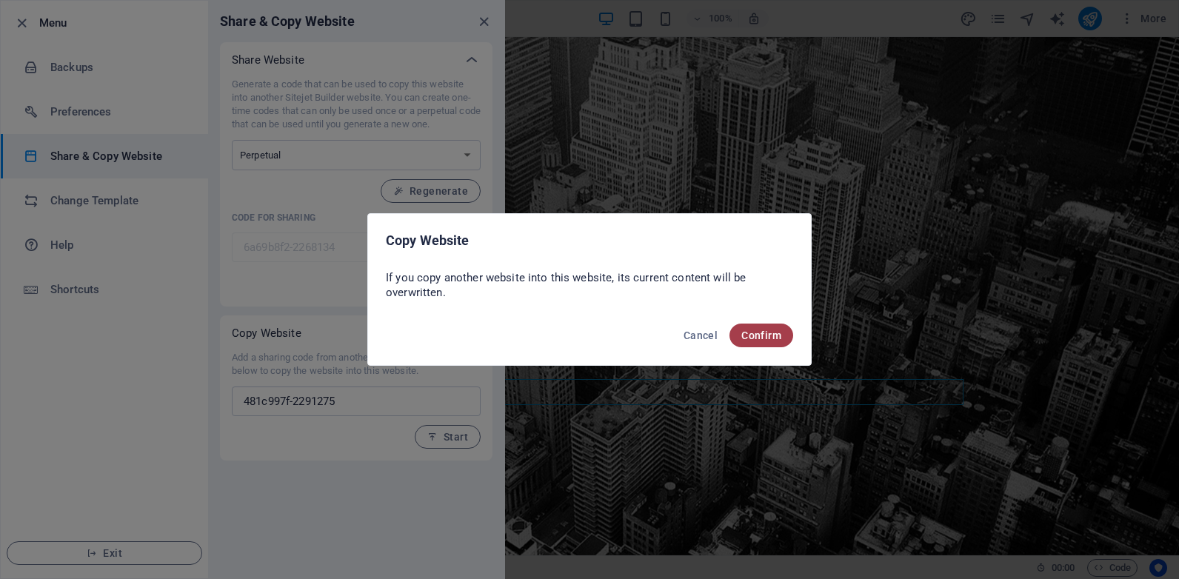
click at [754, 331] on span "Confirm" at bounding box center [761, 335] width 40 height 12
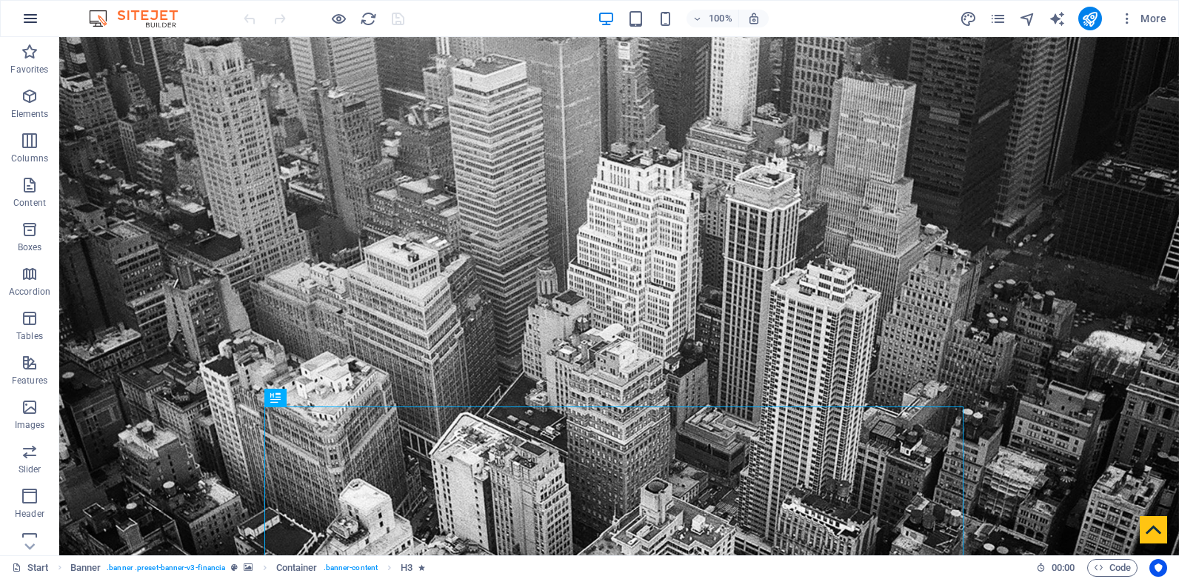
click at [21, 15] on icon "button" at bounding box center [30, 19] width 18 height 18
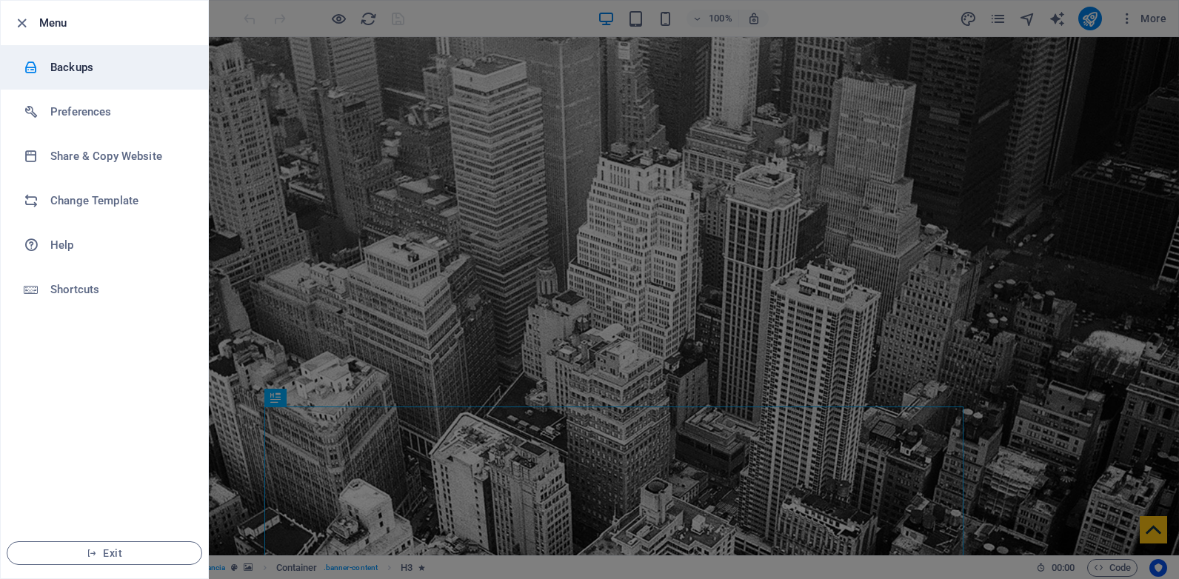
click at [106, 69] on h6 "Backups" at bounding box center [118, 67] width 137 height 18
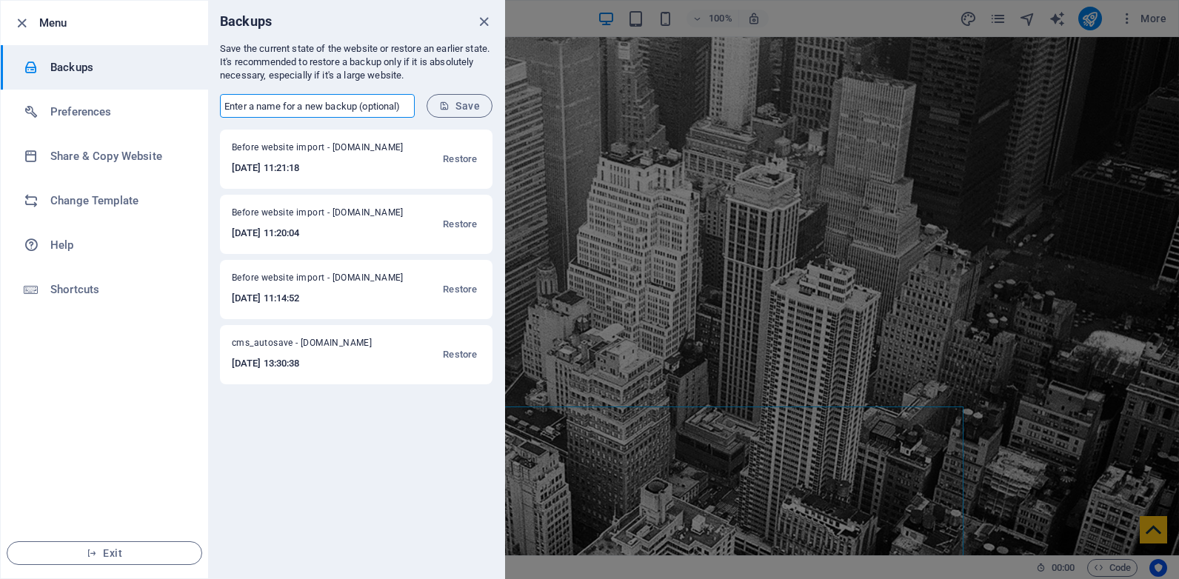
click at [337, 107] on input "text" at bounding box center [317, 106] width 195 height 24
type input "Bank Newest Website"
click at [463, 103] on span "Save" at bounding box center [459, 106] width 41 height 12
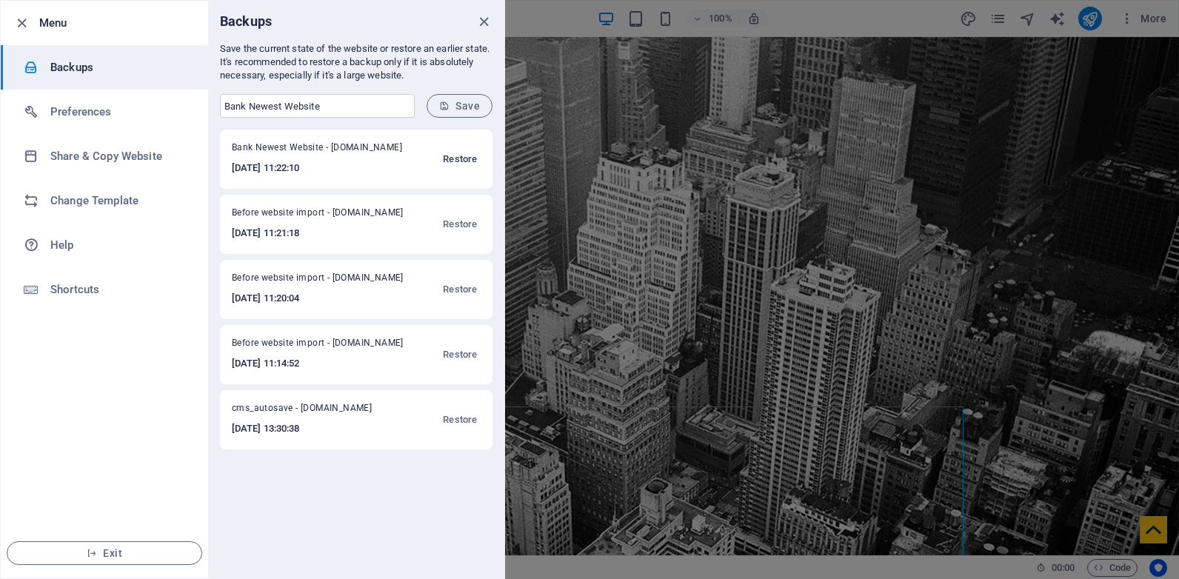
click at [458, 154] on span "Restore" at bounding box center [460, 159] width 34 height 18
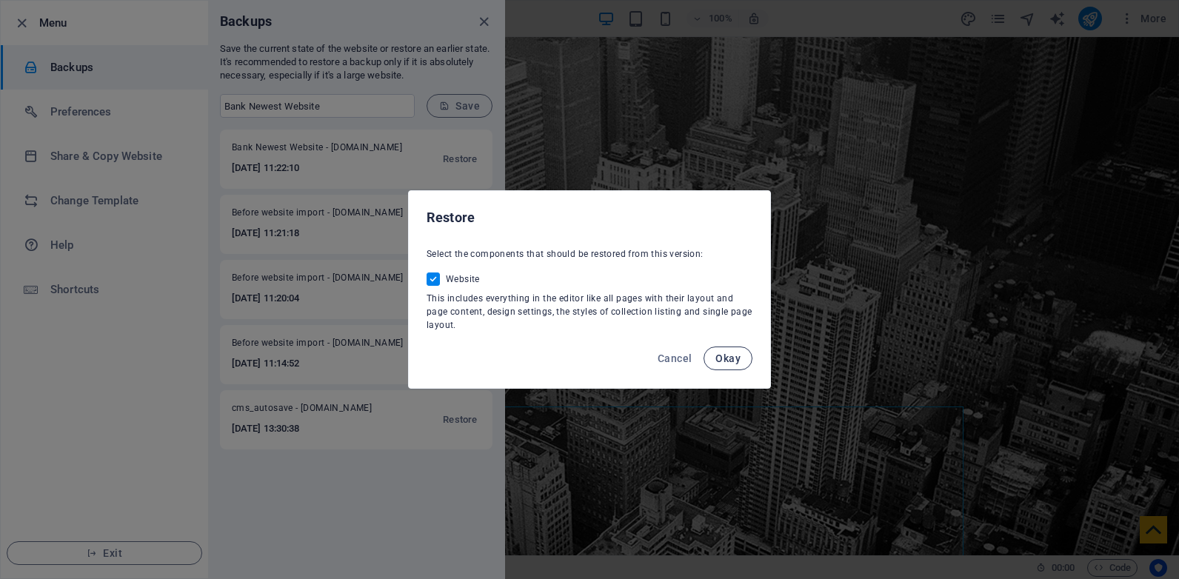
click at [727, 352] on span "Okay" at bounding box center [727, 358] width 25 height 12
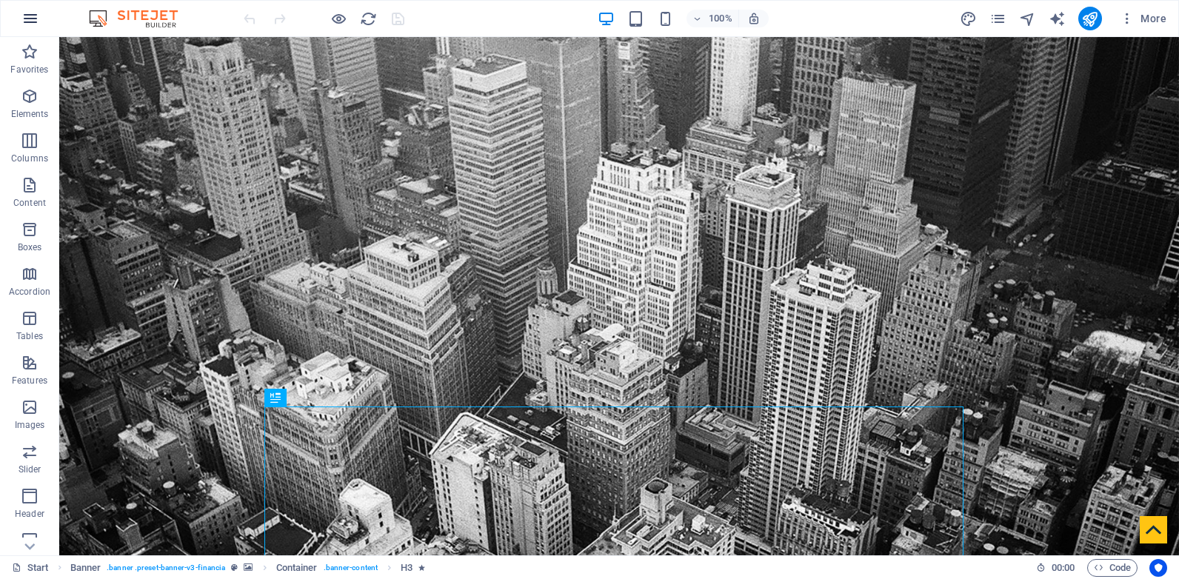
click at [33, 4] on button "button" at bounding box center [31, 19] width 36 height 36
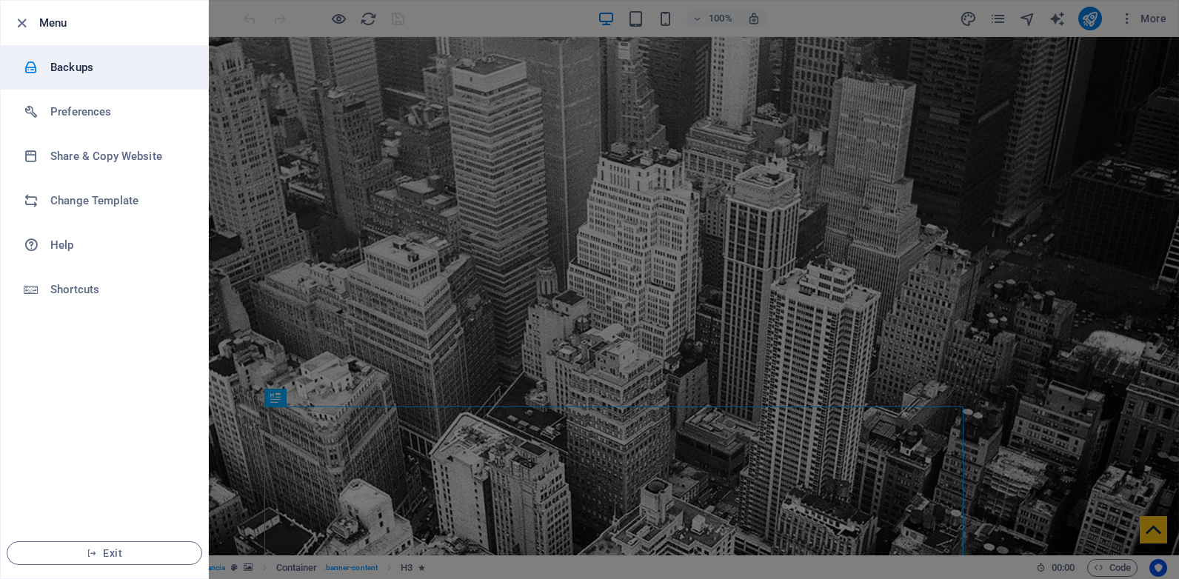
click at [105, 65] on h6 "Backups" at bounding box center [118, 67] width 137 height 18
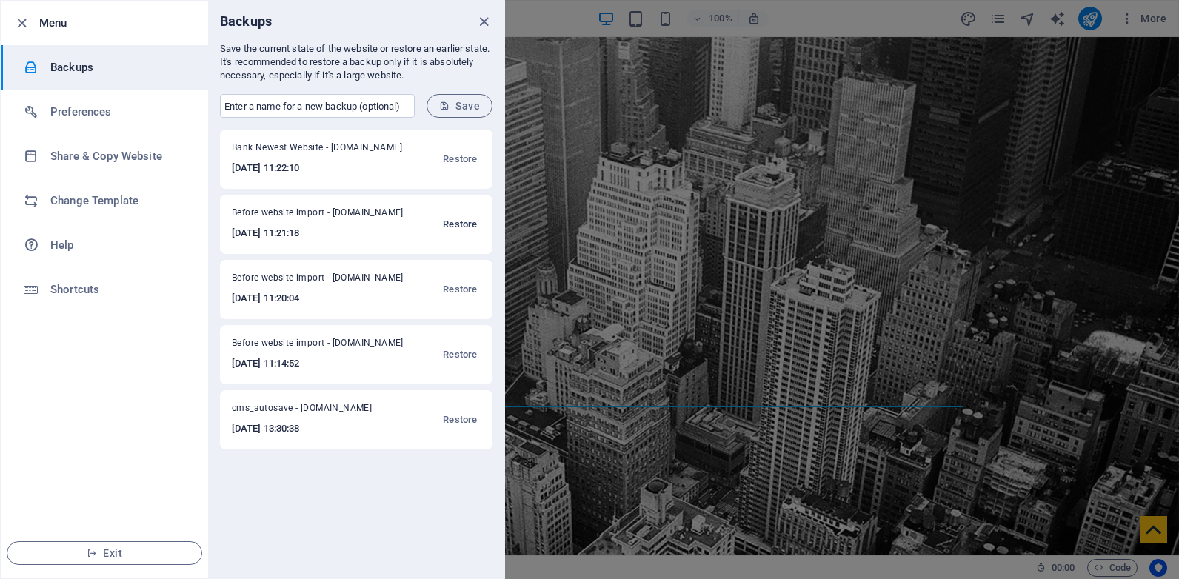
click at [467, 221] on span "Restore" at bounding box center [460, 224] width 34 height 18
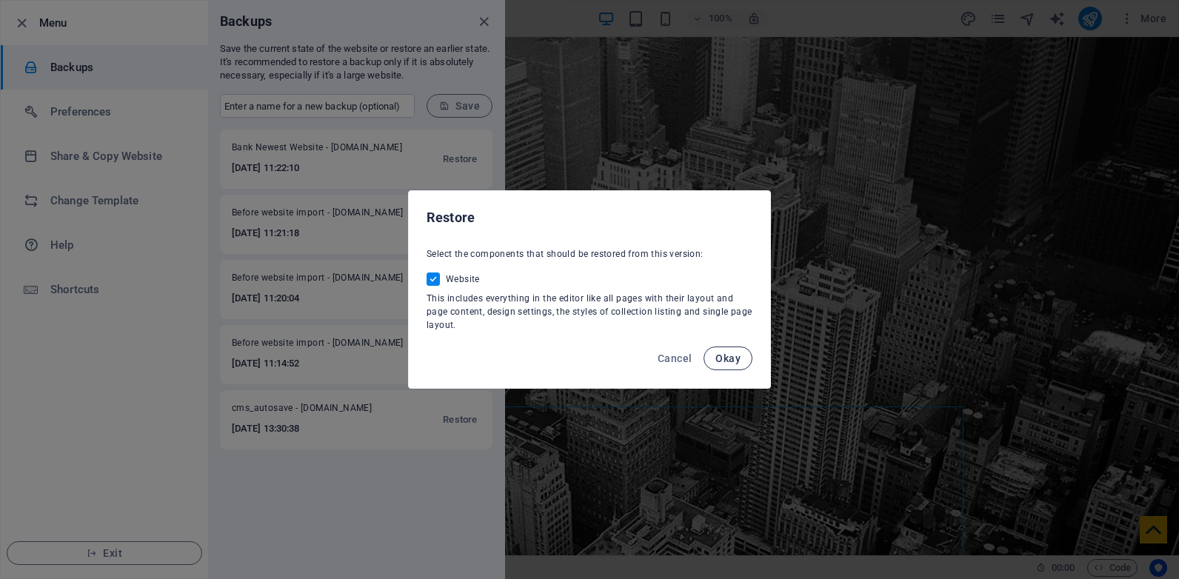
click at [729, 360] on span "Okay" at bounding box center [727, 358] width 25 height 12
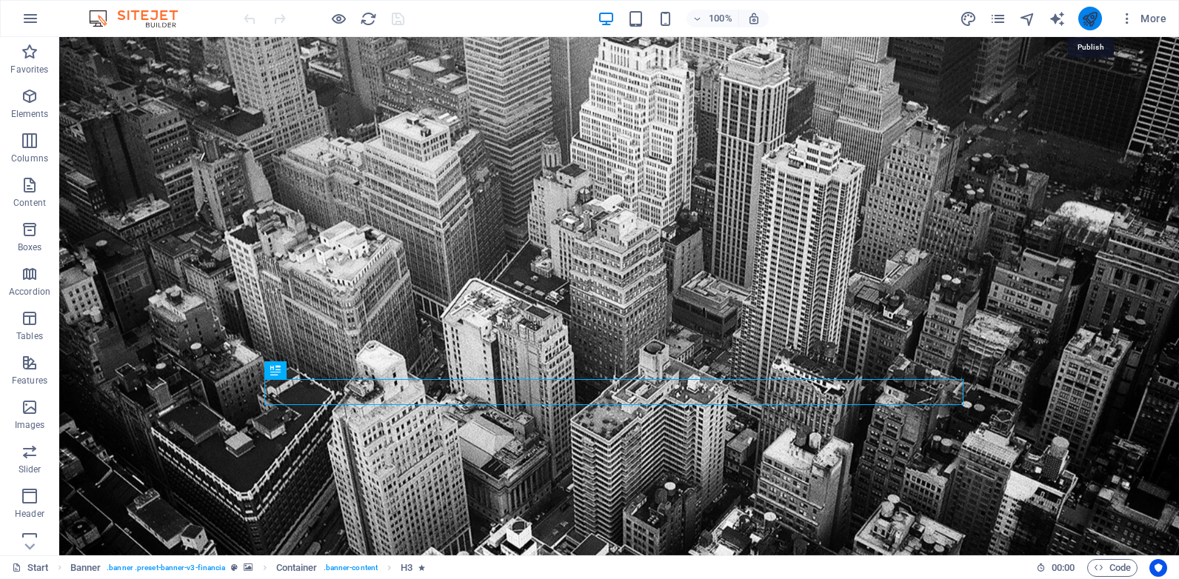
click at [1093, 16] on icon "publish" at bounding box center [1089, 18] width 17 height 17
click at [33, 22] on icon "button" at bounding box center [30, 19] width 18 height 18
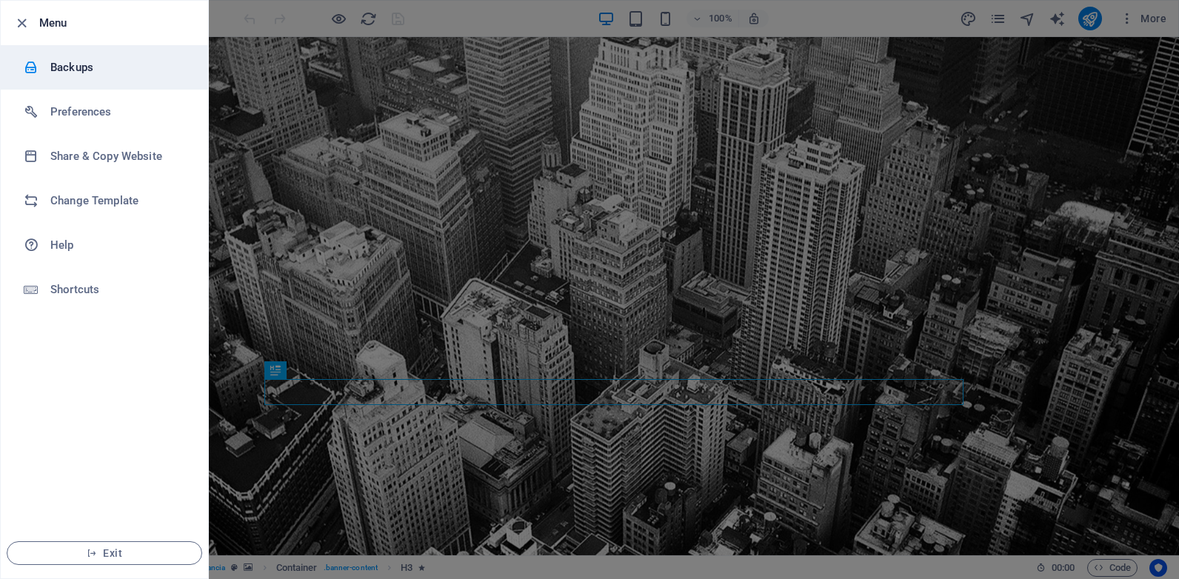
click at [72, 70] on h6 "Backups" at bounding box center [118, 67] width 137 height 18
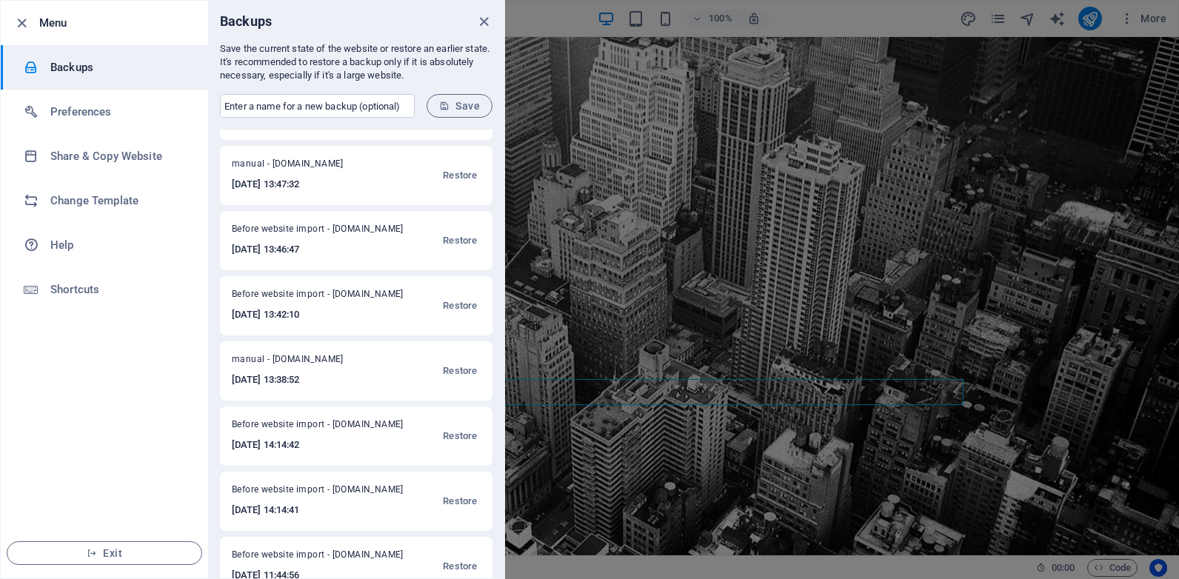
scroll to position [144, 0]
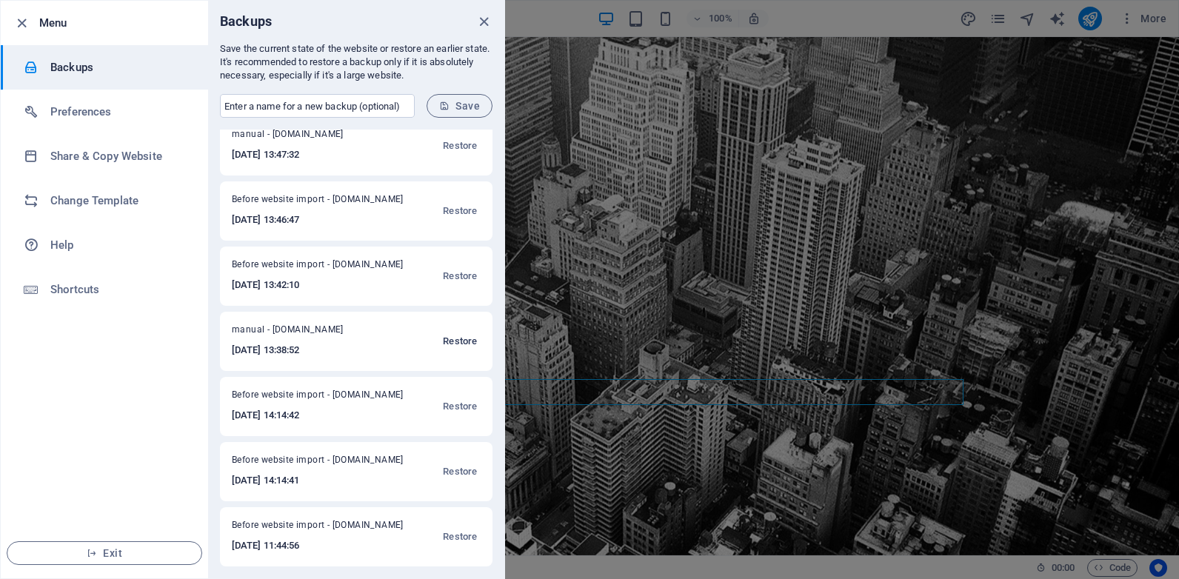
click at [458, 336] on span "Restore" at bounding box center [460, 341] width 34 height 18
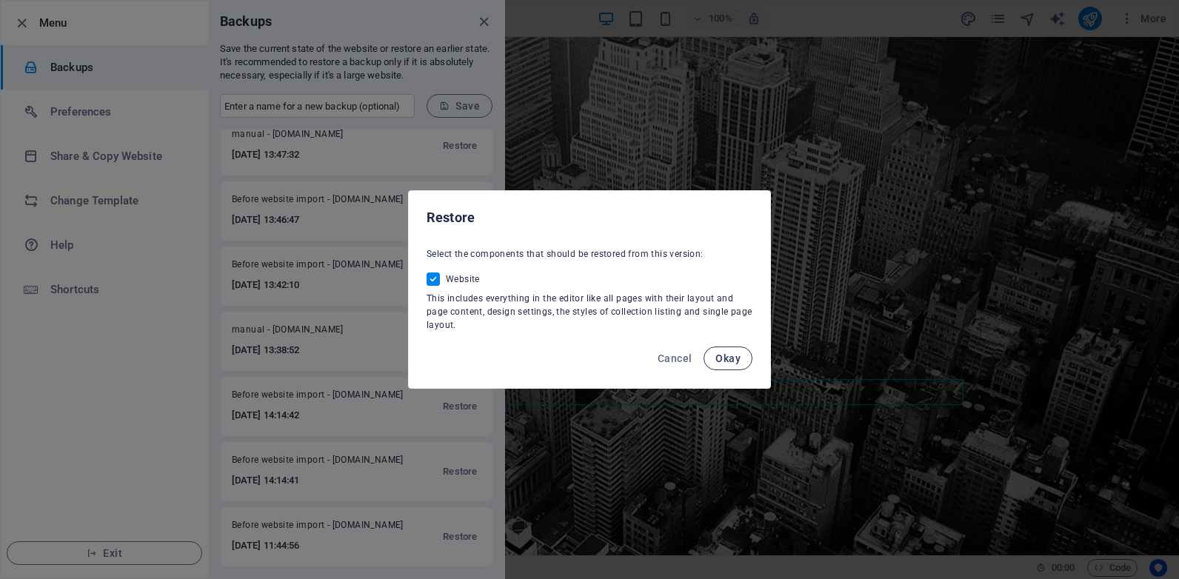
click at [717, 364] on span "Okay" at bounding box center [727, 358] width 25 height 12
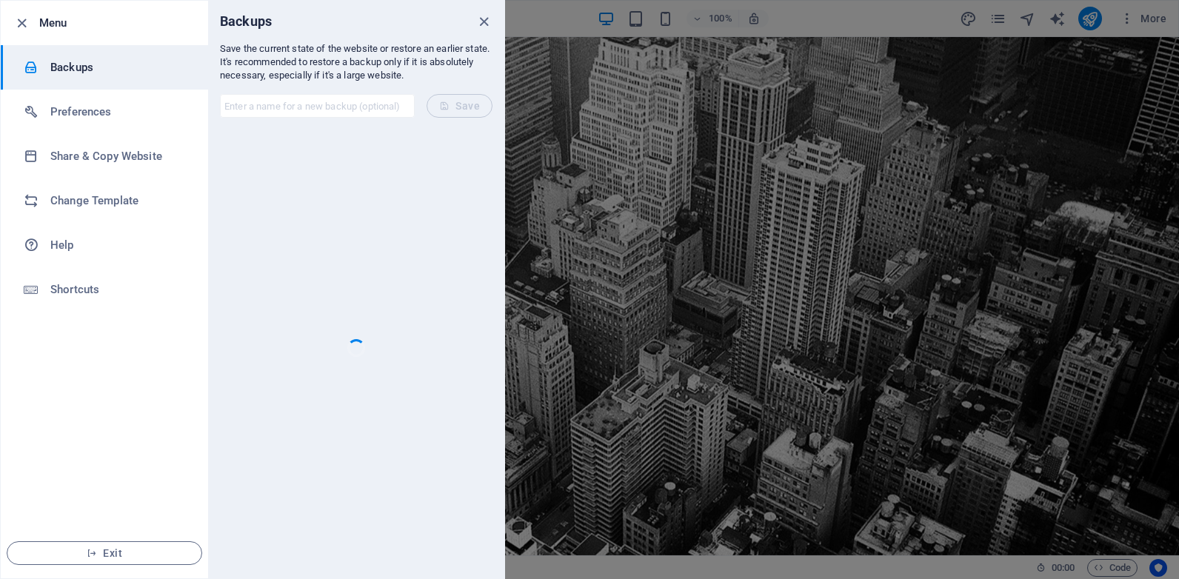
scroll to position [0, 0]
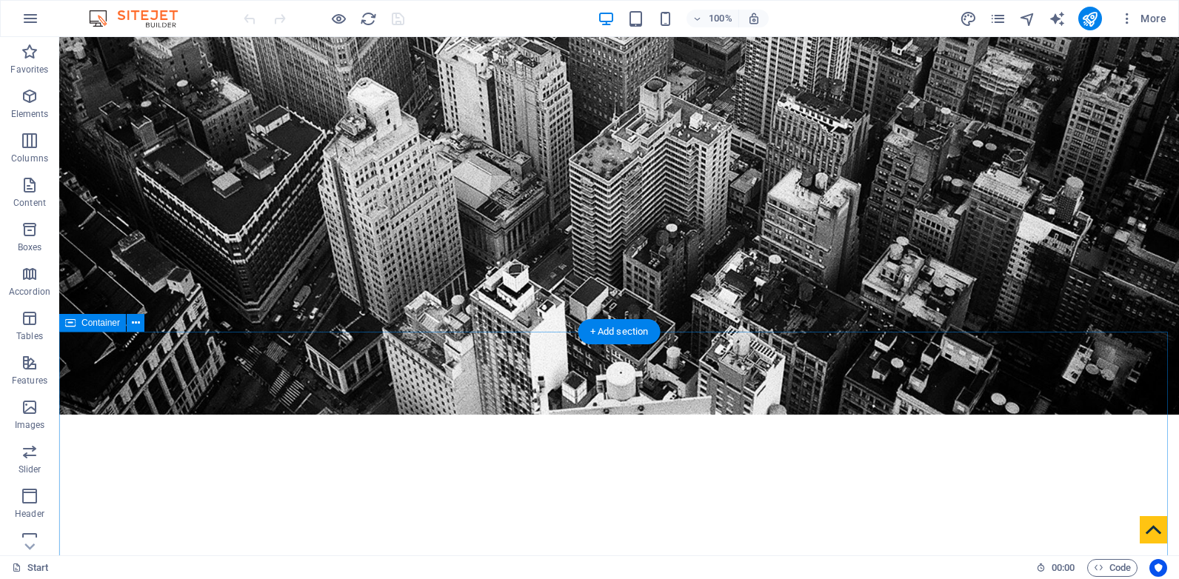
scroll to position [198, 0]
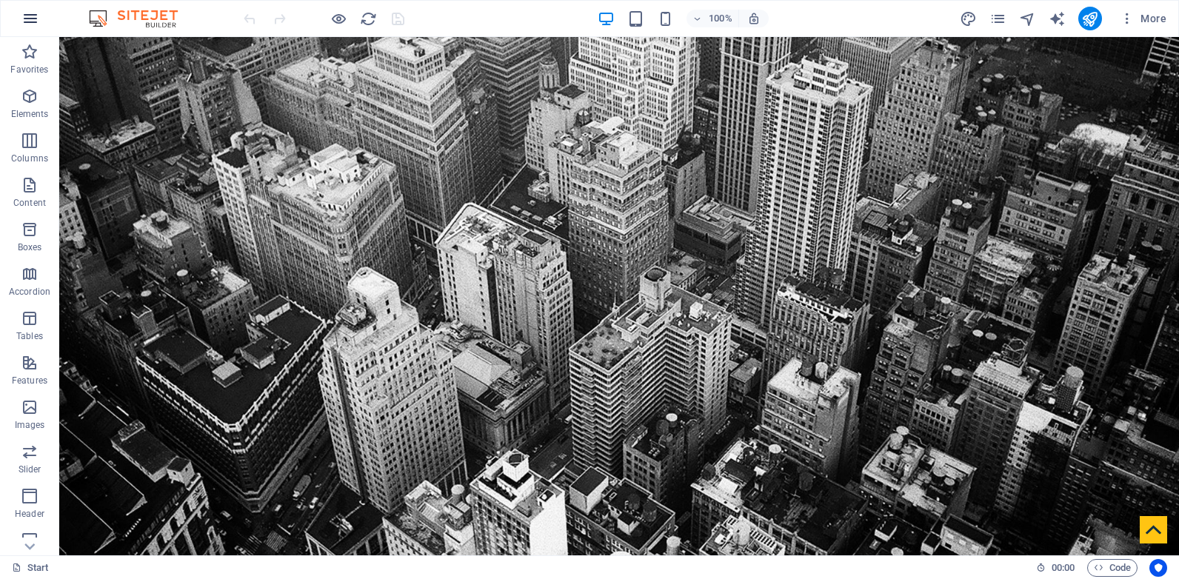
click at [34, 18] on icon "button" at bounding box center [30, 19] width 18 height 18
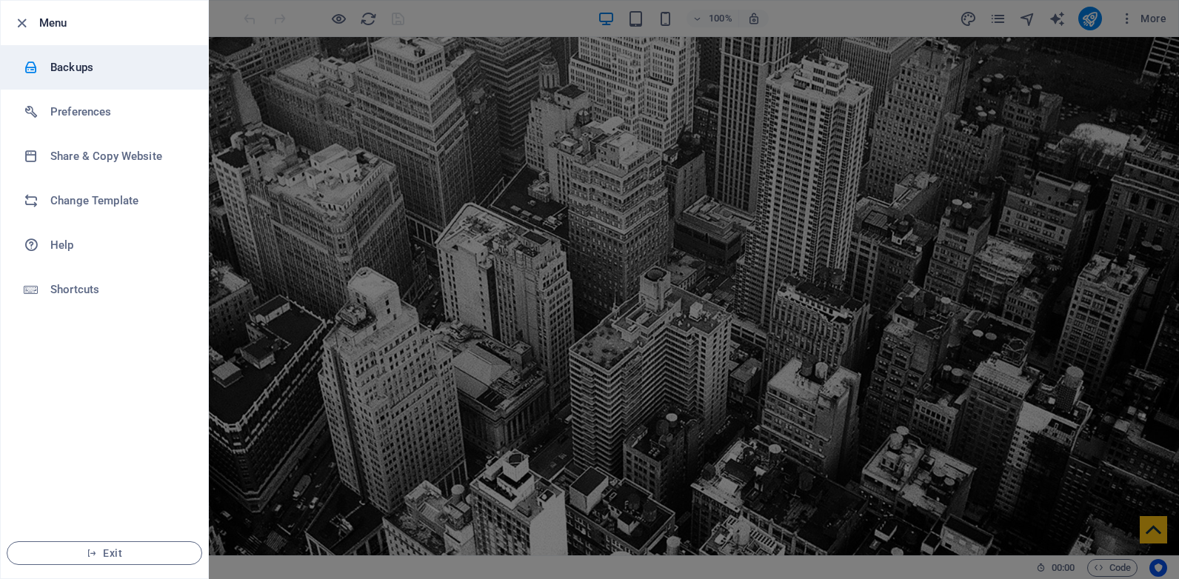
click at [107, 68] on h6 "Backups" at bounding box center [118, 67] width 137 height 18
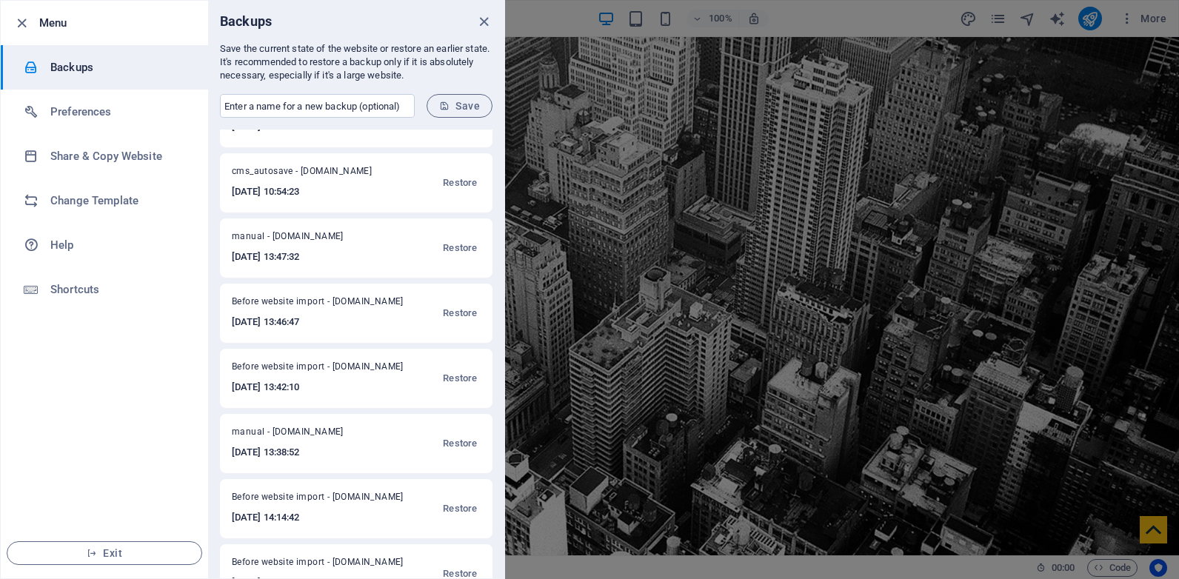
scroll to position [209, 0]
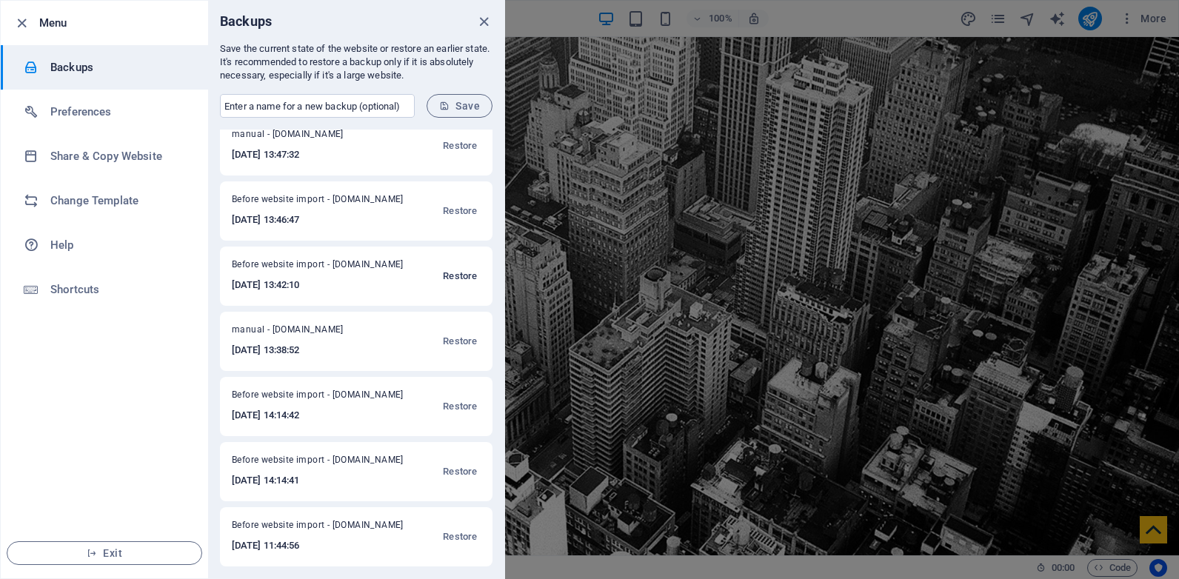
click at [455, 273] on span "Restore" at bounding box center [460, 276] width 34 height 18
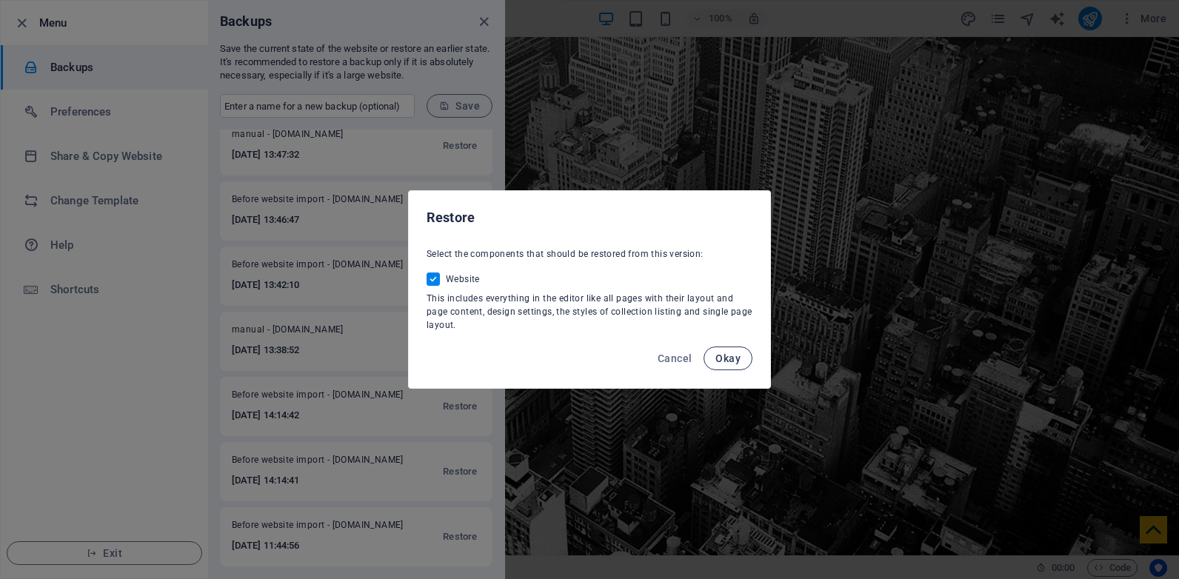
click at [723, 357] on span "Okay" at bounding box center [727, 358] width 25 height 12
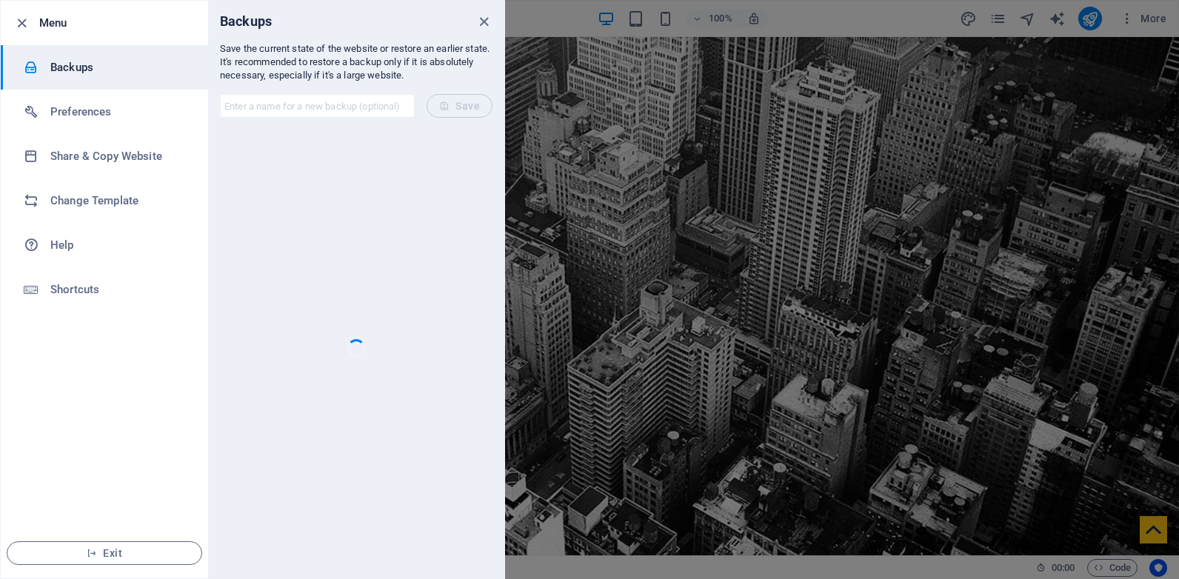
scroll to position [0, 0]
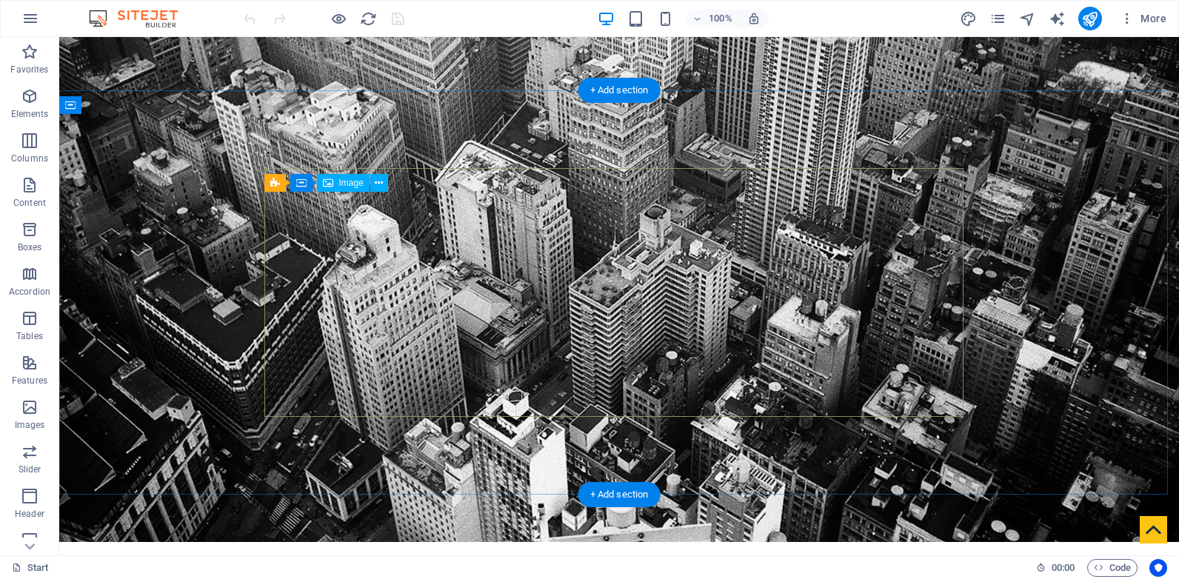
scroll to position [198, 0]
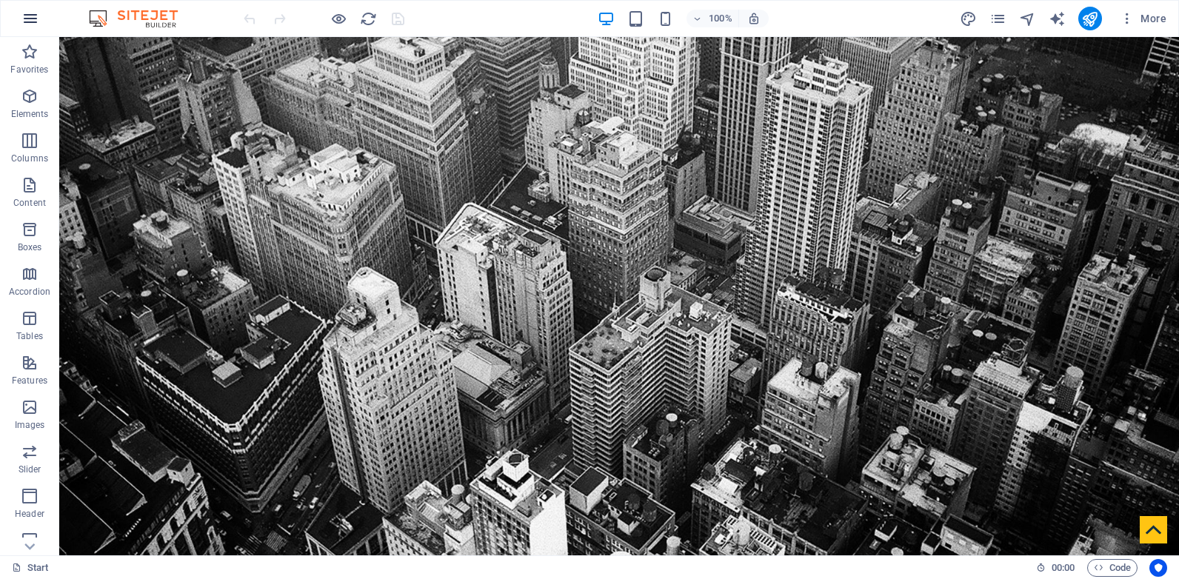
click at [24, 12] on icon "button" at bounding box center [30, 19] width 18 height 18
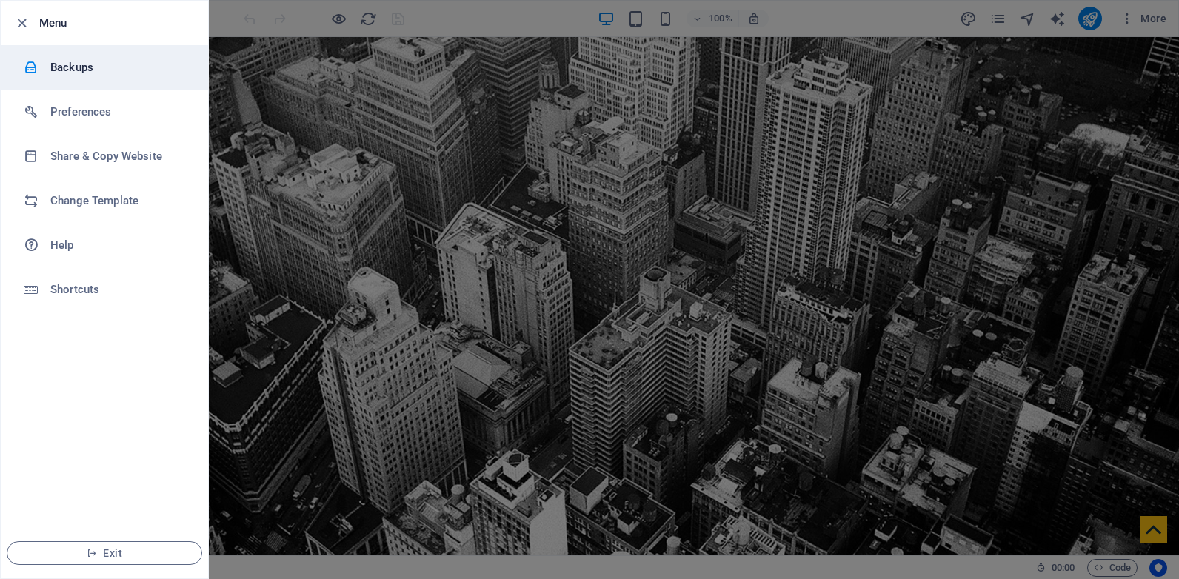
click at [117, 66] on h6 "Backups" at bounding box center [118, 67] width 137 height 18
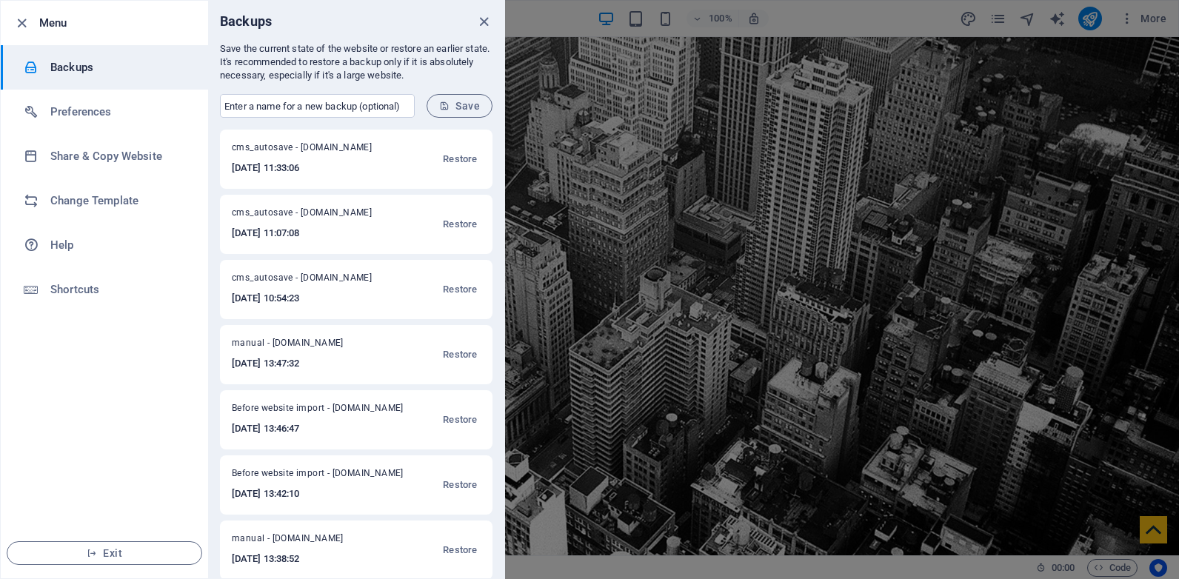
scroll to position [209, 0]
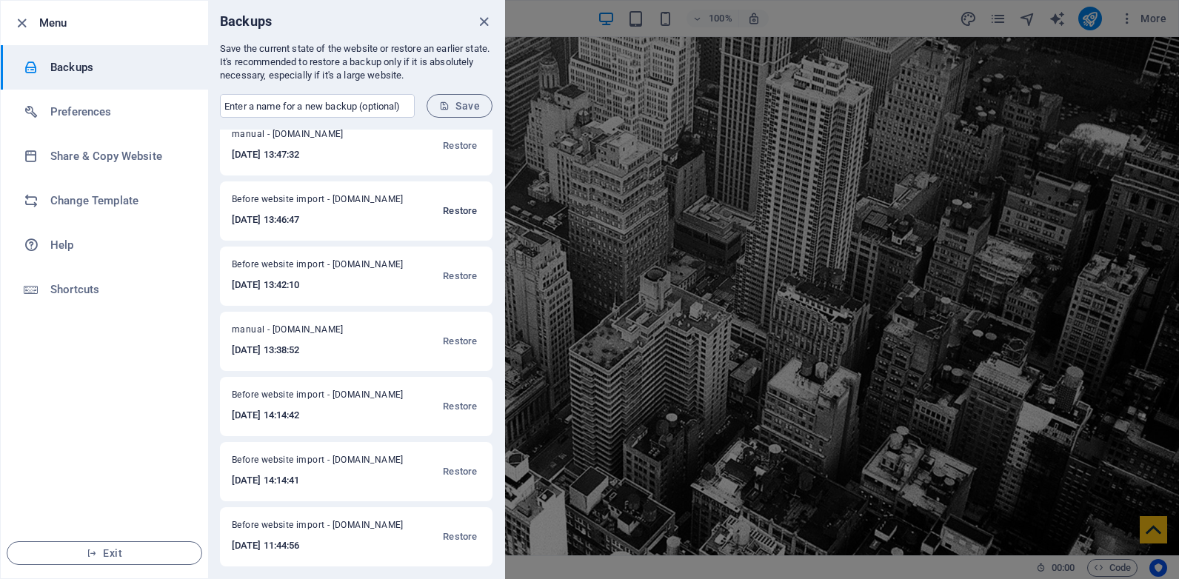
click at [462, 207] on span "Restore" at bounding box center [460, 211] width 34 height 18
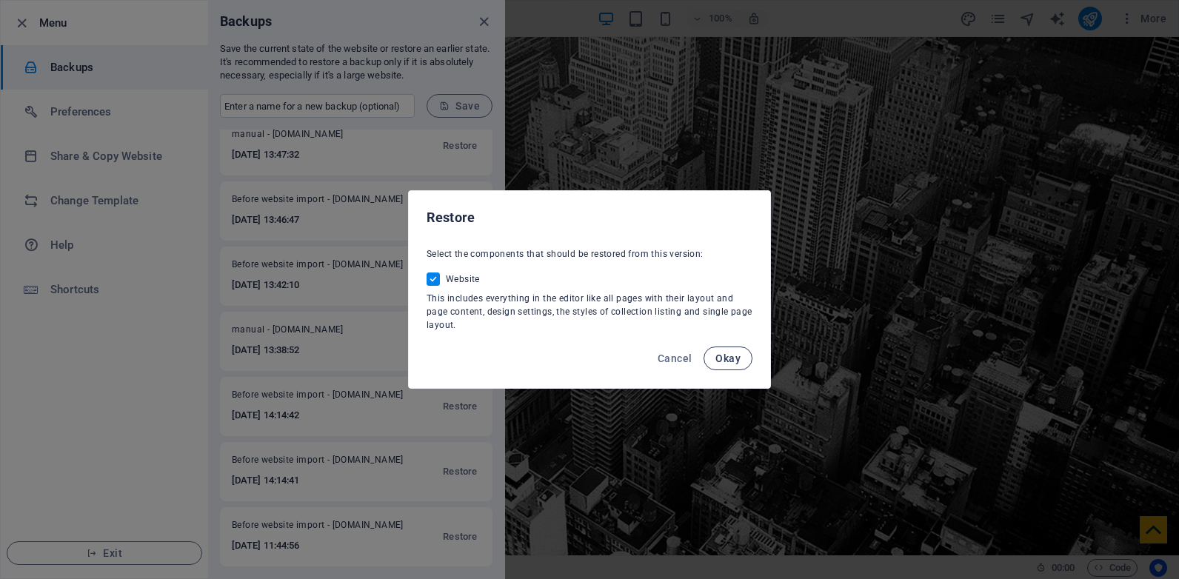
click at [732, 358] on span "Okay" at bounding box center [727, 358] width 25 height 12
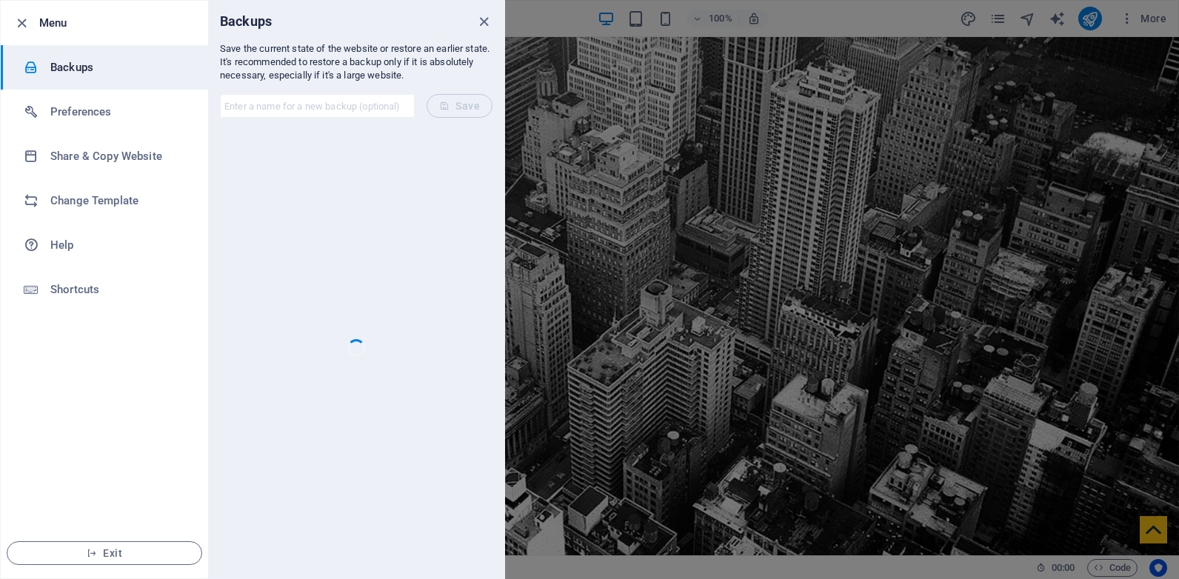
scroll to position [0, 0]
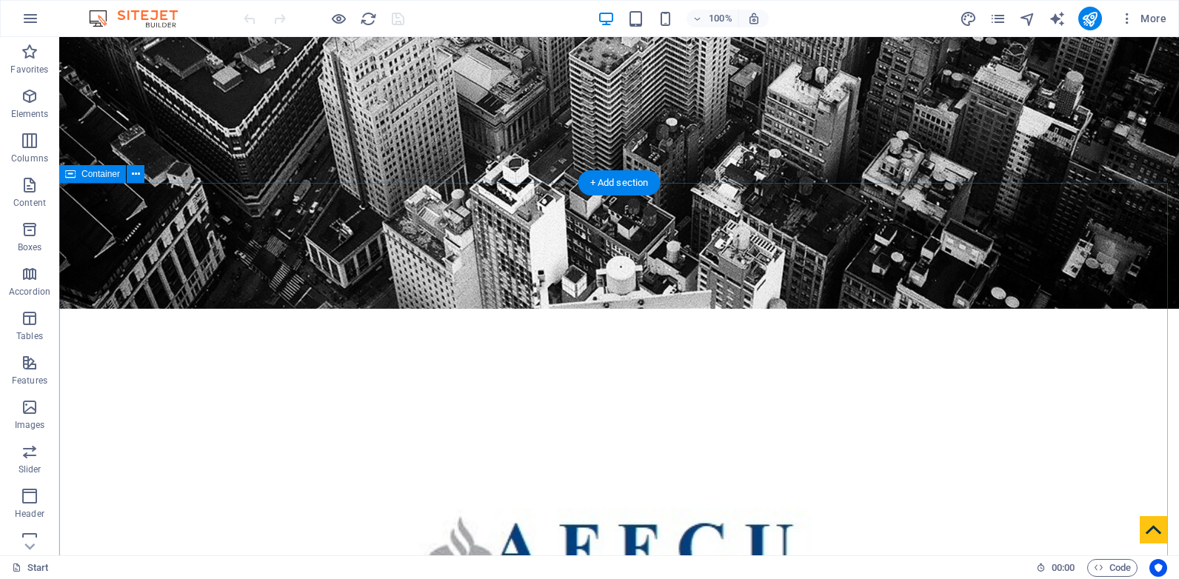
scroll to position [421, 0]
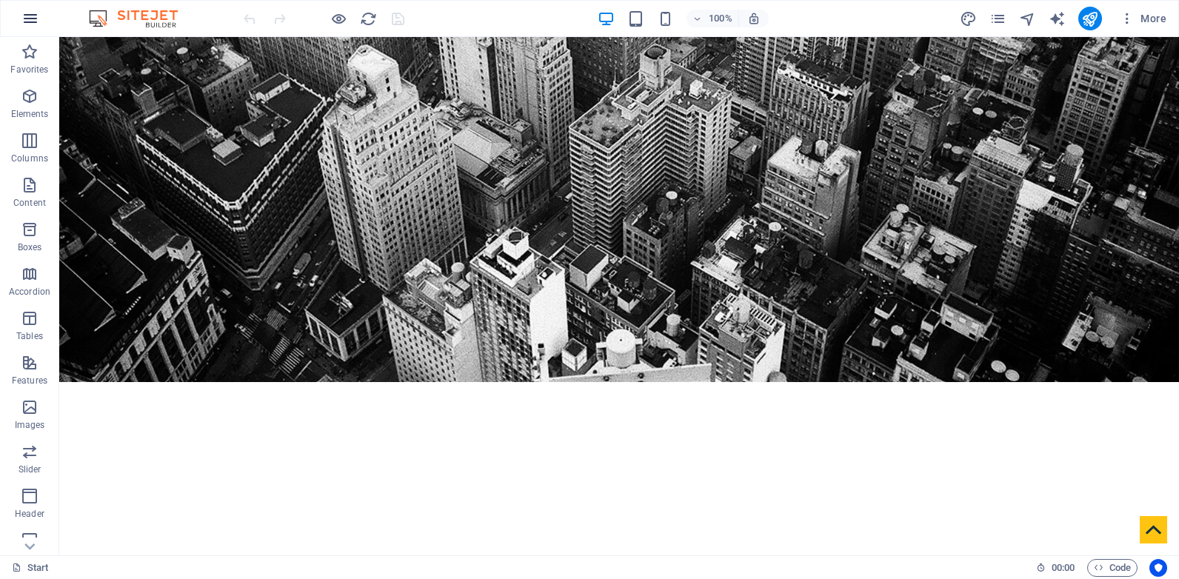
click at [36, 14] on icon "button" at bounding box center [30, 19] width 18 height 18
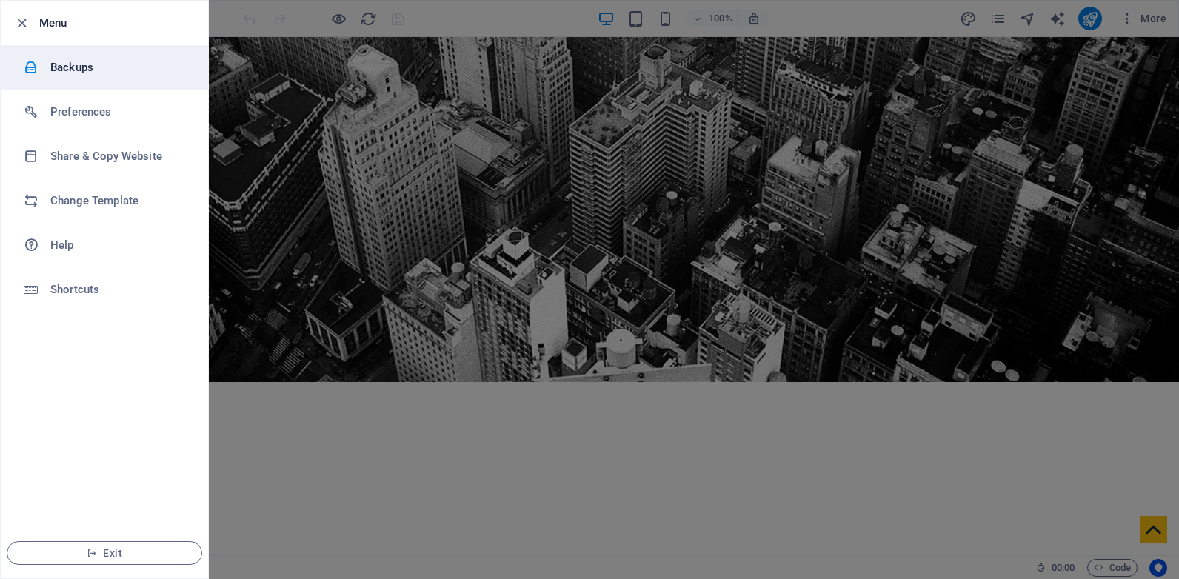
click at [97, 68] on h6 "Backups" at bounding box center [118, 67] width 137 height 18
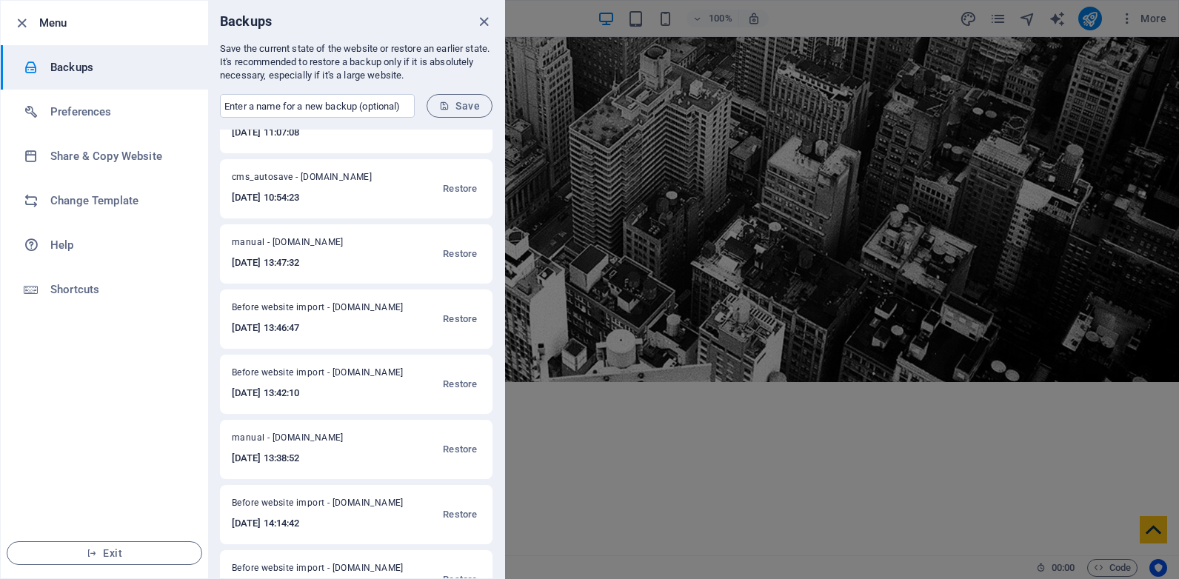
scroll to position [209, 0]
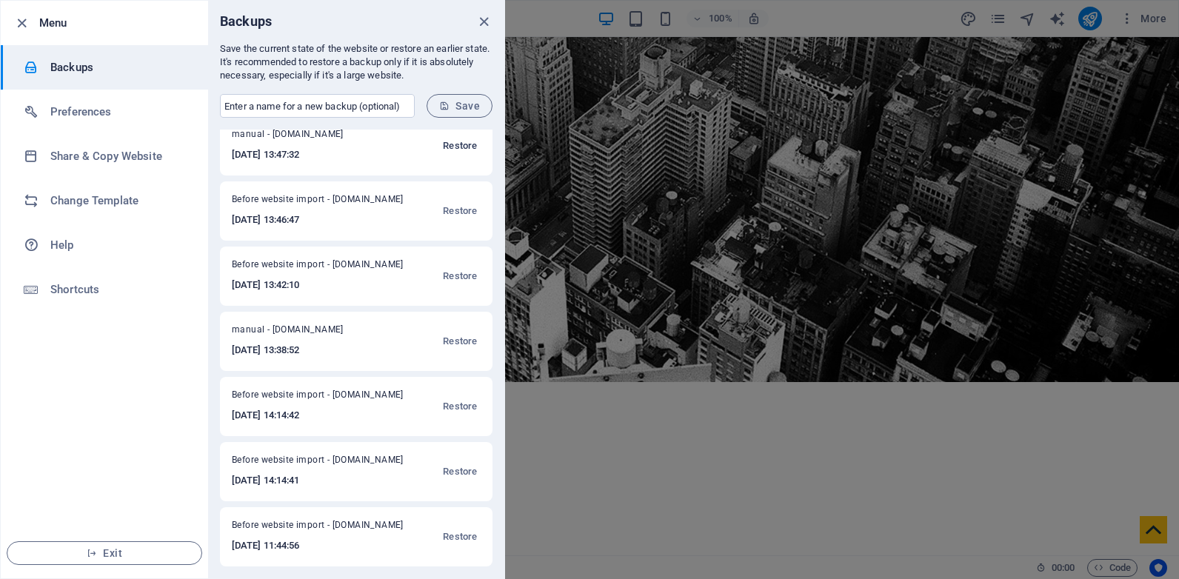
click at [461, 141] on span "Restore" at bounding box center [460, 146] width 34 height 18
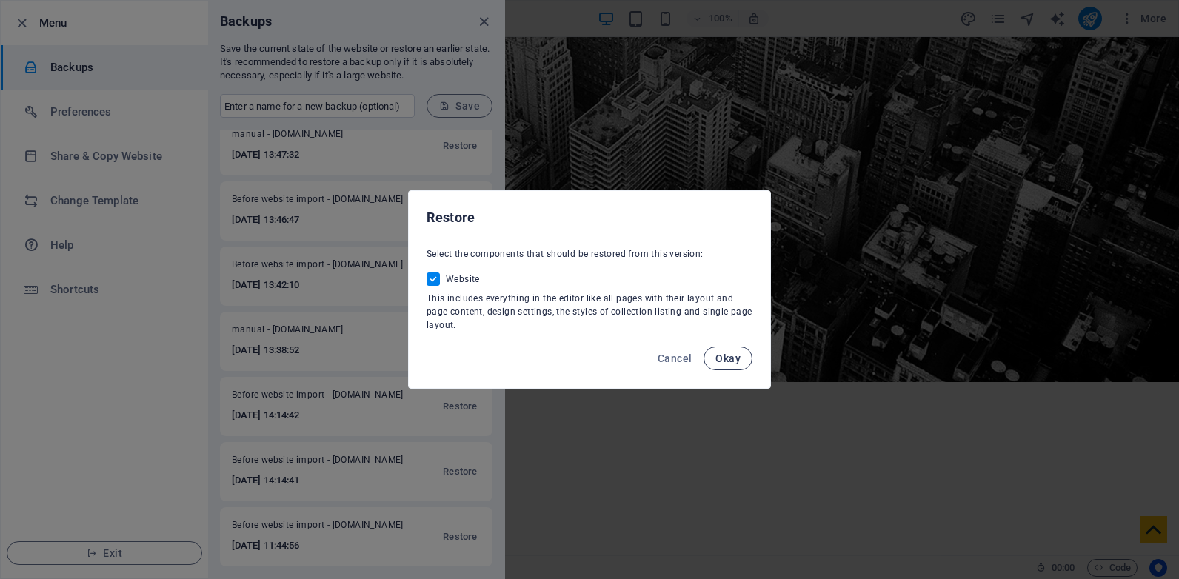
click at [734, 352] on span "Okay" at bounding box center [727, 358] width 25 height 12
checkbox input "false"
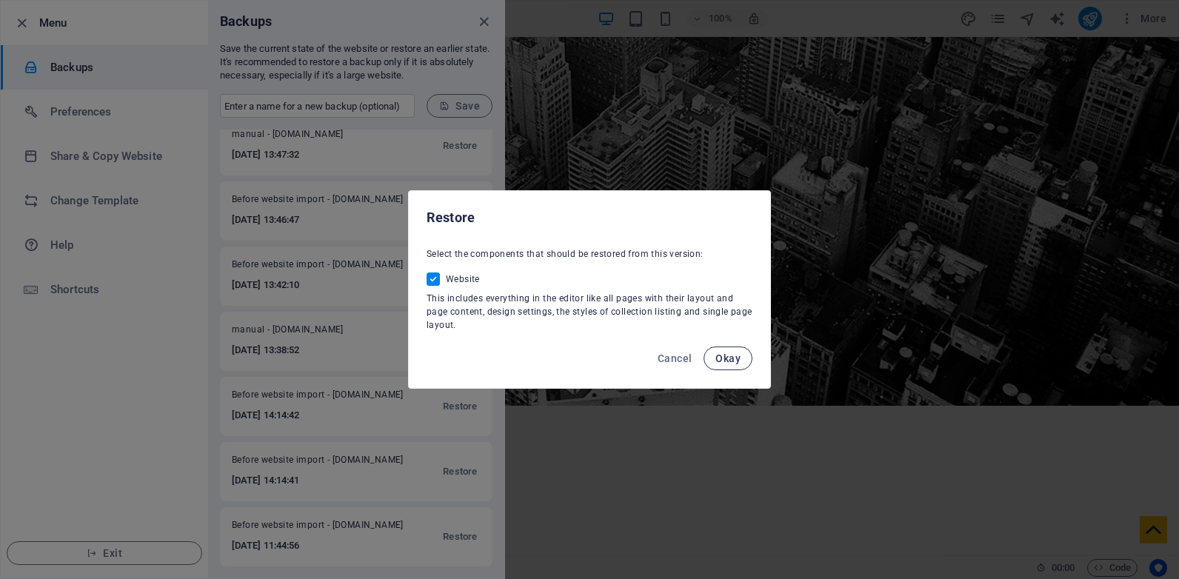
scroll to position [0, 0]
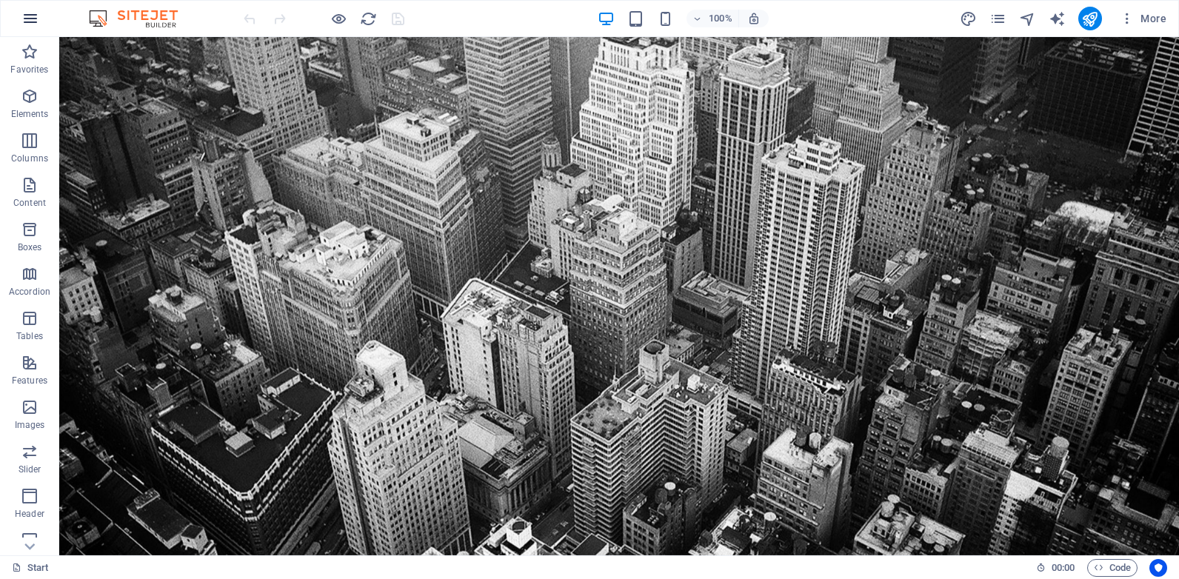
click at [27, 19] on icon "button" at bounding box center [30, 19] width 18 height 18
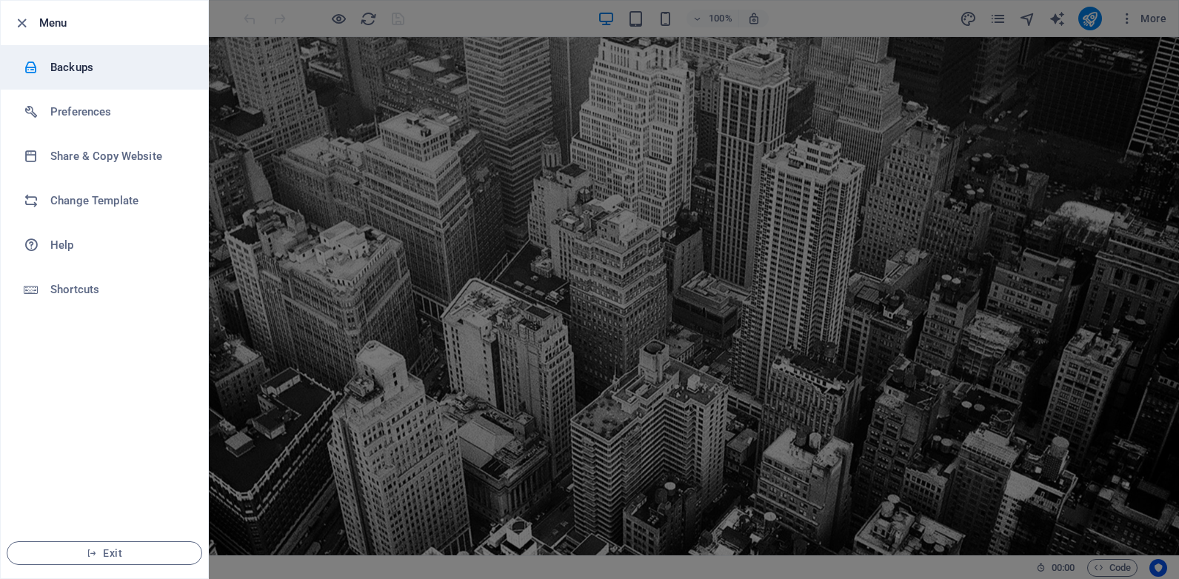
click at [107, 73] on h6 "Backups" at bounding box center [118, 67] width 137 height 18
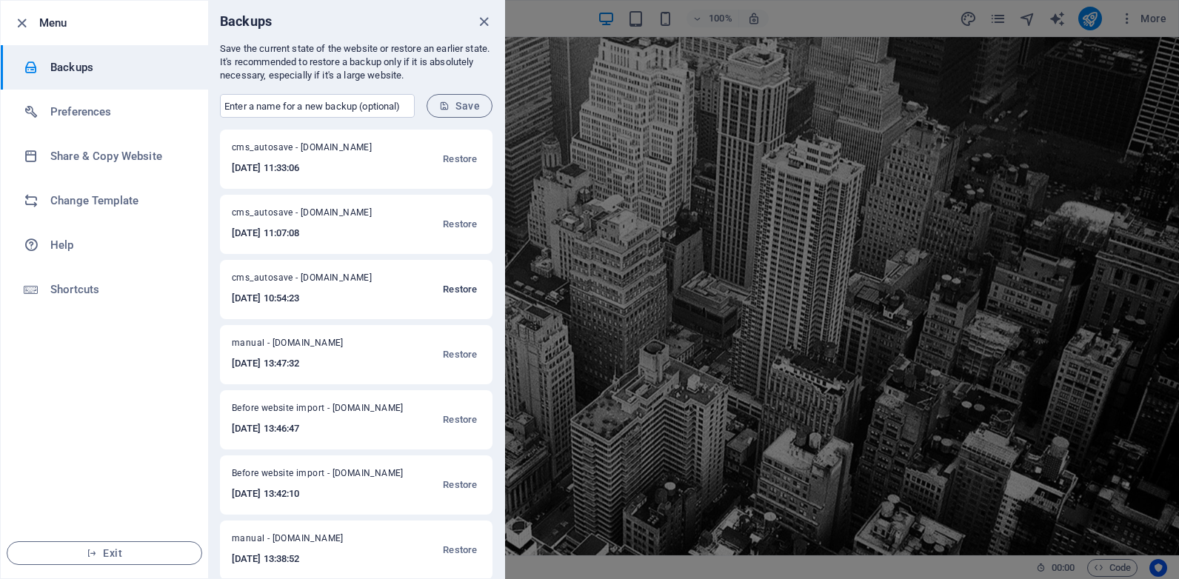
click at [460, 288] on span "Restore" at bounding box center [460, 290] width 34 height 18
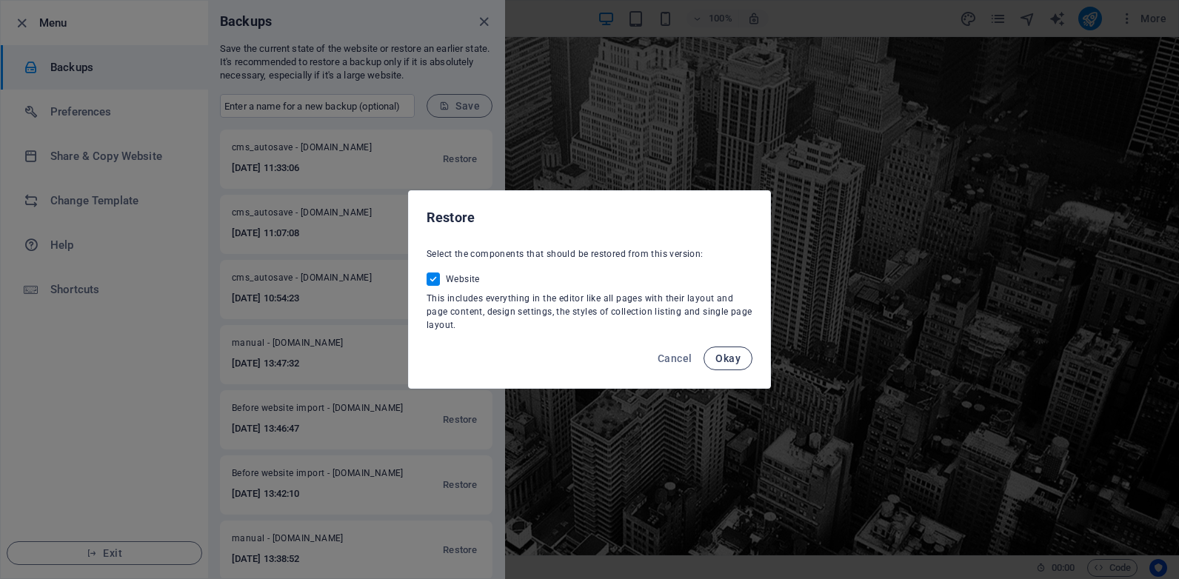
click at [730, 357] on span "Okay" at bounding box center [727, 358] width 25 height 12
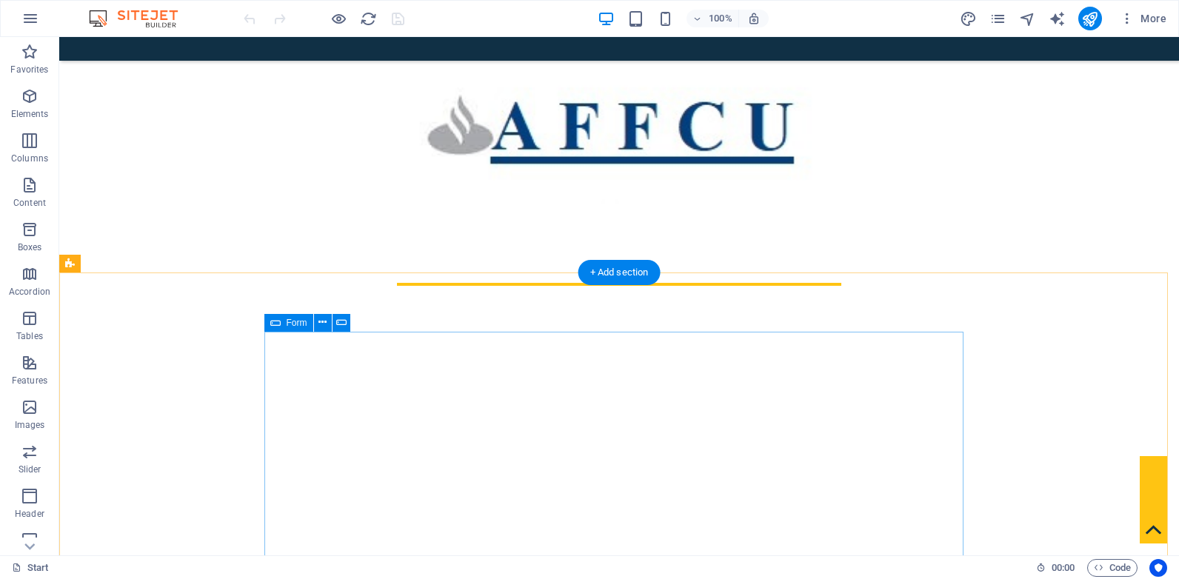
scroll to position [643, 0]
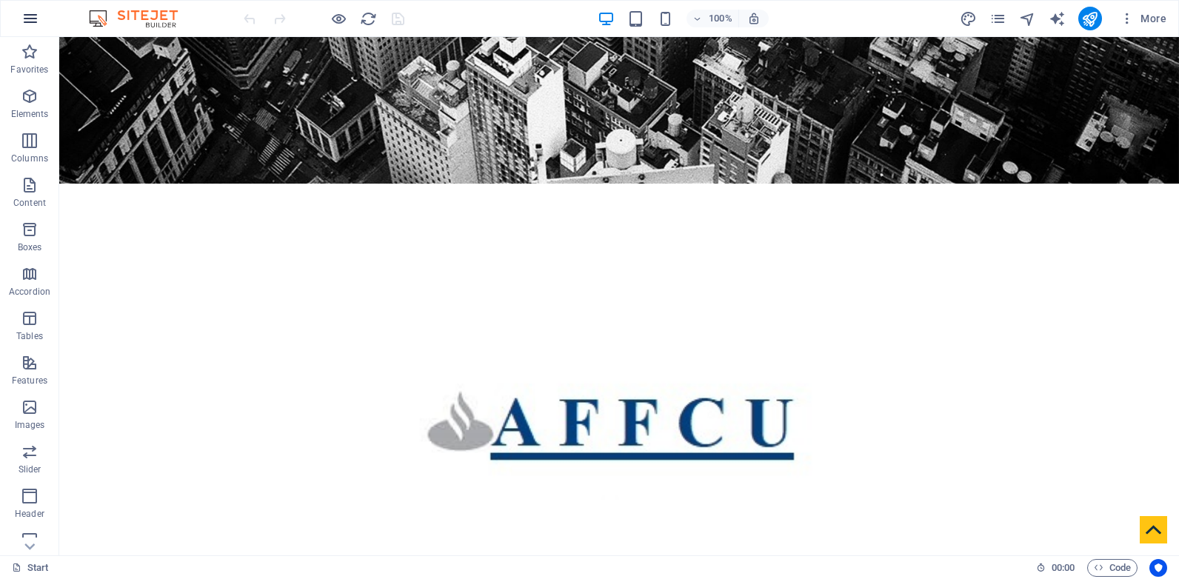
click at [21, 13] on icon "button" at bounding box center [30, 19] width 18 height 18
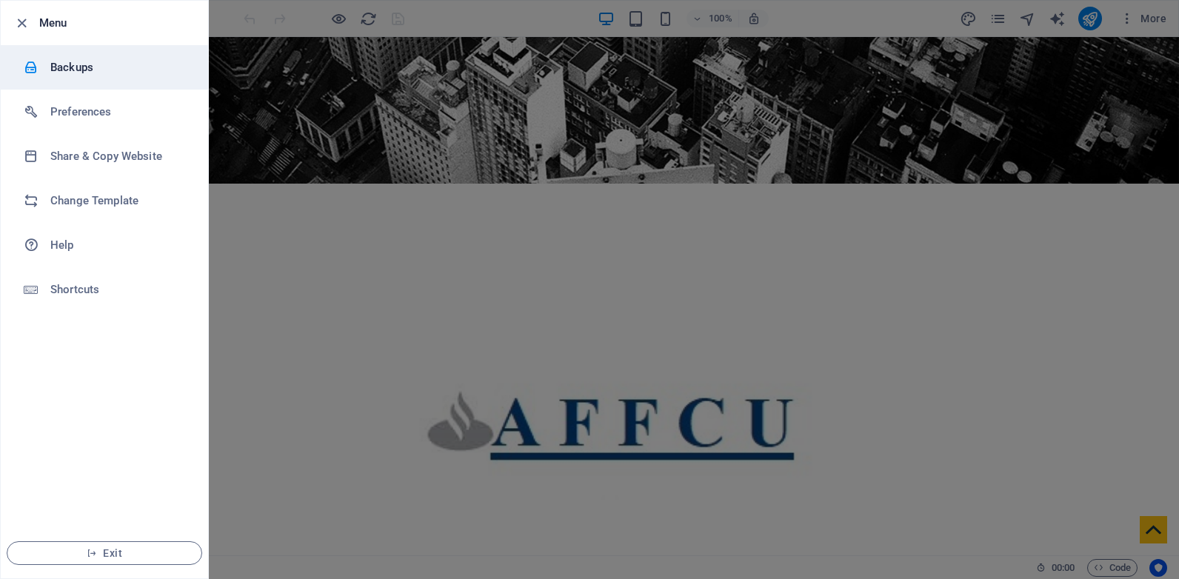
click at [94, 68] on h6 "Backups" at bounding box center [118, 67] width 137 height 18
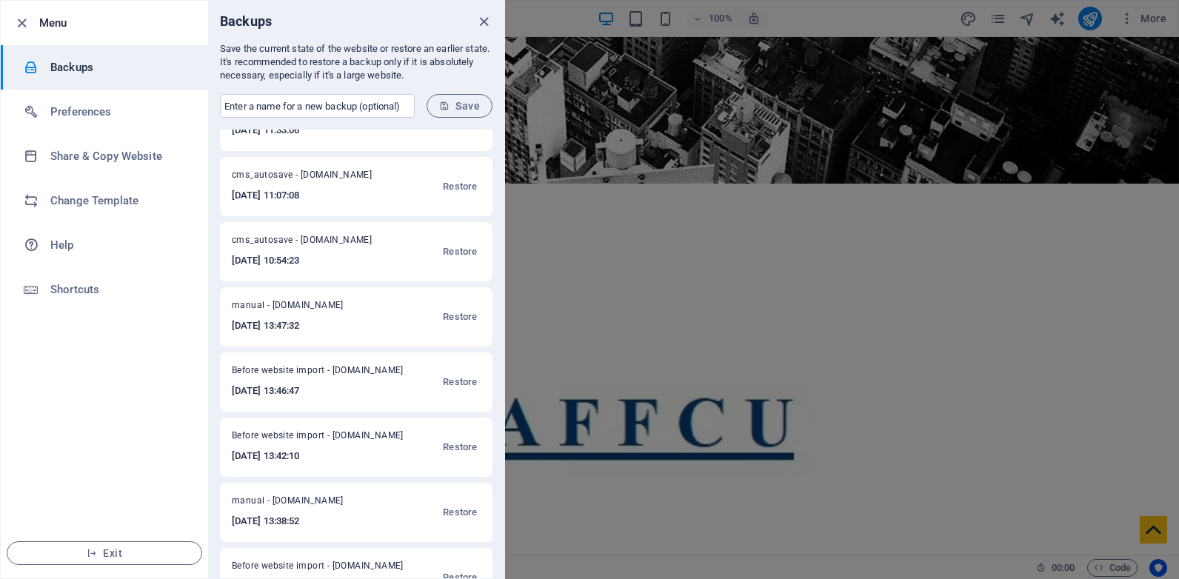
scroll to position [0, 0]
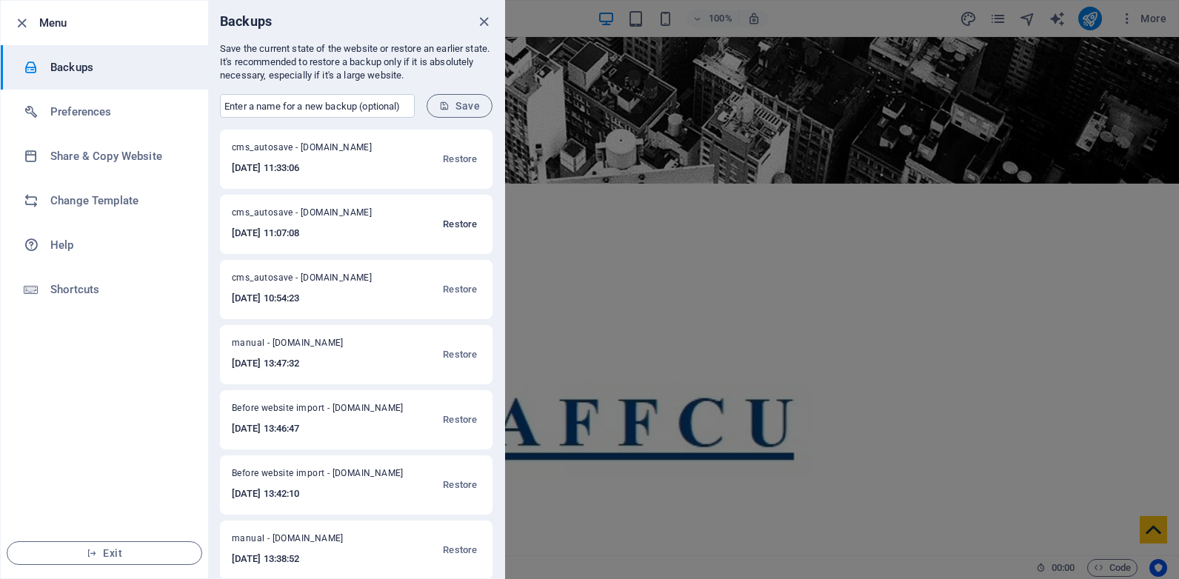
click at [461, 221] on span "Restore" at bounding box center [460, 224] width 34 height 18
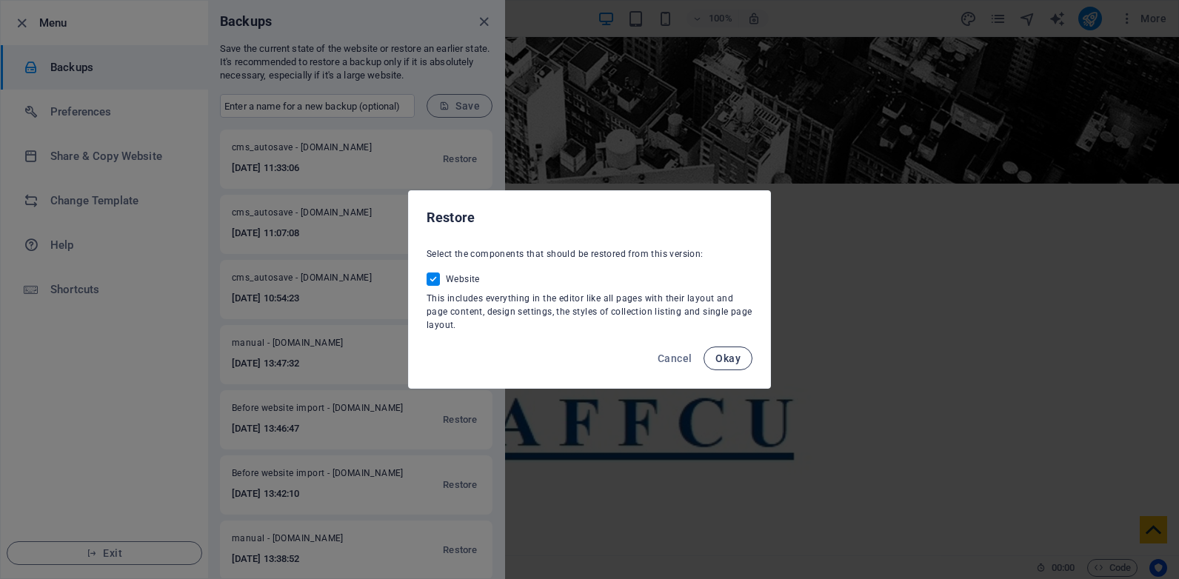
click at [726, 355] on span "Okay" at bounding box center [727, 358] width 25 height 12
checkbox input "false"
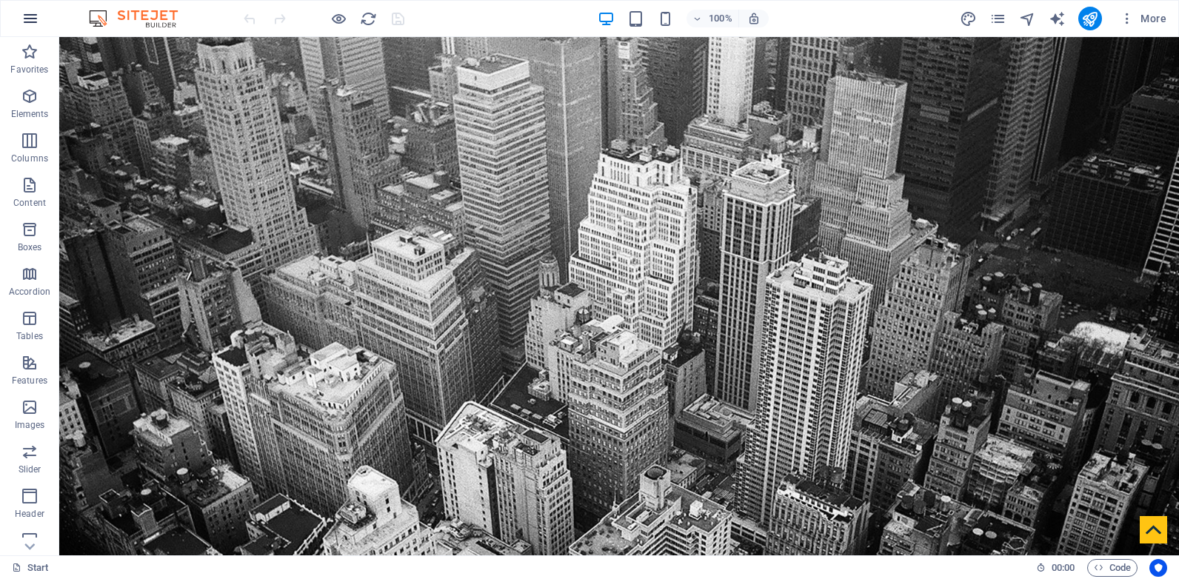
click at [37, 25] on icon "button" at bounding box center [30, 19] width 18 height 18
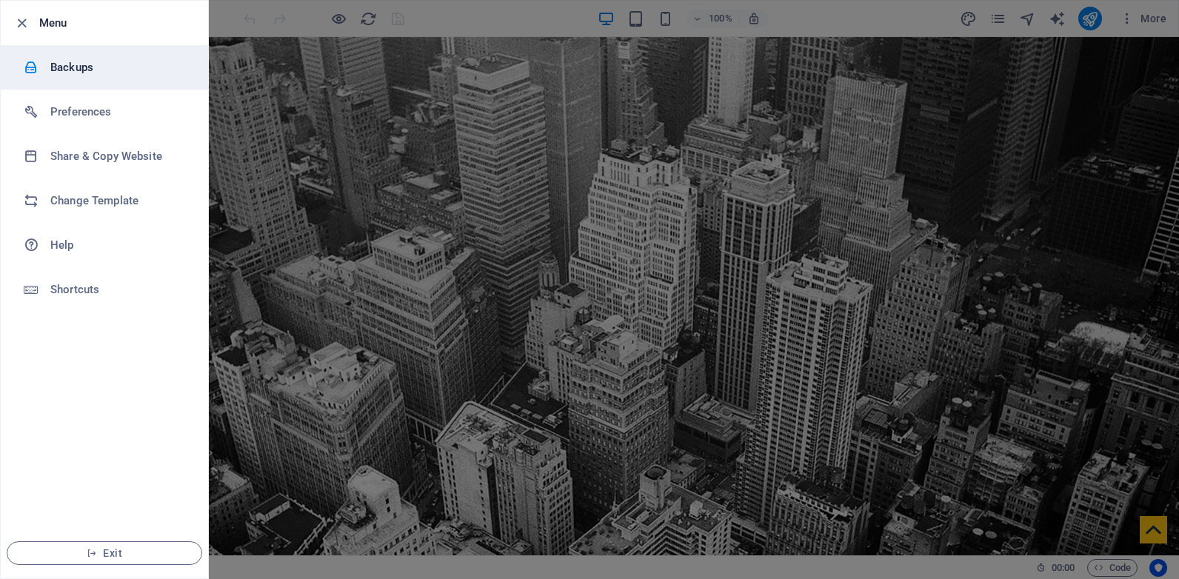
click at [109, 61] on h6 "Backups" at bounding box center [118, 67] width 137 height 18
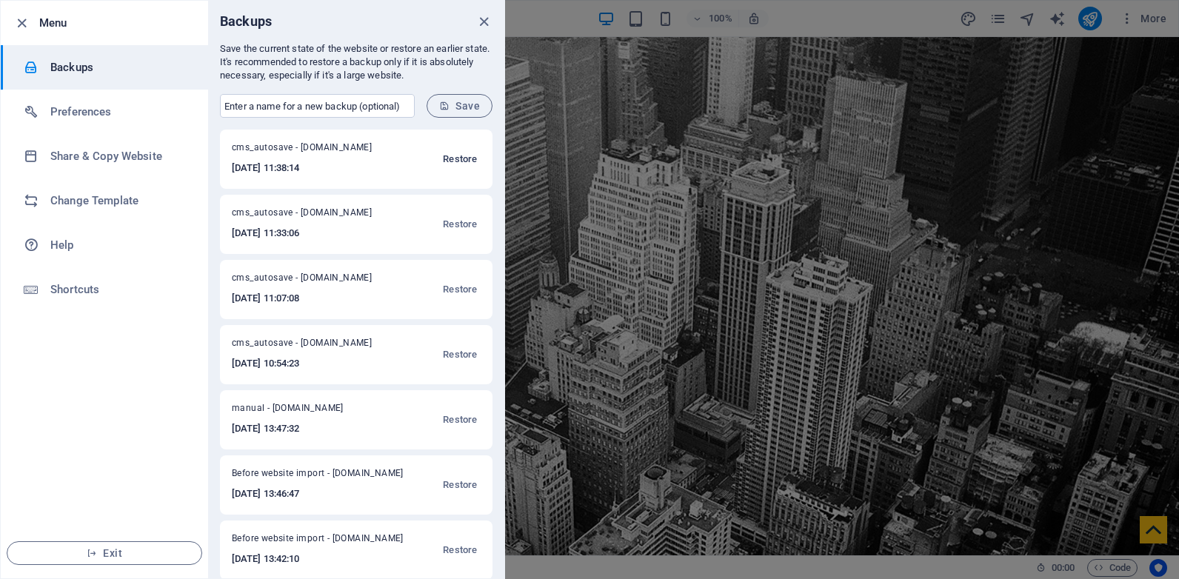
click at [458, 160] on span "Restore" at bounding box center [460, 159] width 34 height 18
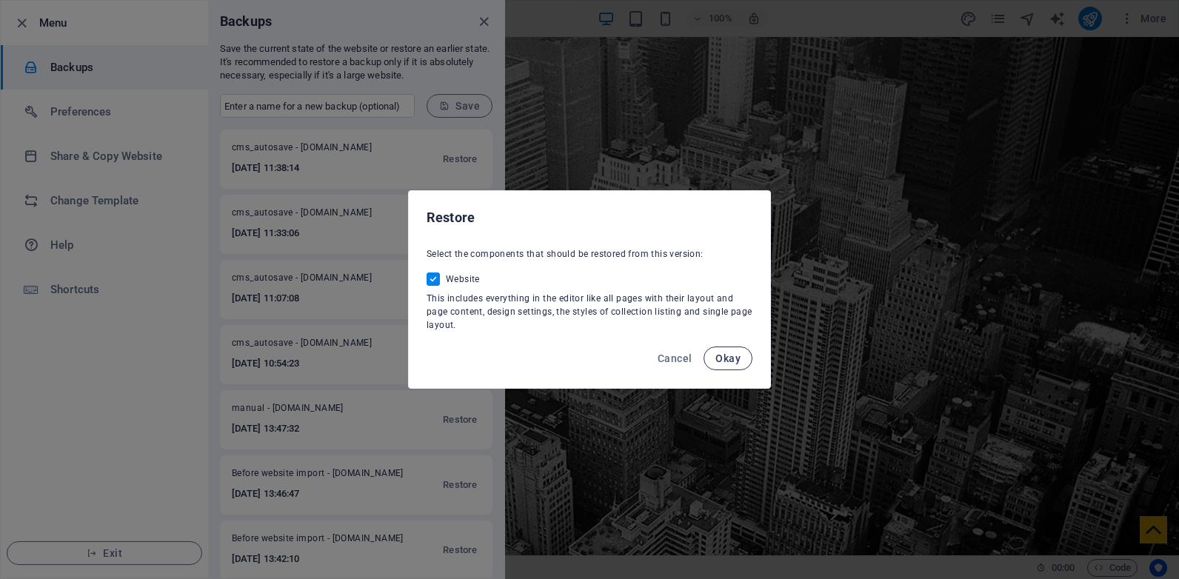
click at [723, 358] on span "Okay" at bounding box center [727, 358] width 25 height 12
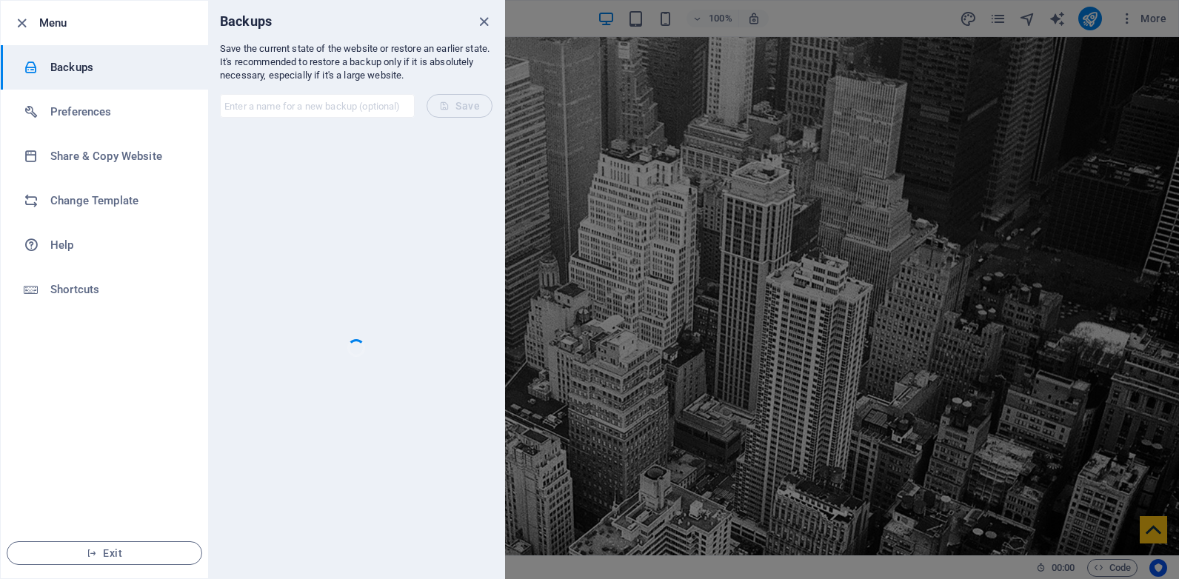
checkbox input "false"
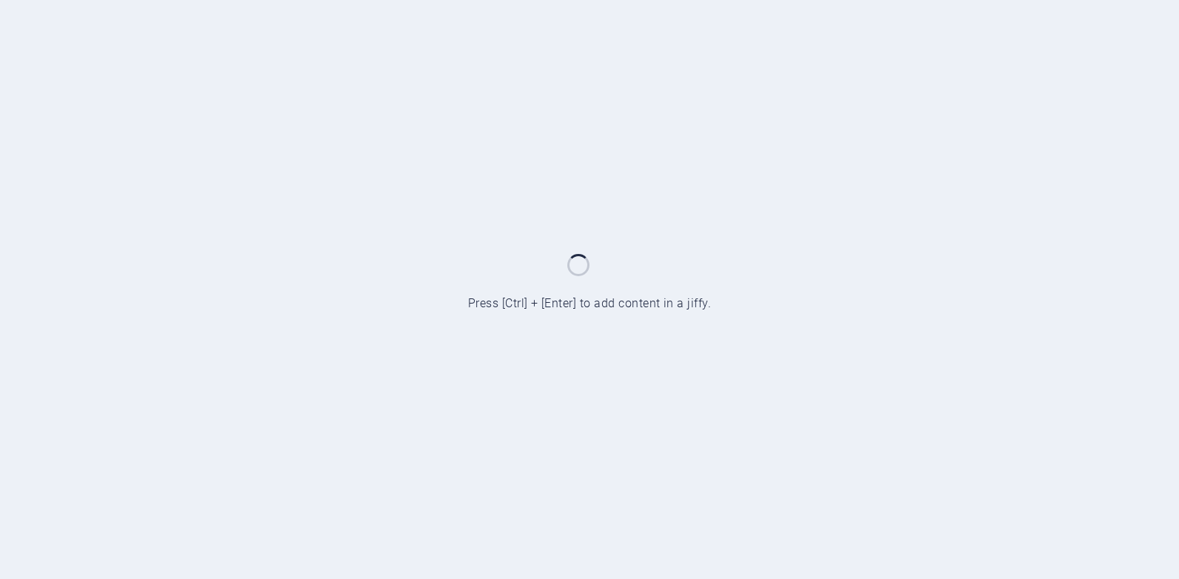
click at [665, 190] on div at bounding box center [589, 289] width 1179 height 579
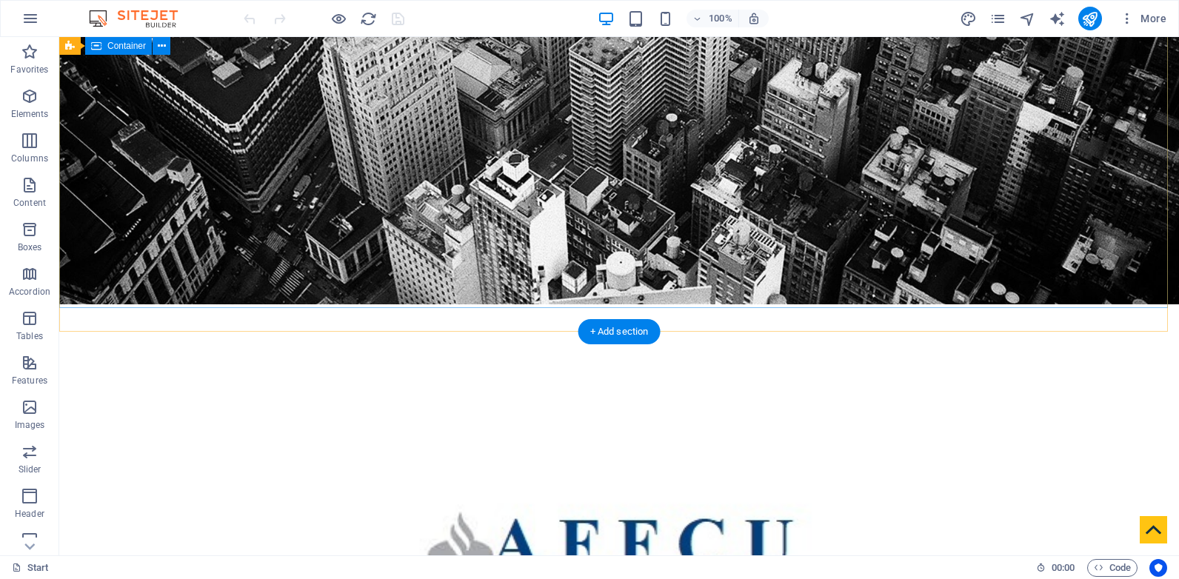
scroll to position [495, 0]
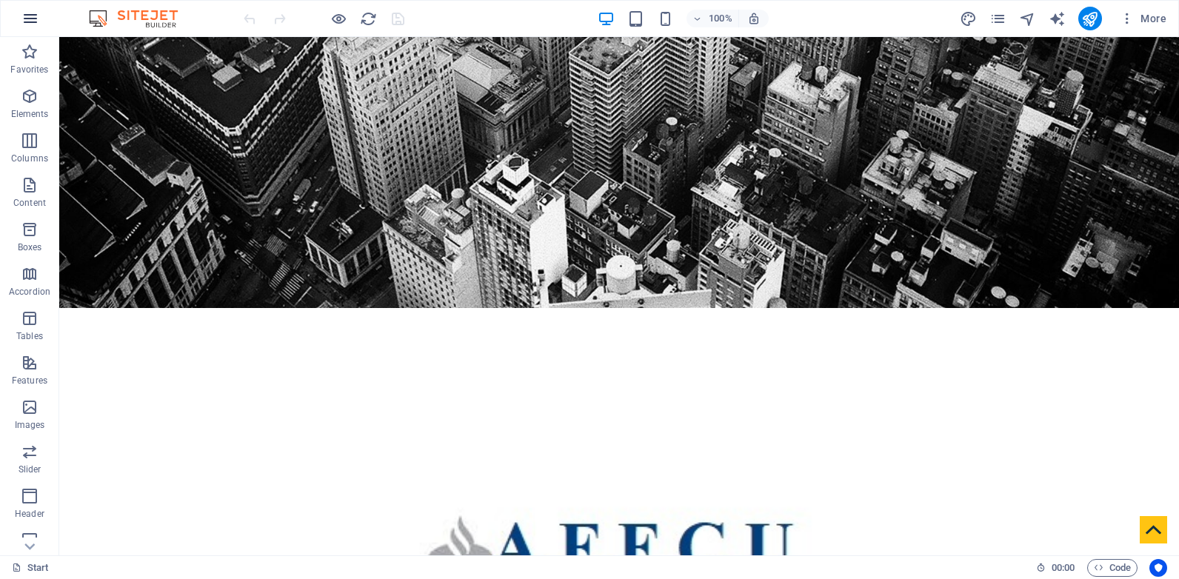
click at [24, 16] on icon "button" at bounding box center [30, 19] width 18 height 18
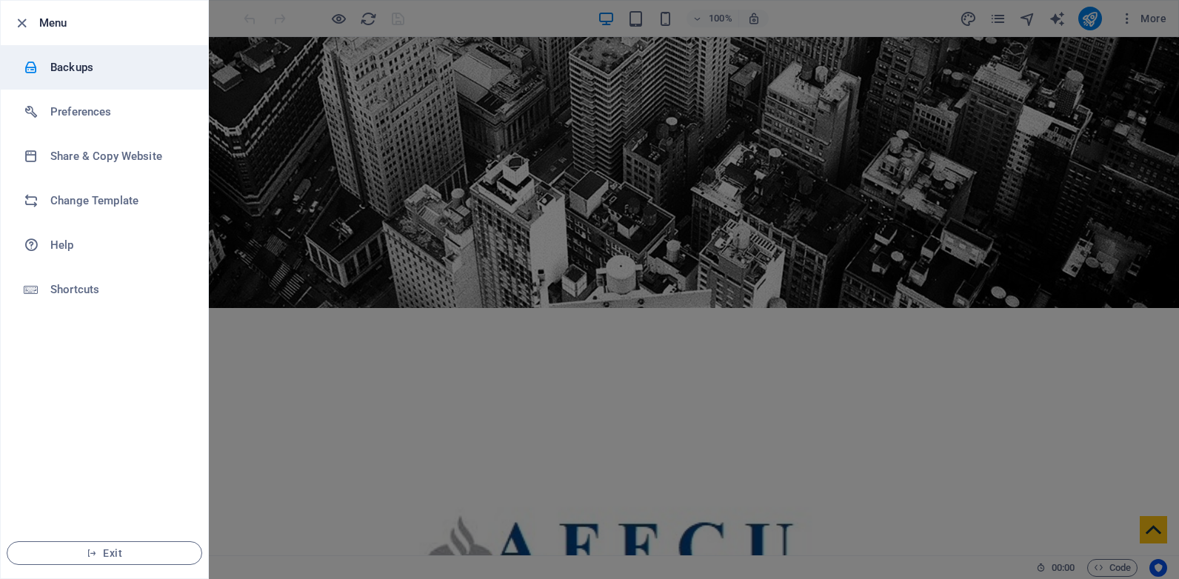
click at [85, 68] on h6 "Backups" at bounding box center [118, 67] width 137 height 18
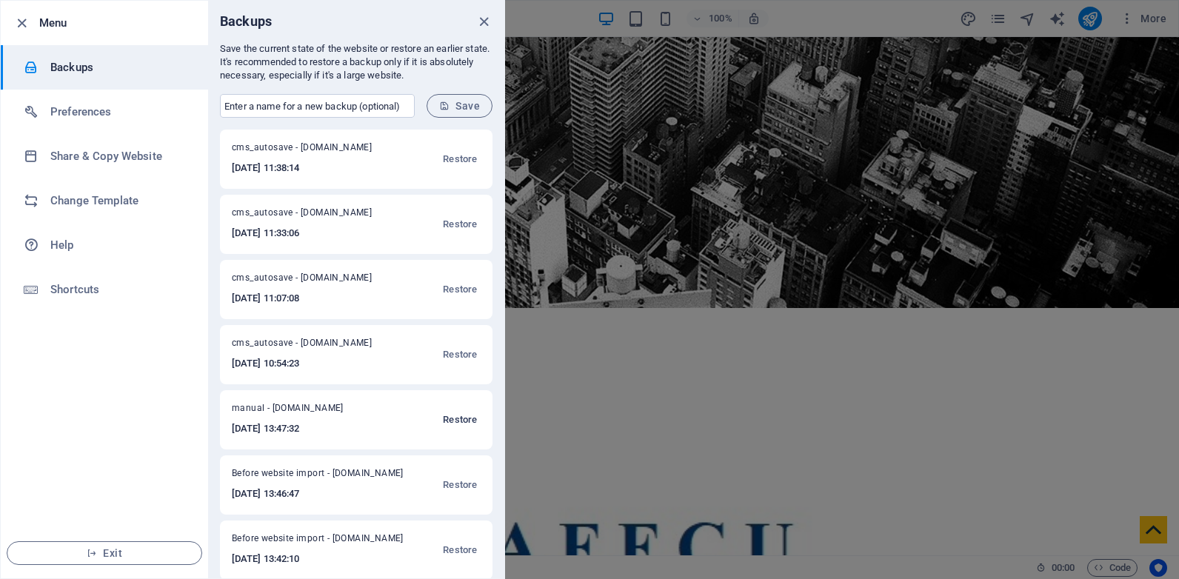
click at [457, 417] on span "Restore" at bounding box center [460, 420] width 34 height 18
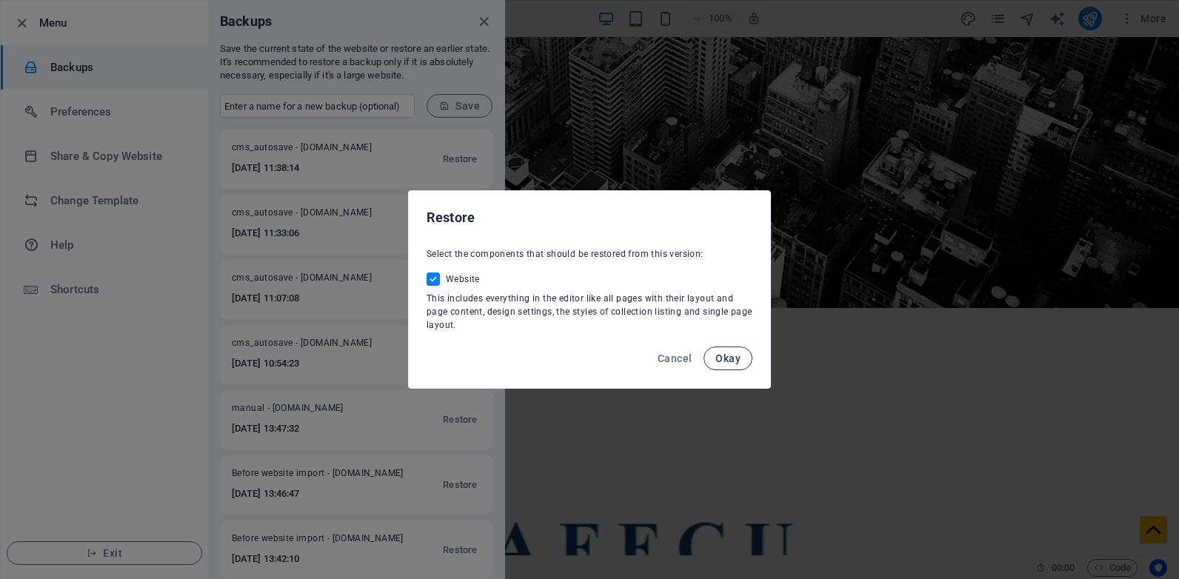
click at [729, 354] on span "Okay" at bounding box center [727, 358] width 25 height 12
checkbox input "false"
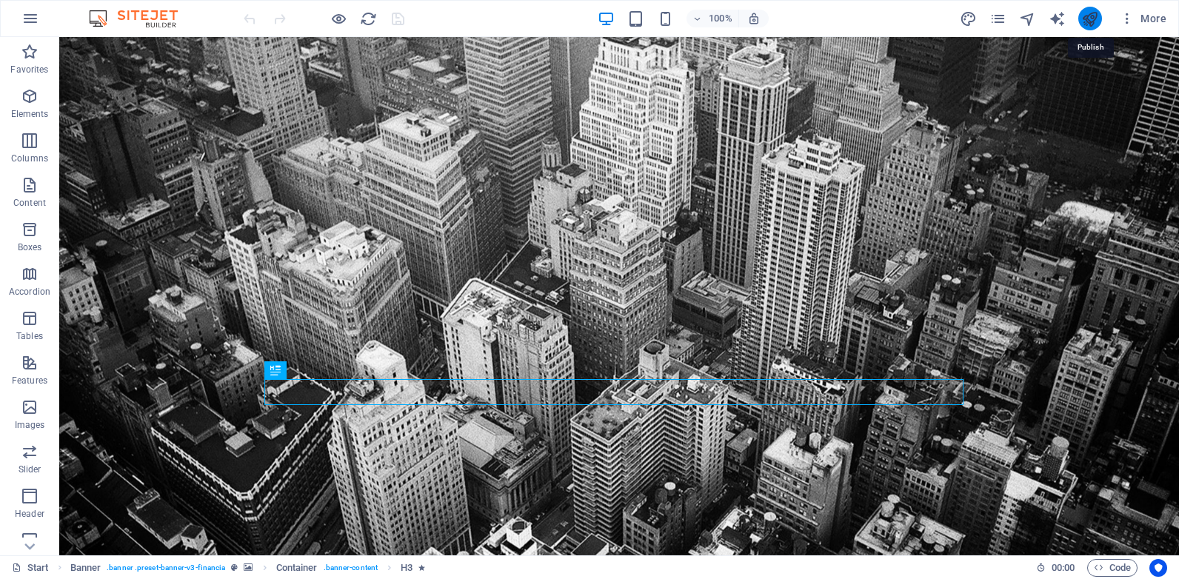
click at [1088, 18] on icon "publish" at bounding box center [1089, 18] width 17 height 17
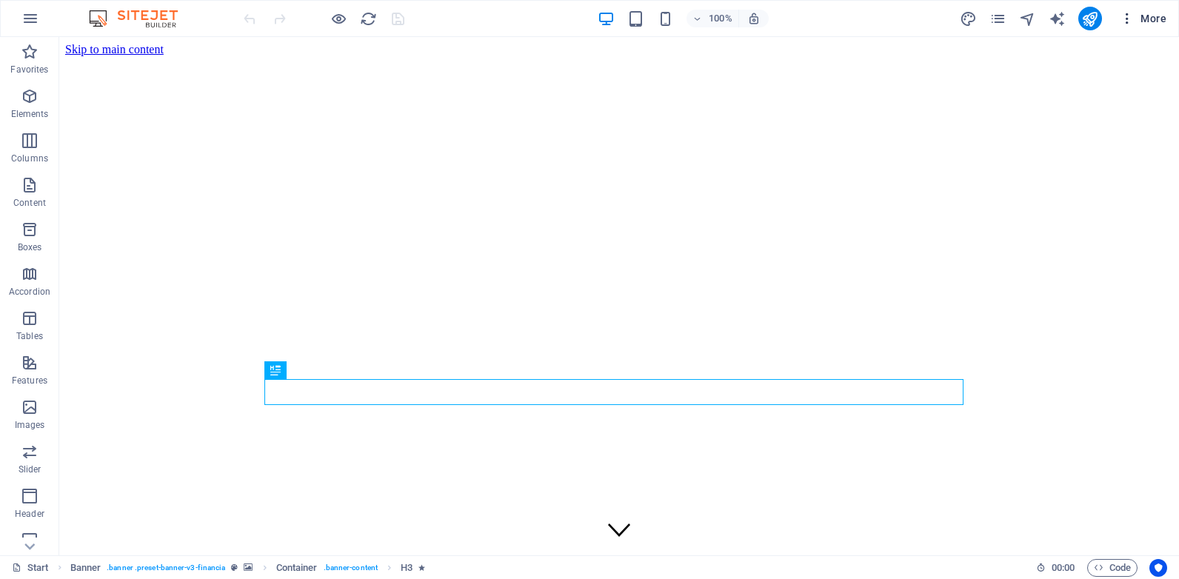
click at [1154, 19] on span "More" at bounding box center [1143, 18] width 47 height 15
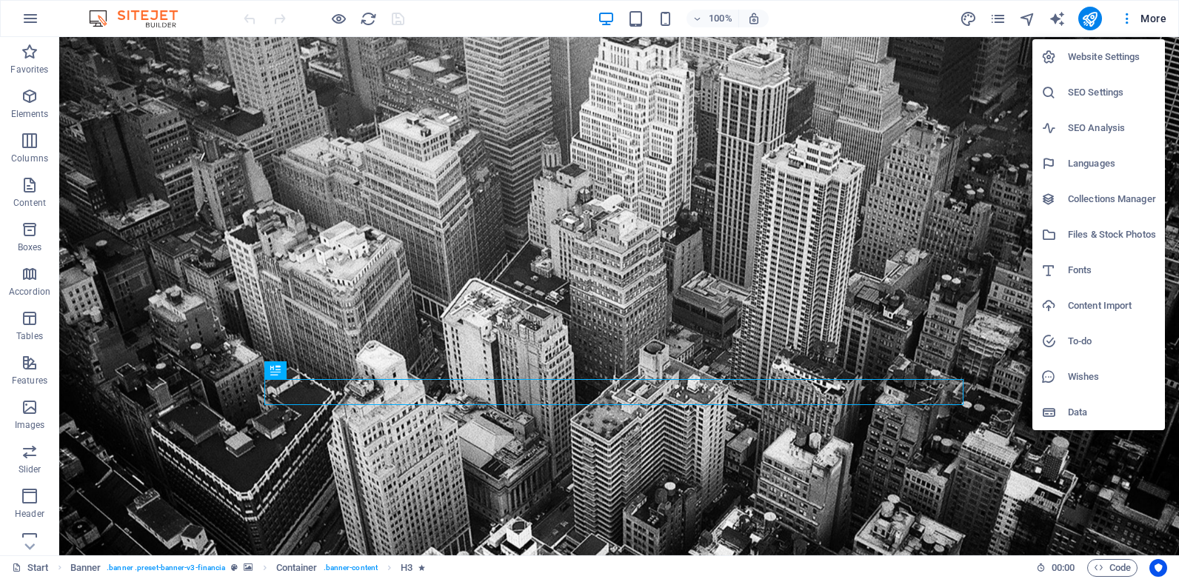
click at [1105, 62] on h6 "Website Settings" at bounding box center [1112, 57] width 88 height 18
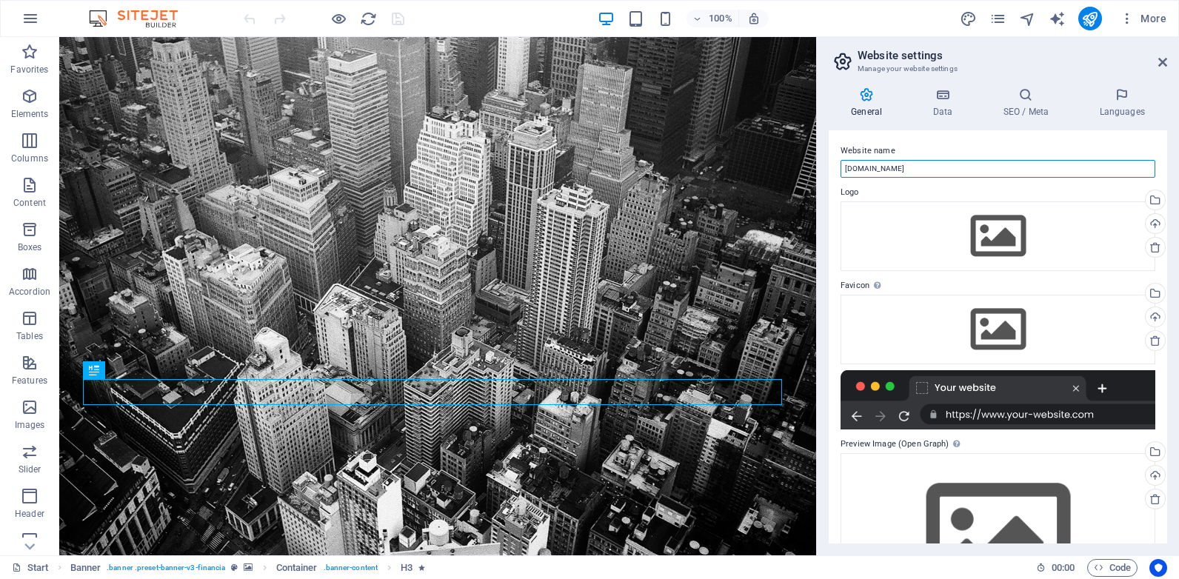
click at [994, 170] on input "[DOMAIN_NAME]" at bounding box center [997, 169] width 315 height 18
click at [1158, 10] on button "More" at bounding box center [1143, 19] width 58 height 24
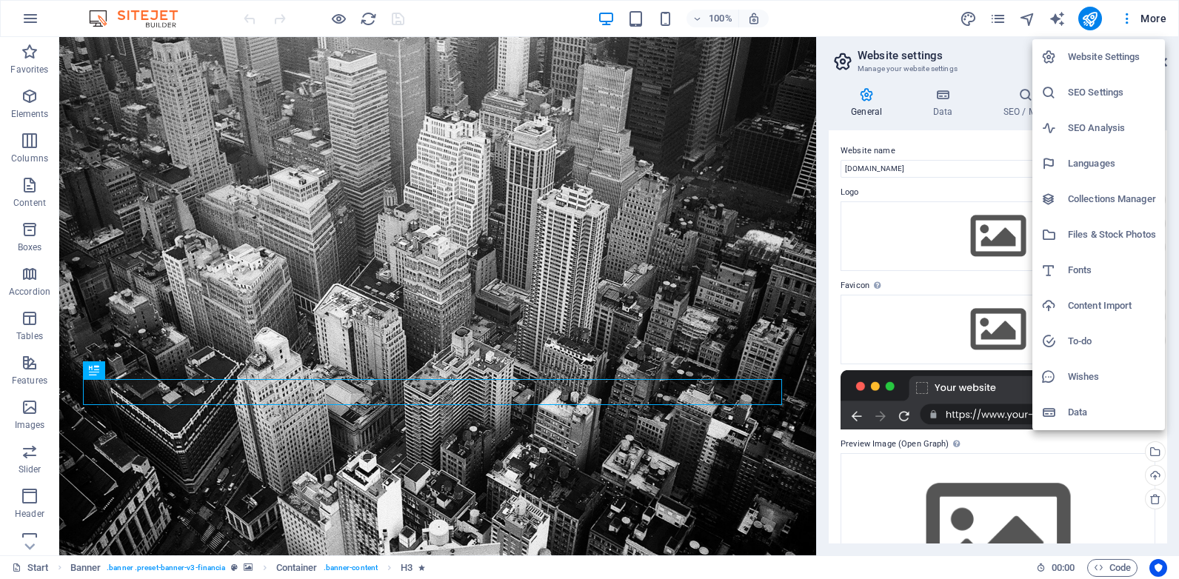
click at [1115, 97] on h6 "SEO Settings" at bounding box center [1112, 93] width 88 height 18
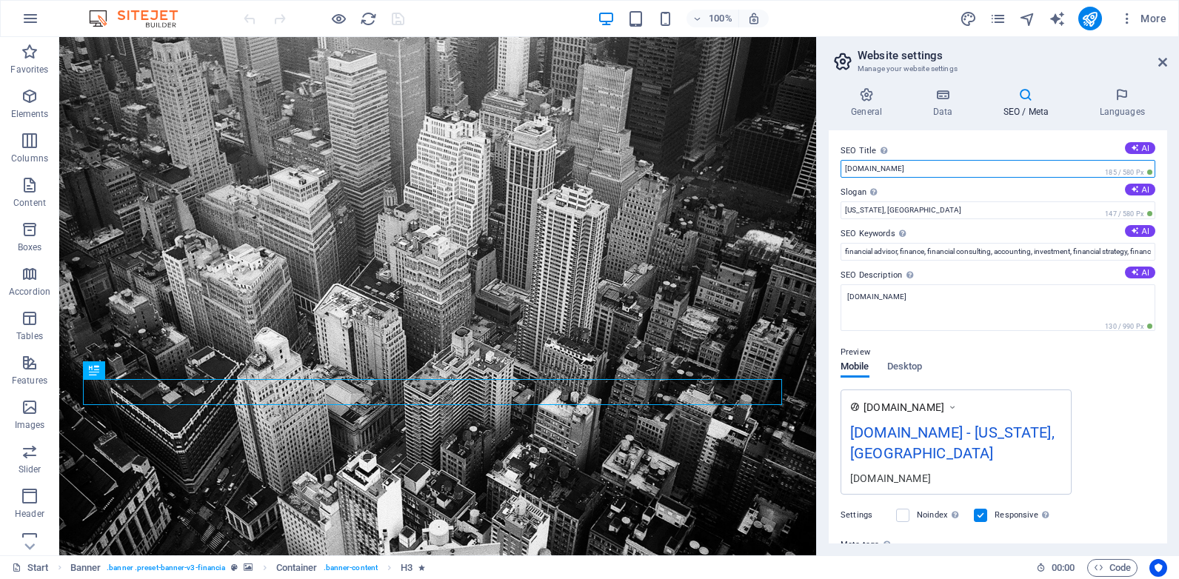
click at [972, 173] on input "[DOMAIN_NAME]" at bounding box center [997, 169] width 315 height 18
paste input "denisbowie.affcu."
type input "[DOMAIN_NAME]"
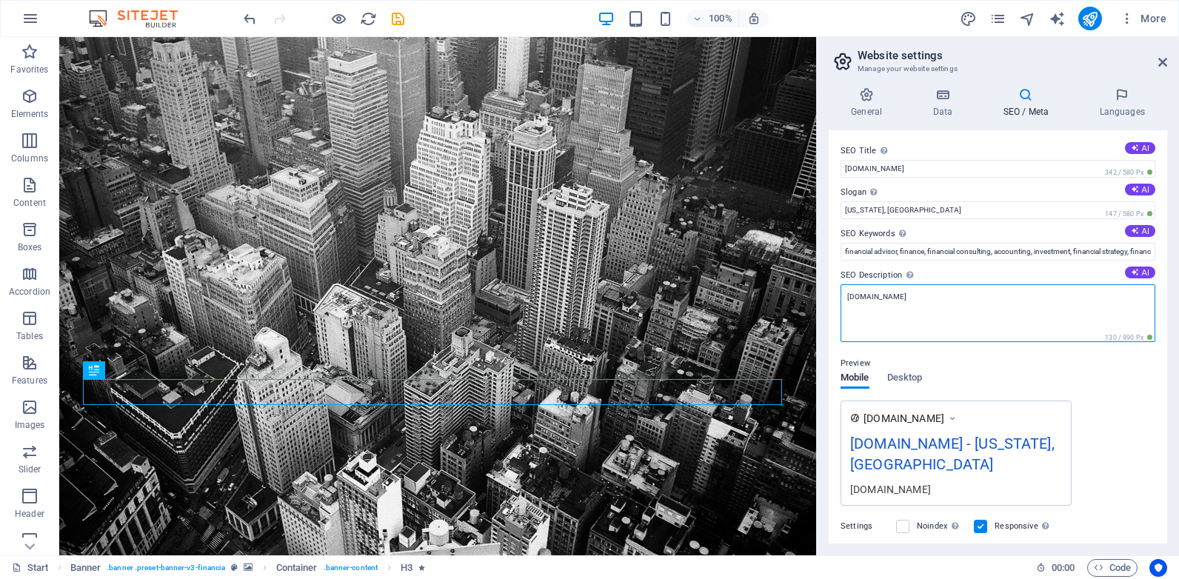
click at [942, 298] on textarea "[DOMAIN_NAME]" at bounding box center [997, 313] width 315 height 58
paste textarea "denisbowie.affcu."
type textarea "[DOMAIN_NAME]"
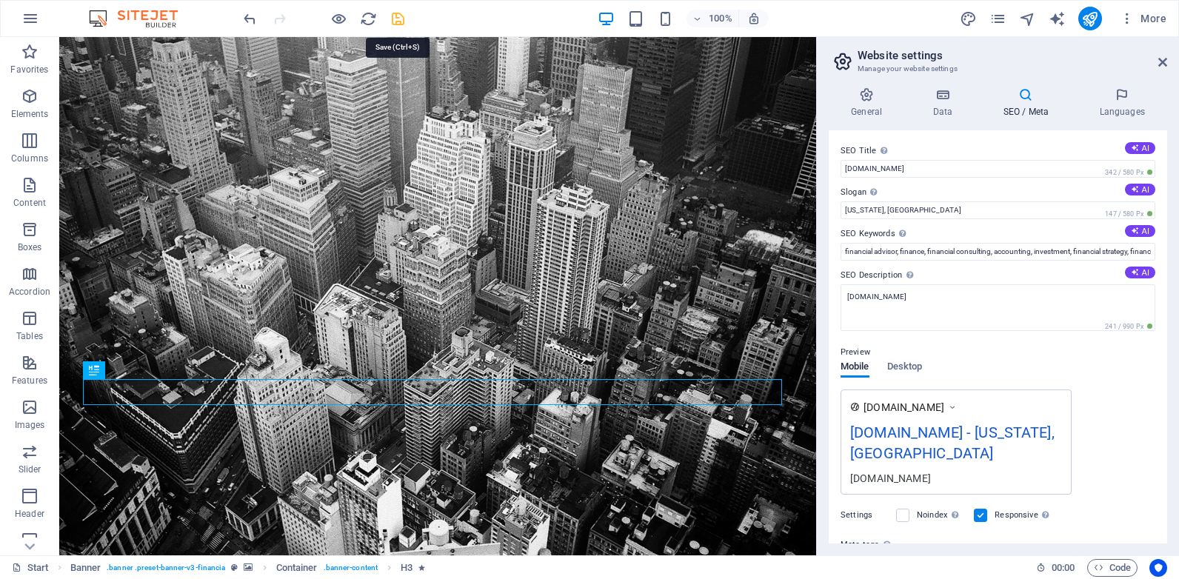
click at [399, 14] on icon "save" at bounding box center [397, 18] width 17 height 17
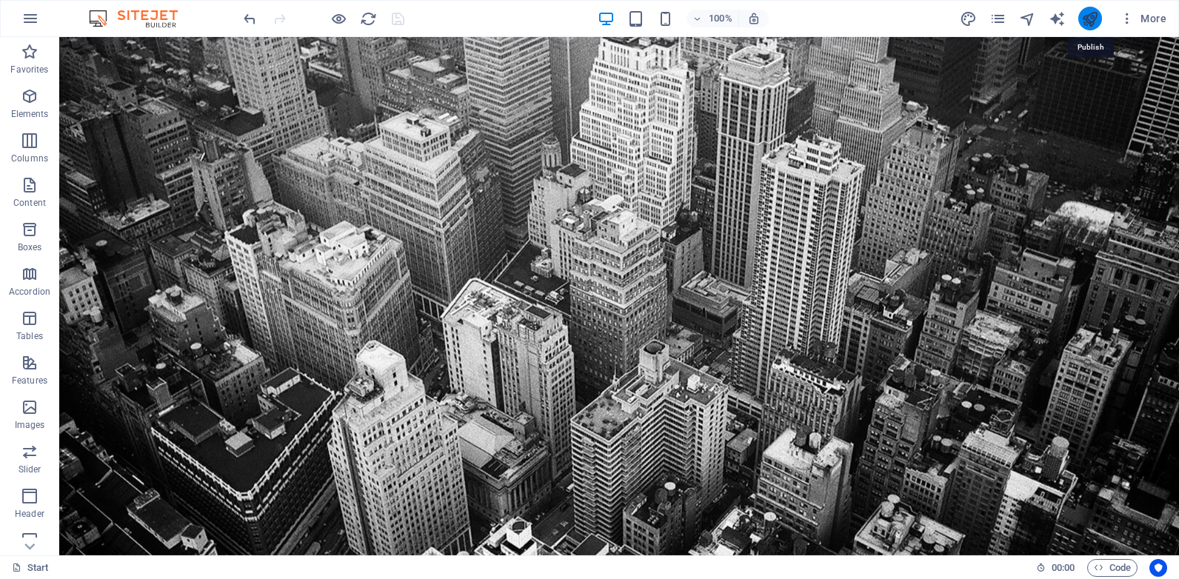
click at [1094, 19] on icon "publish" at bounding box center [1089, 18] width 17 height 17
